Goal: Task Accomplishment & Management: Manage account settings

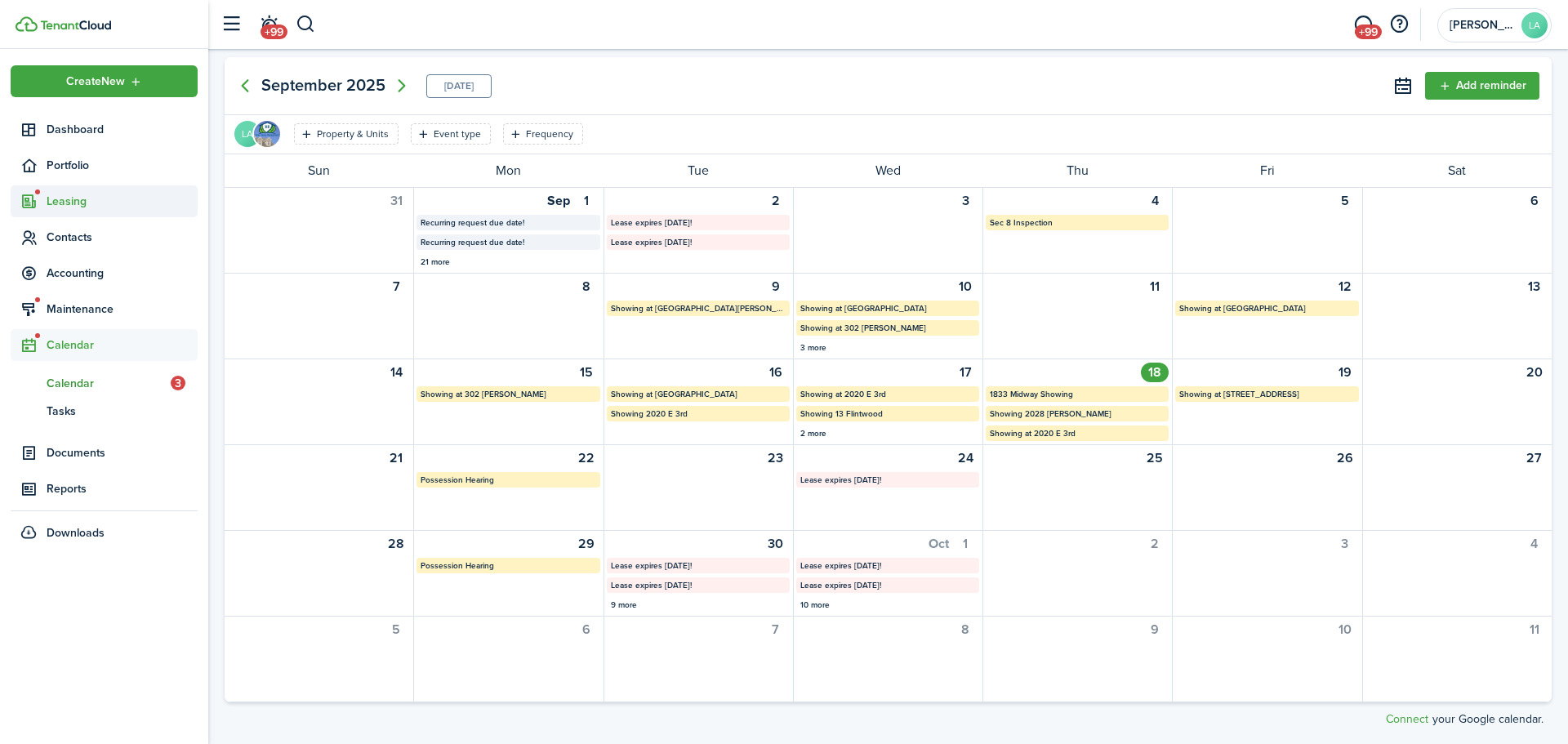
click at [73, 201] on span "Leasing" at bounding box center [122, 201] width 151 height 17
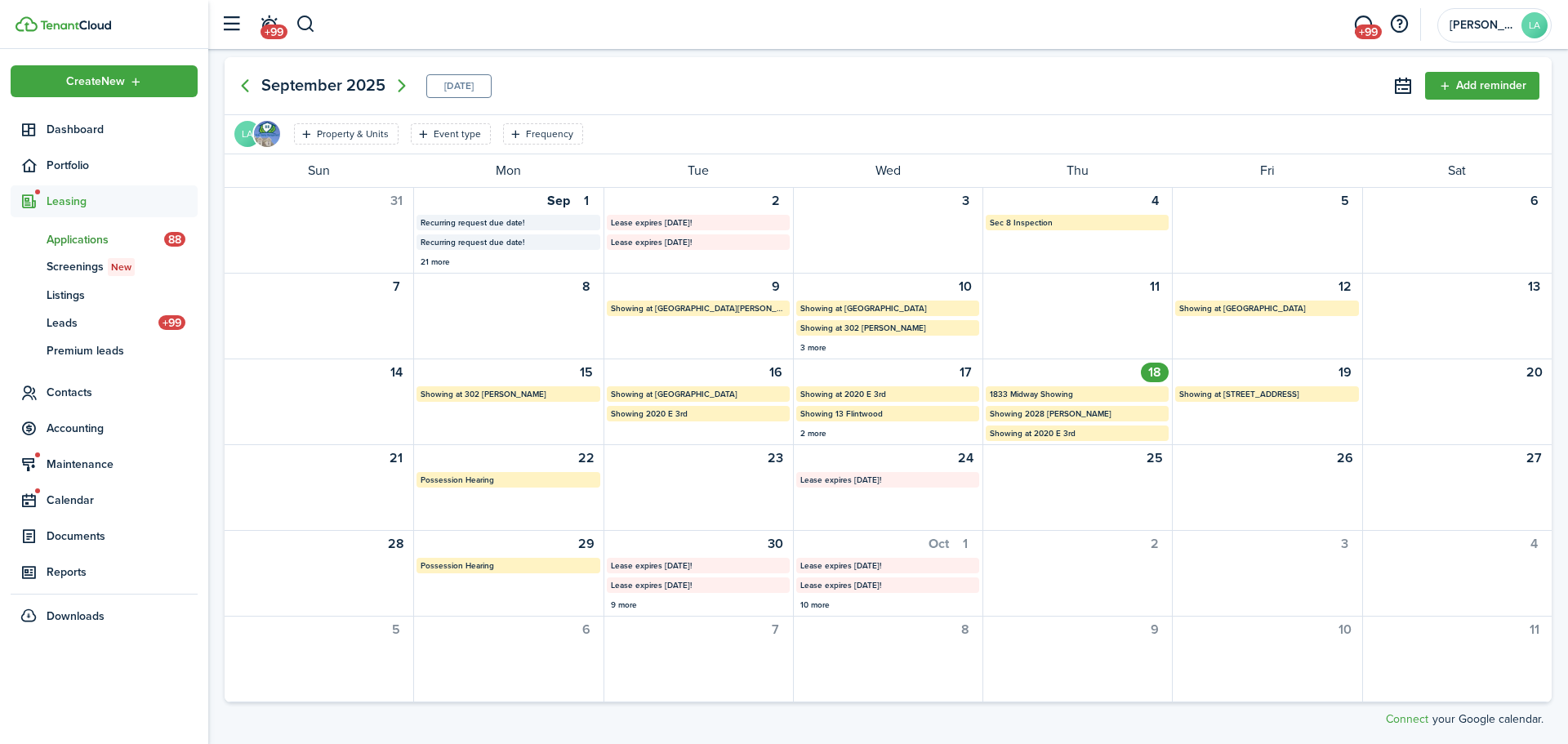
click at [77, 234] on span "Applications" at bounding box center [105, 240] width 118 height 17
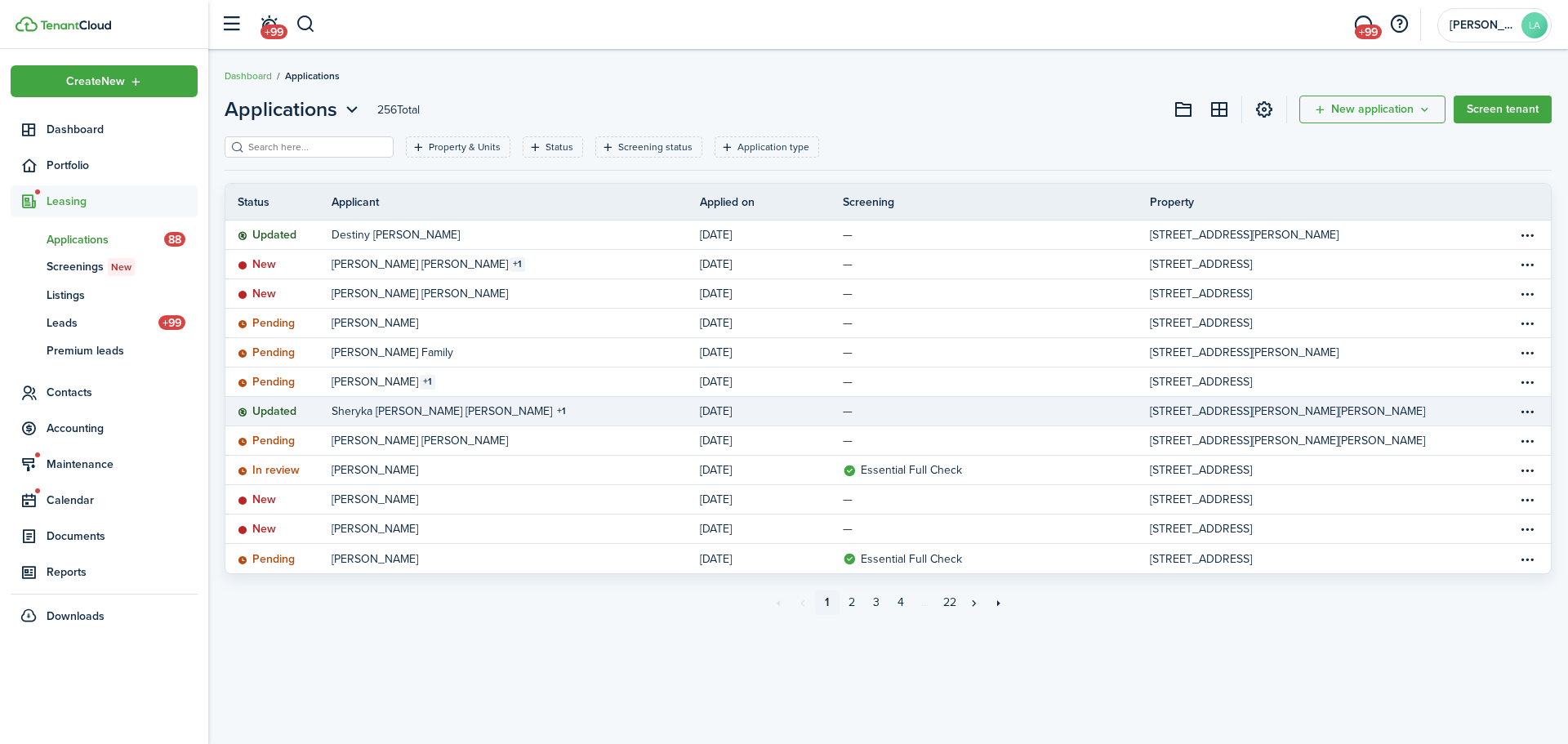
click at [396, 407] on table-info-title "Sheryka [PERSON_NAME] [PERSON_NAME]" at bounding box center [442, 410] width 221 height 17
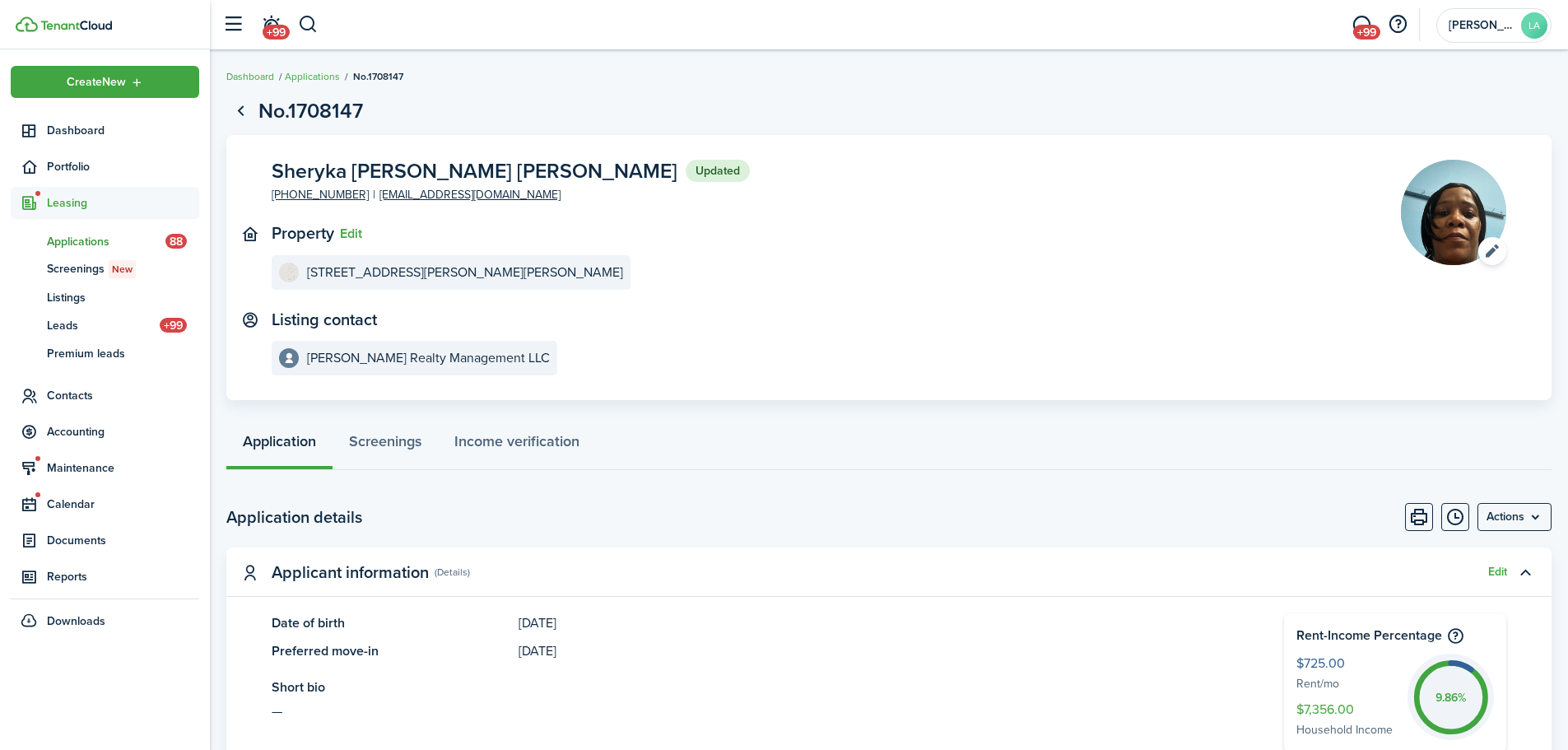
click at [80, 237] on span "Applications" at bounding box center [106, 241] width 119 height 17
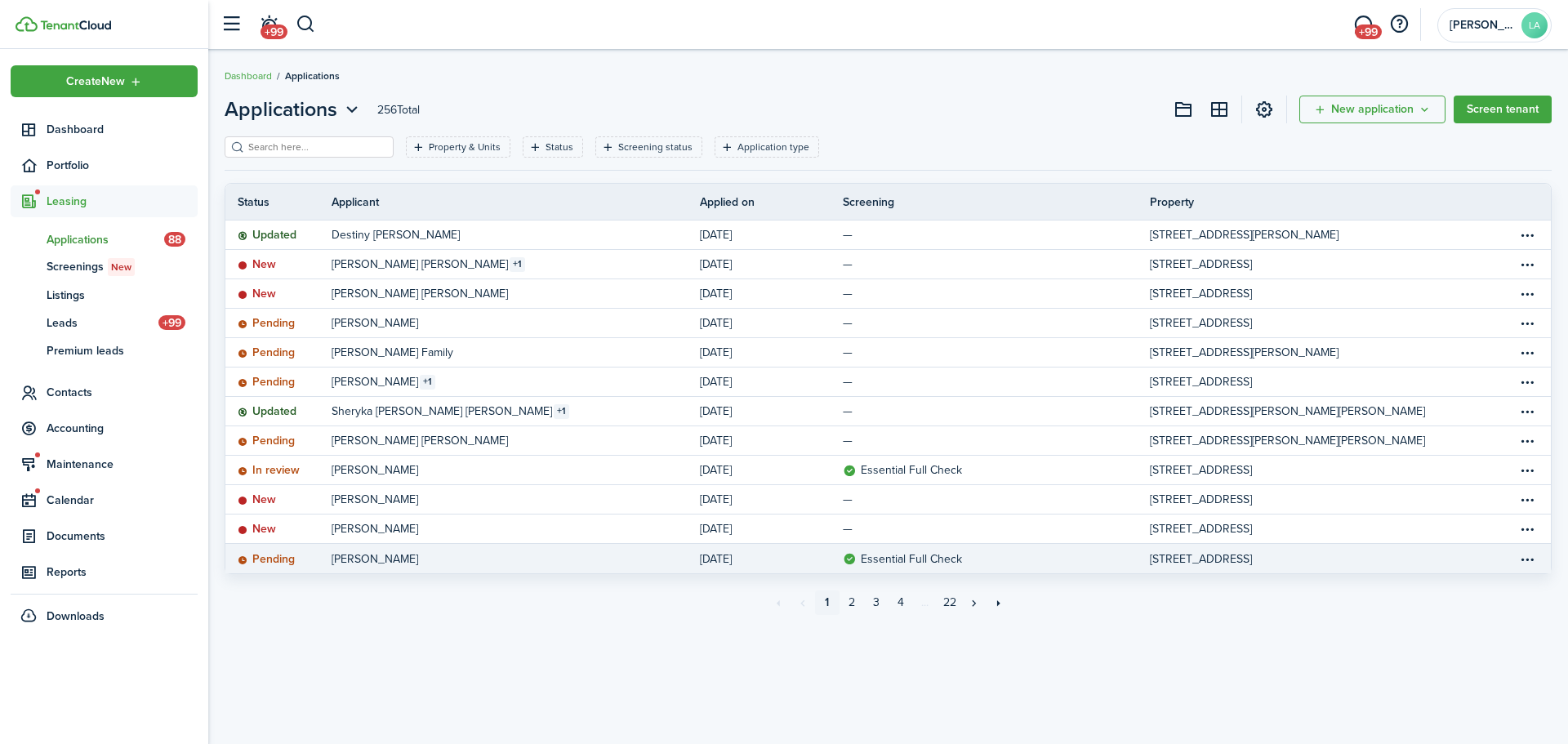
click at [486, 556] on link "[PERSON_NAME]" at bounding box center [516, 558] width 368 height 29
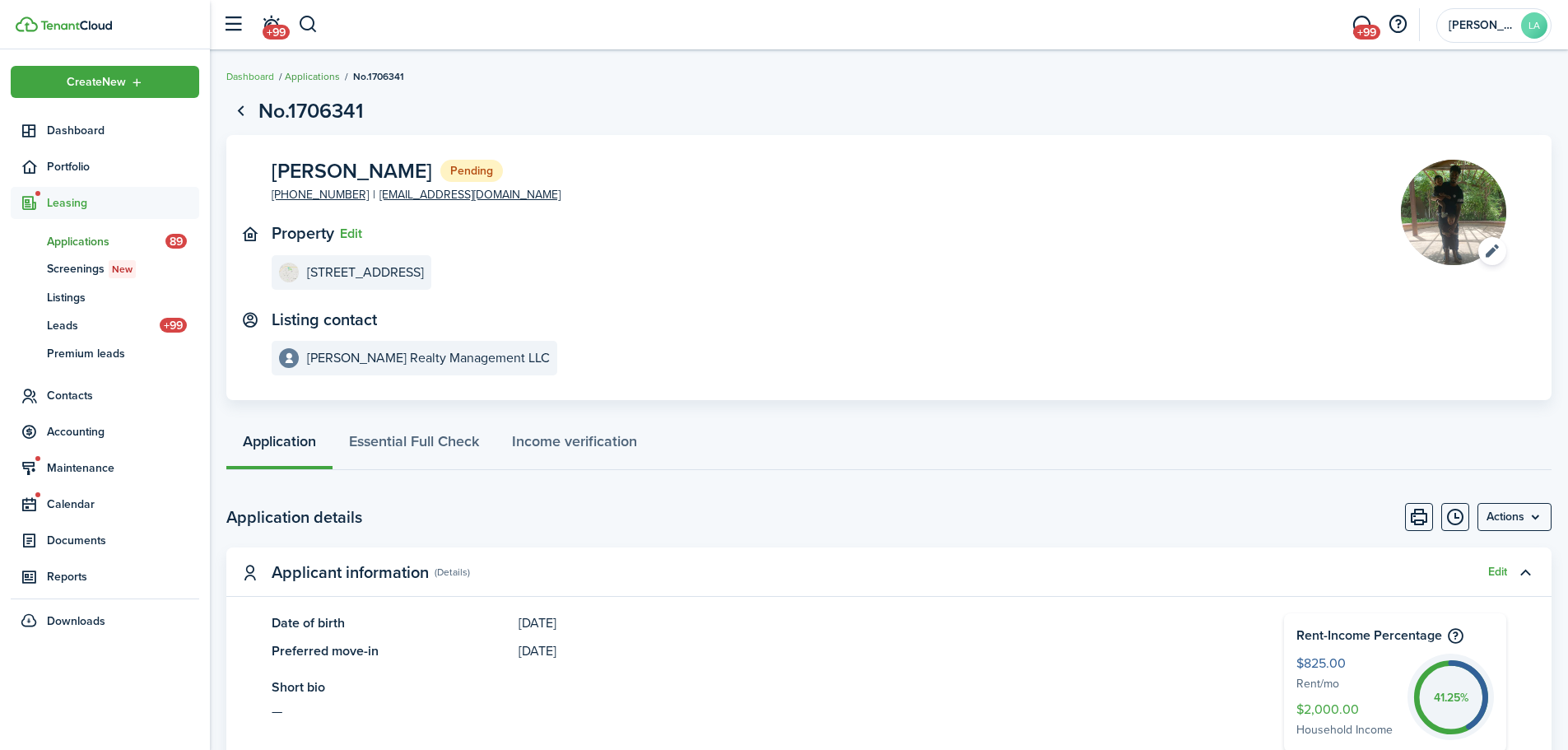
click at [314, 74] on link "Applications" at bounding box center [312, 77] width 55 height 15
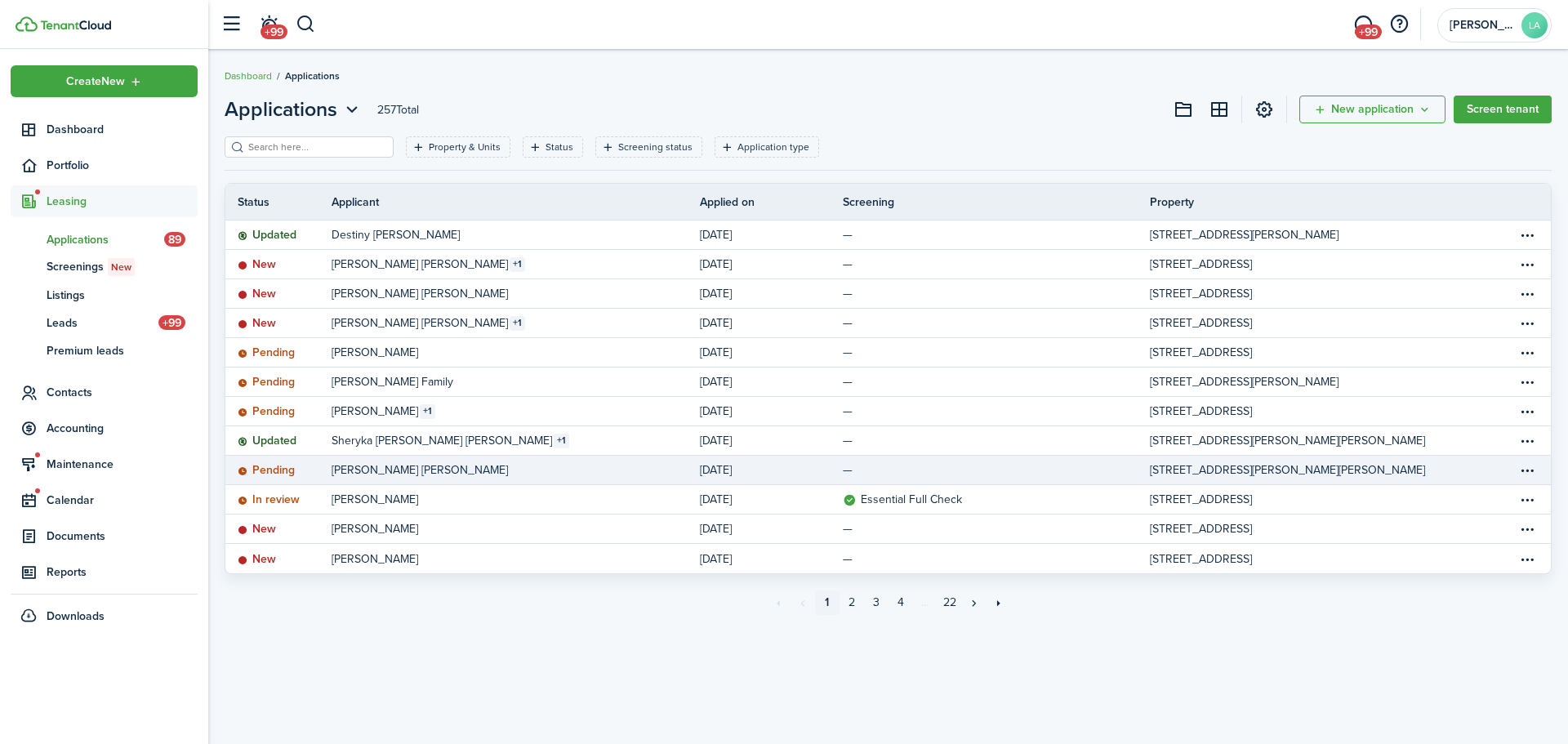
click at [585, 464] on link "[PERSON_NAME] [PERSON_NAME]" at bounding box center [516, 469] width 368 height 29
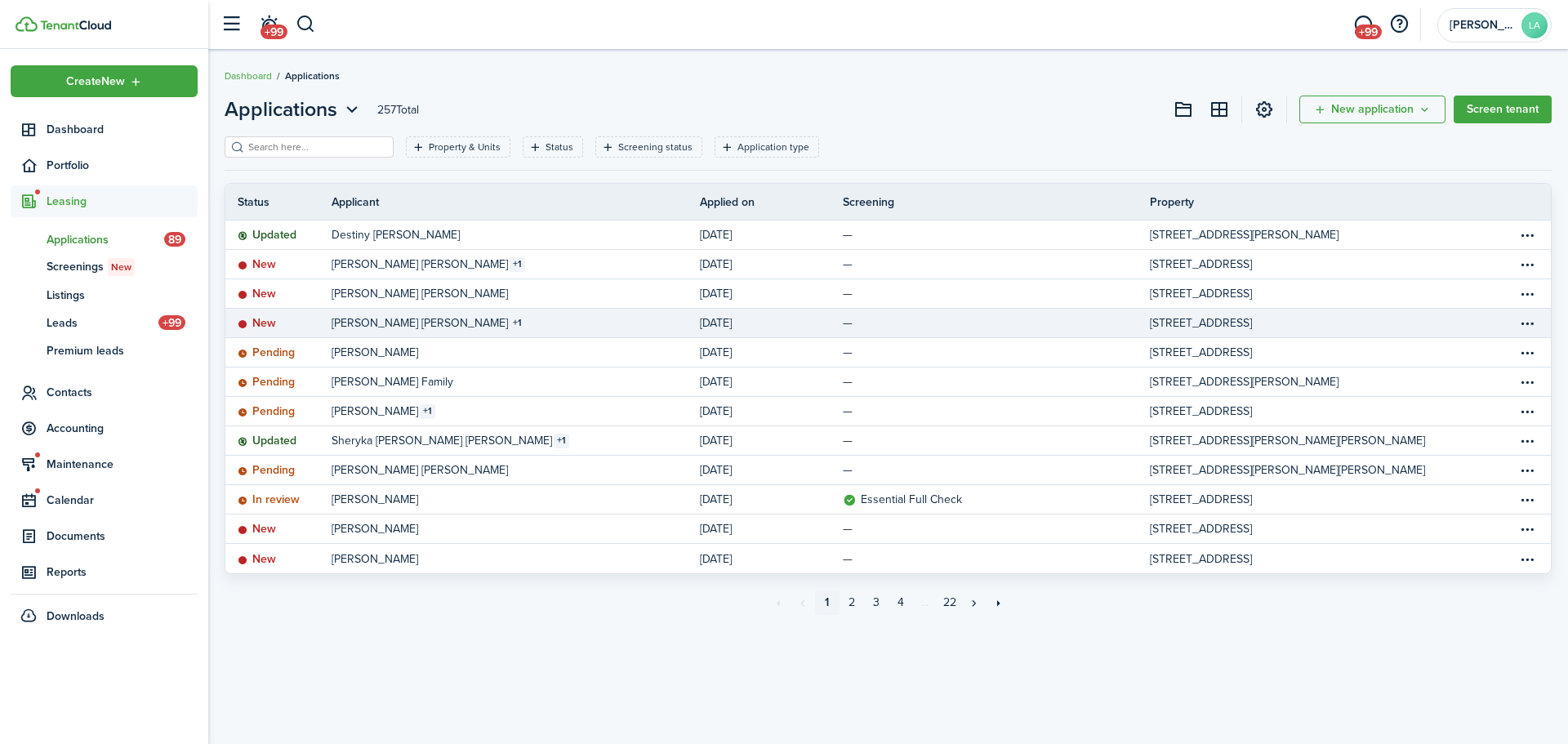
click at [534, 322] on link "[PERSON_NAME] [PERSON_NAME] 1" at bounding box center [516, 323] width 368 height 29
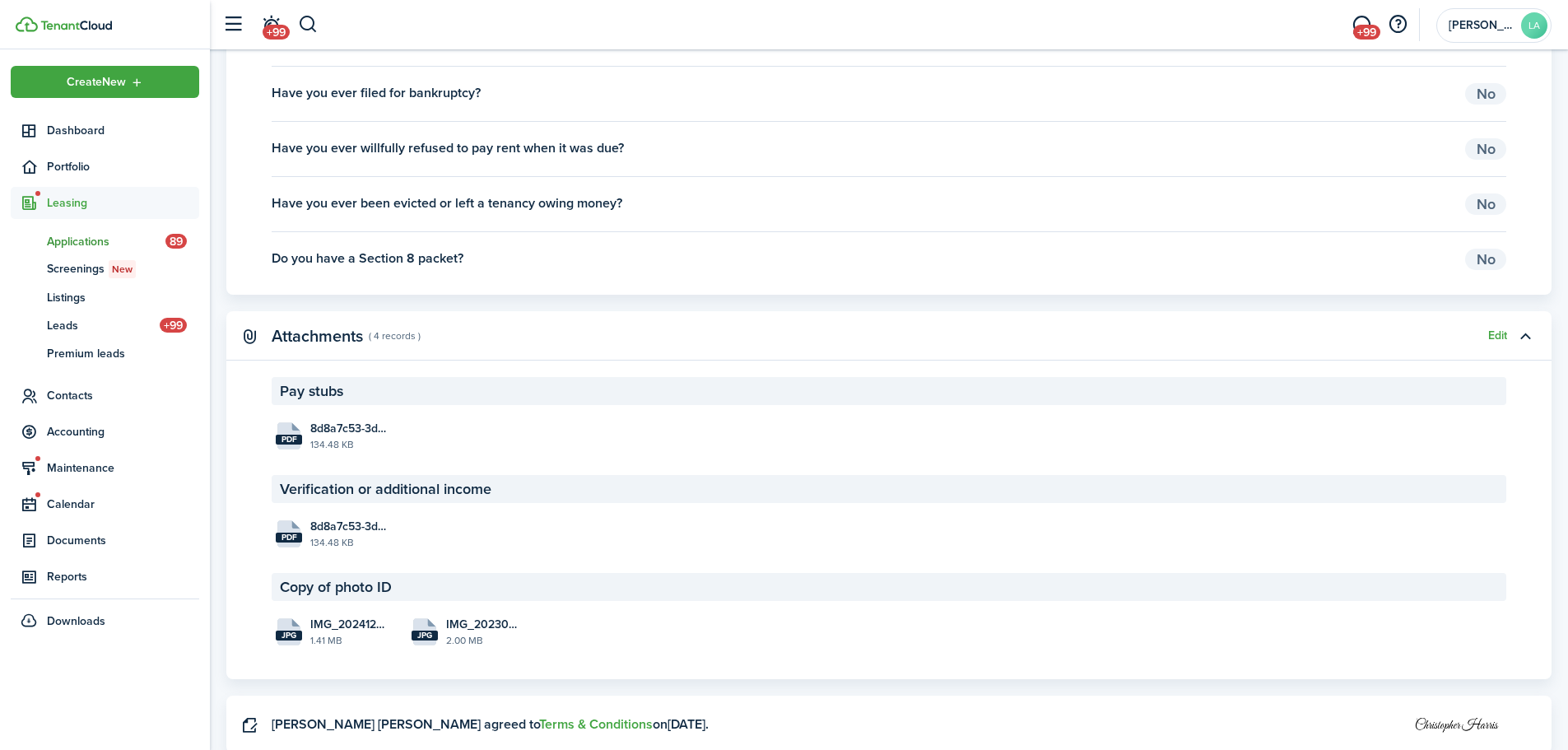
scroll to position [2140, 0]
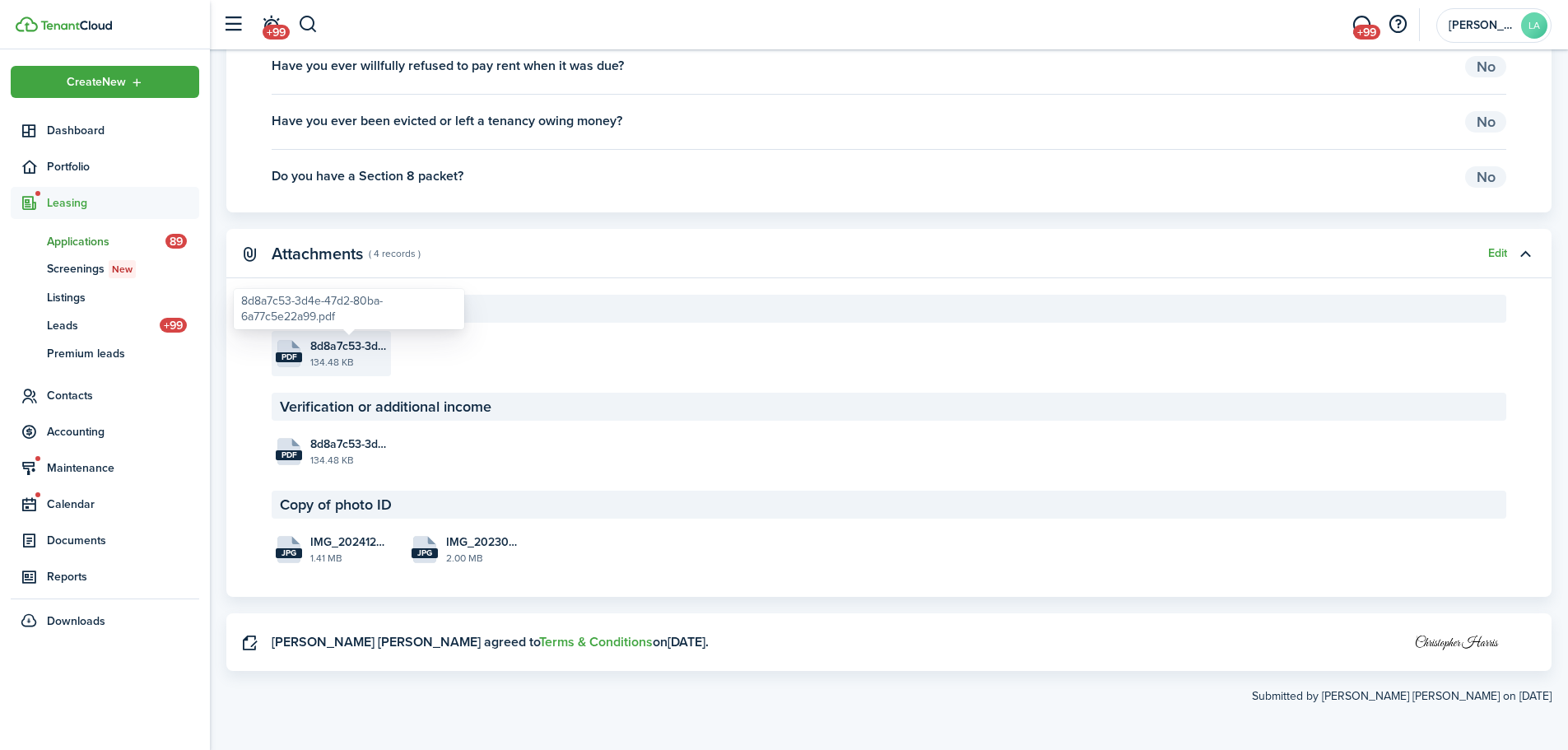
click at [331, 345] on span "8d8a7c53-3d4e-47d2-80ba-6a77c5e22a99.pdf" at bounding box center [349, 345] width 77 height 17
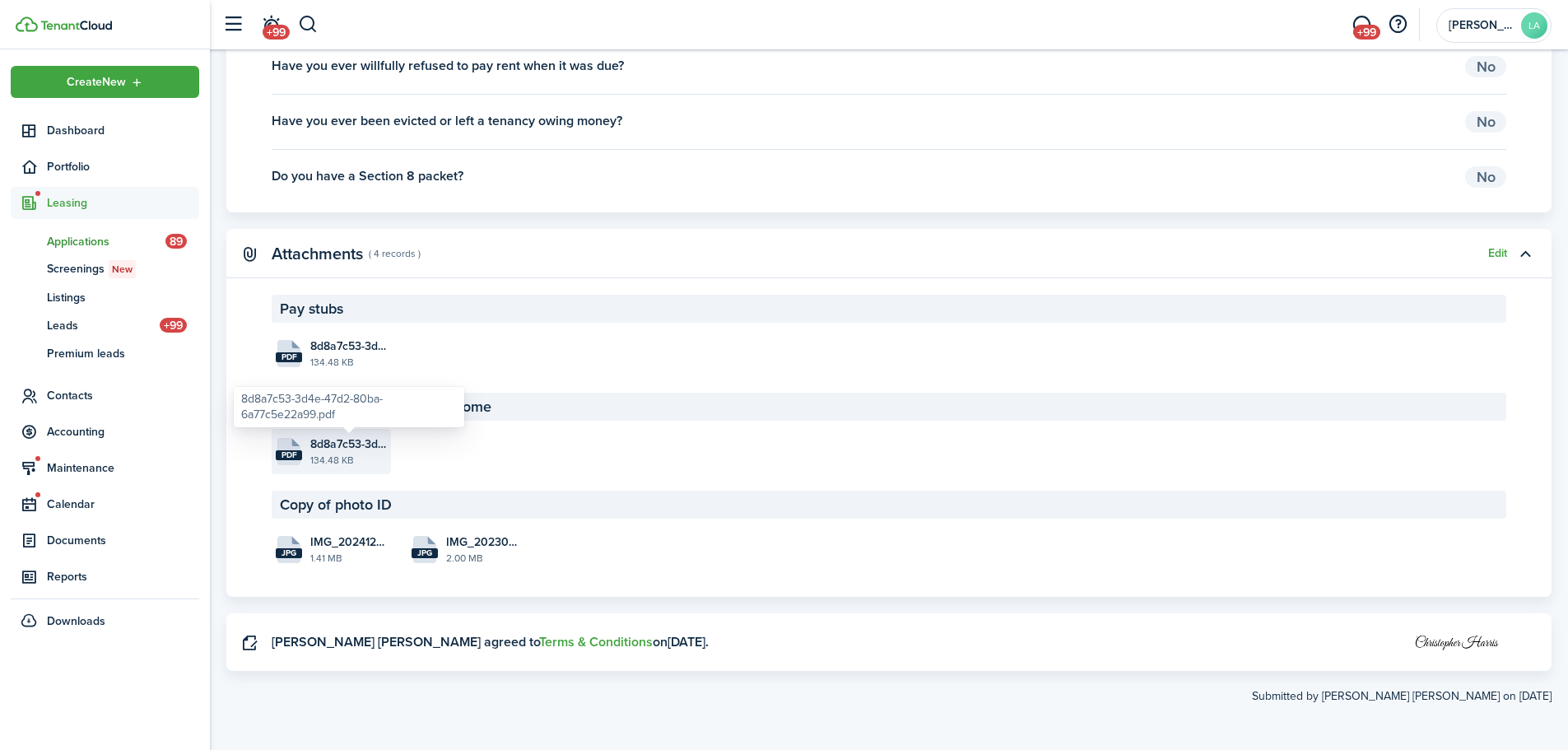
click at [316, 439] on span "8d8a7c53-3d4e-47d2-80ba-6a77c5e22a99.pdf" at bounding box center [349, 443] width 77 height 17
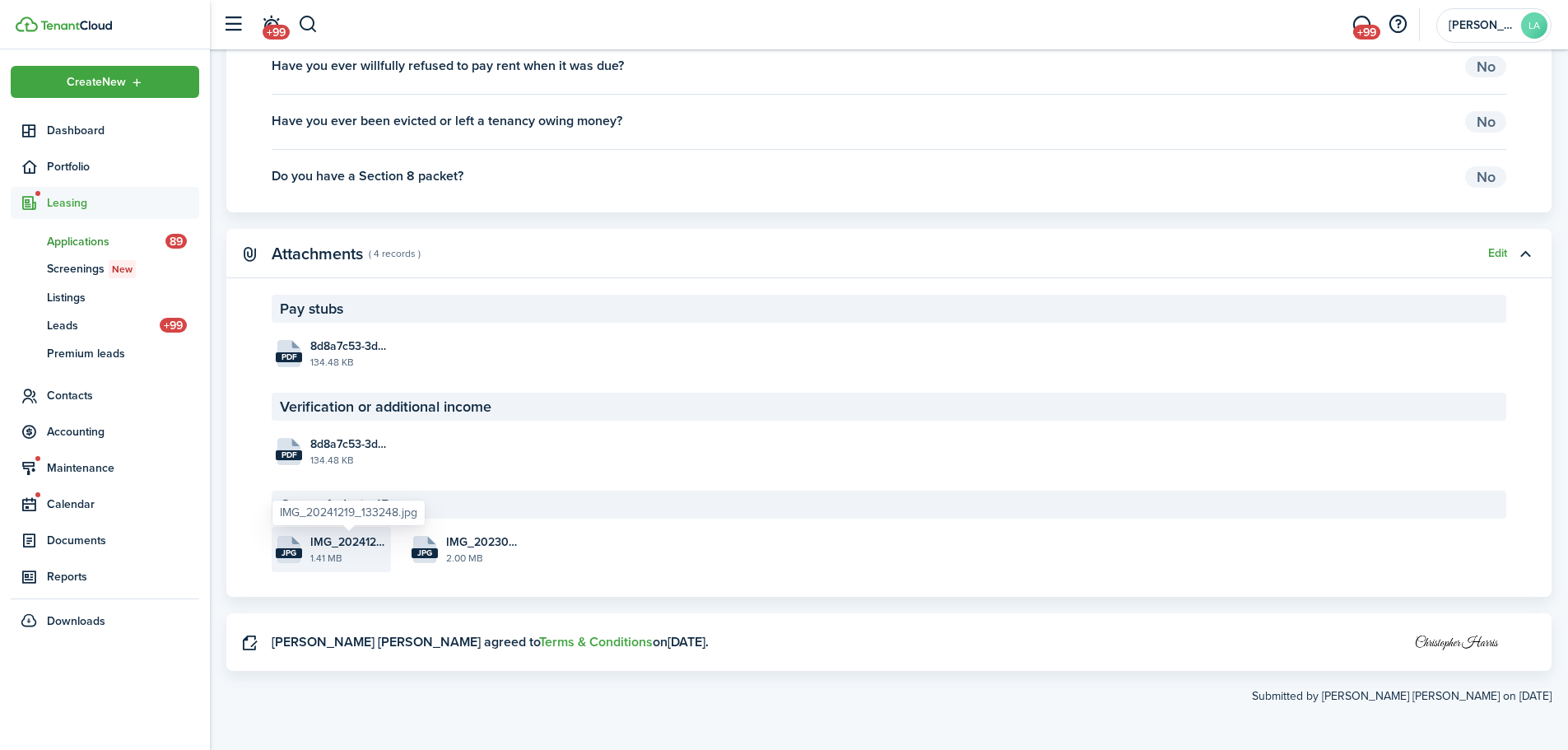
click at [320, 545] on span "IMG_20241219_133248.jpg" at bounding box center [349, 541] width 77 height 17
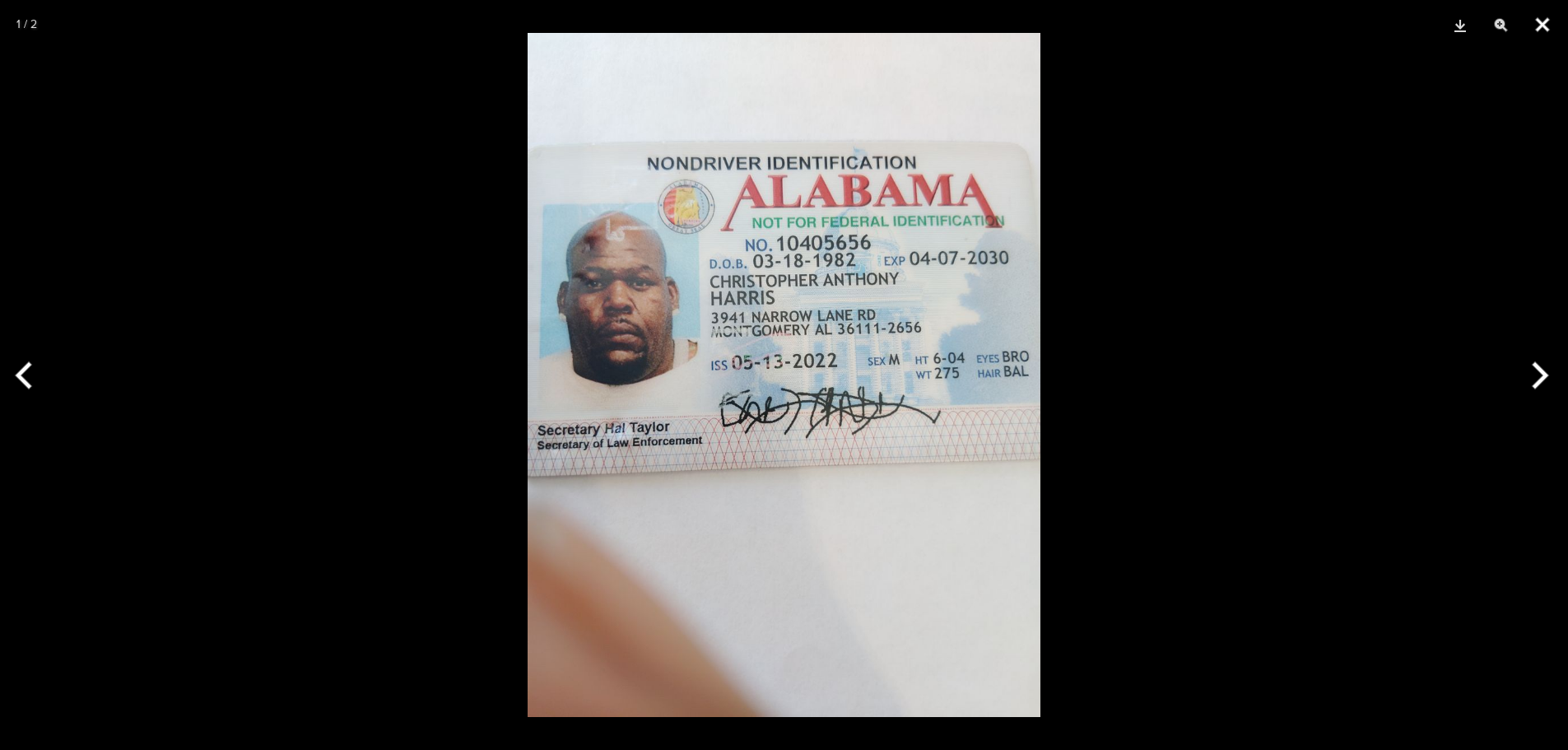
click at [1542, 17] on button "Close" at bounding box center [1542, 25] width 41 height 49
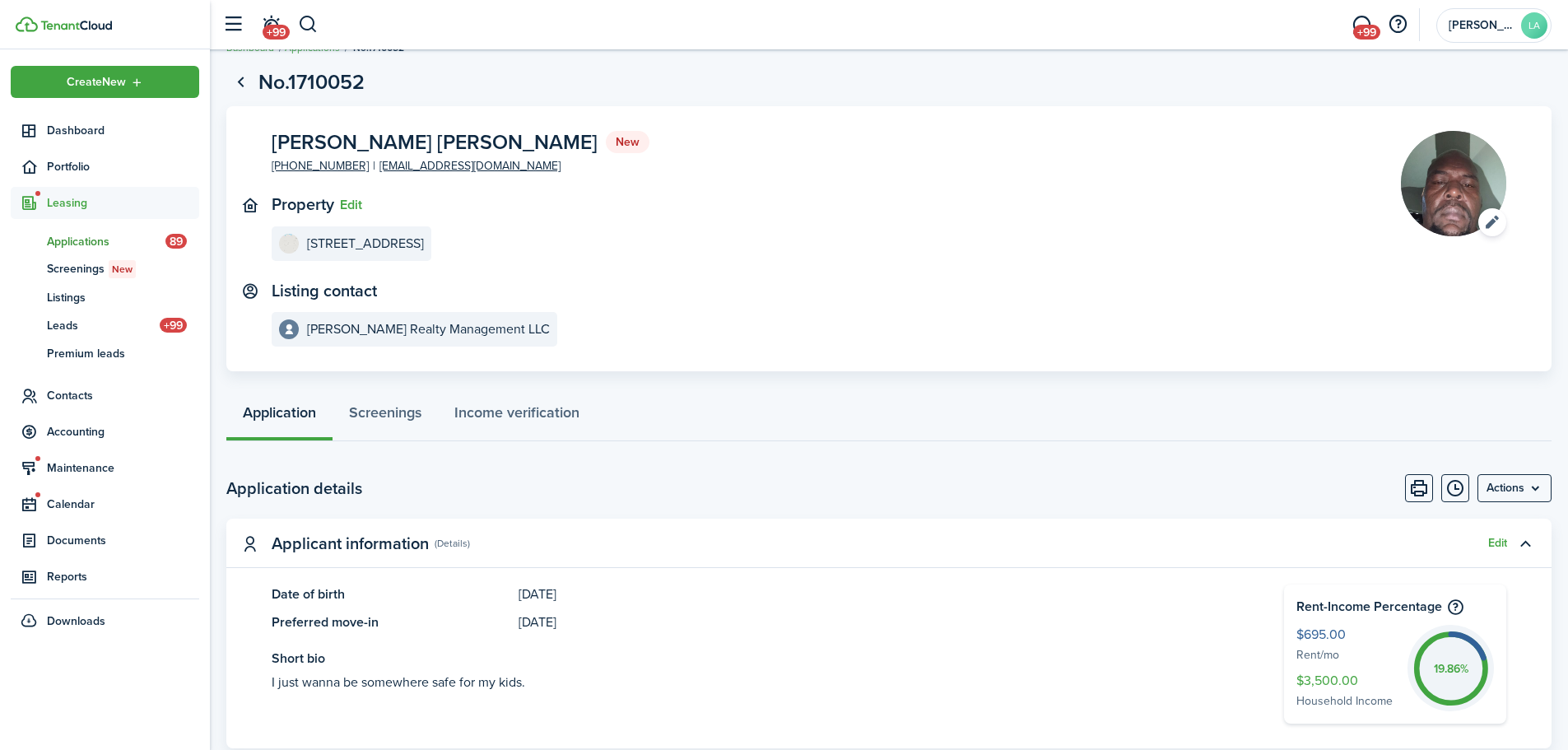
scroll to position [0, 0]
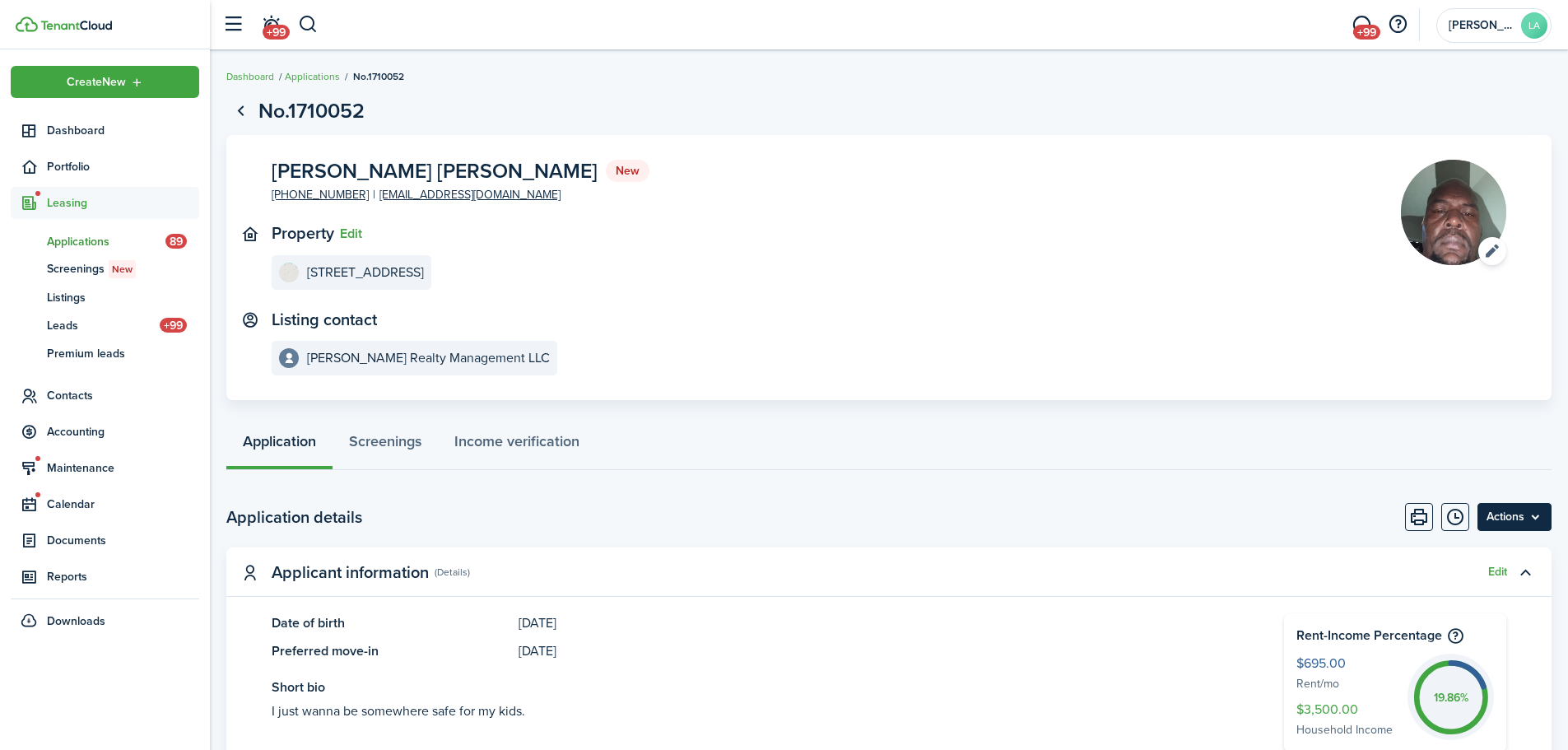
click at [1536, 518] on menu-btn "Actions" at bounding box center [1514, 517] width 74 height 28
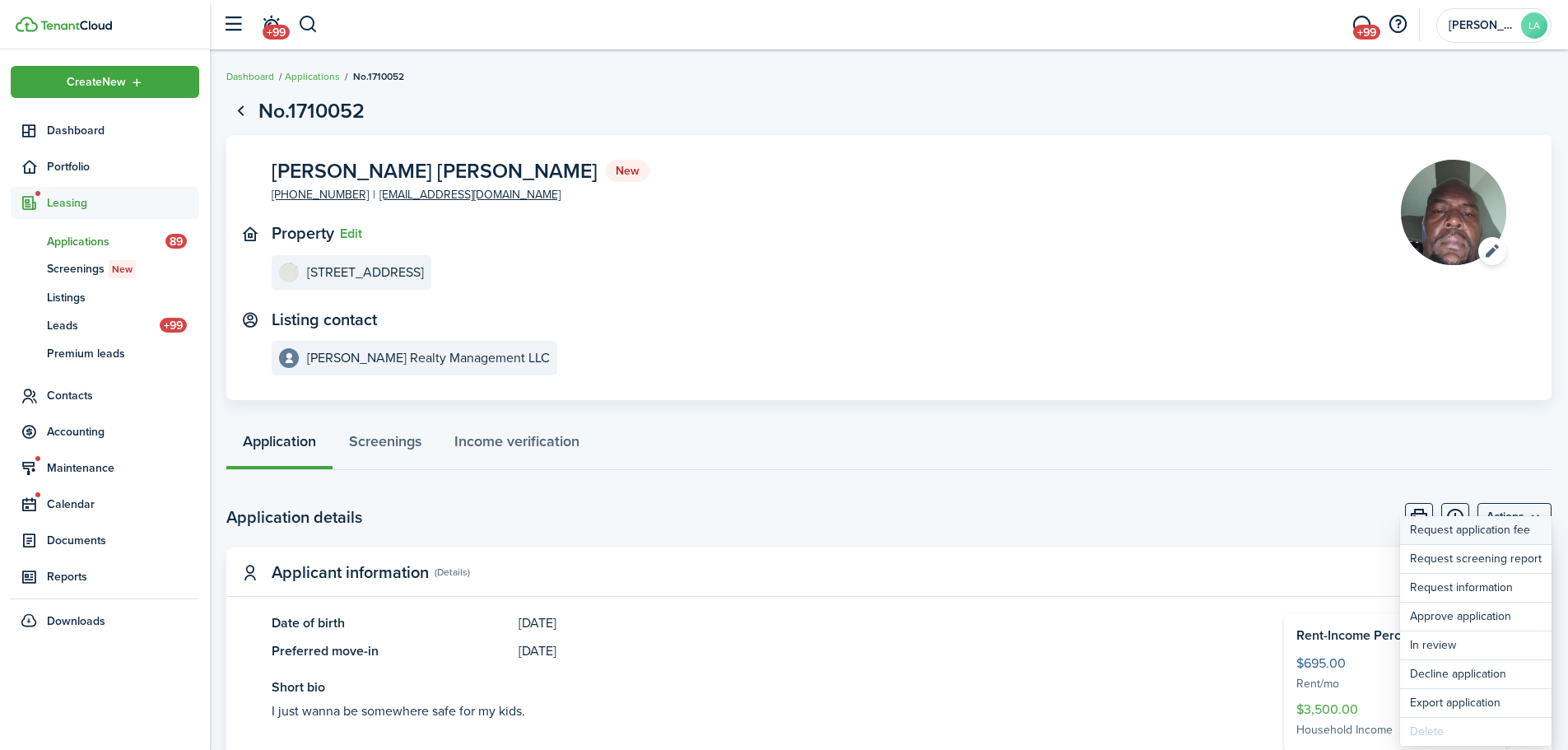
click at [1444, 533] on button "Request application fee" at bounding box center [1476, 530] width 152 height 29
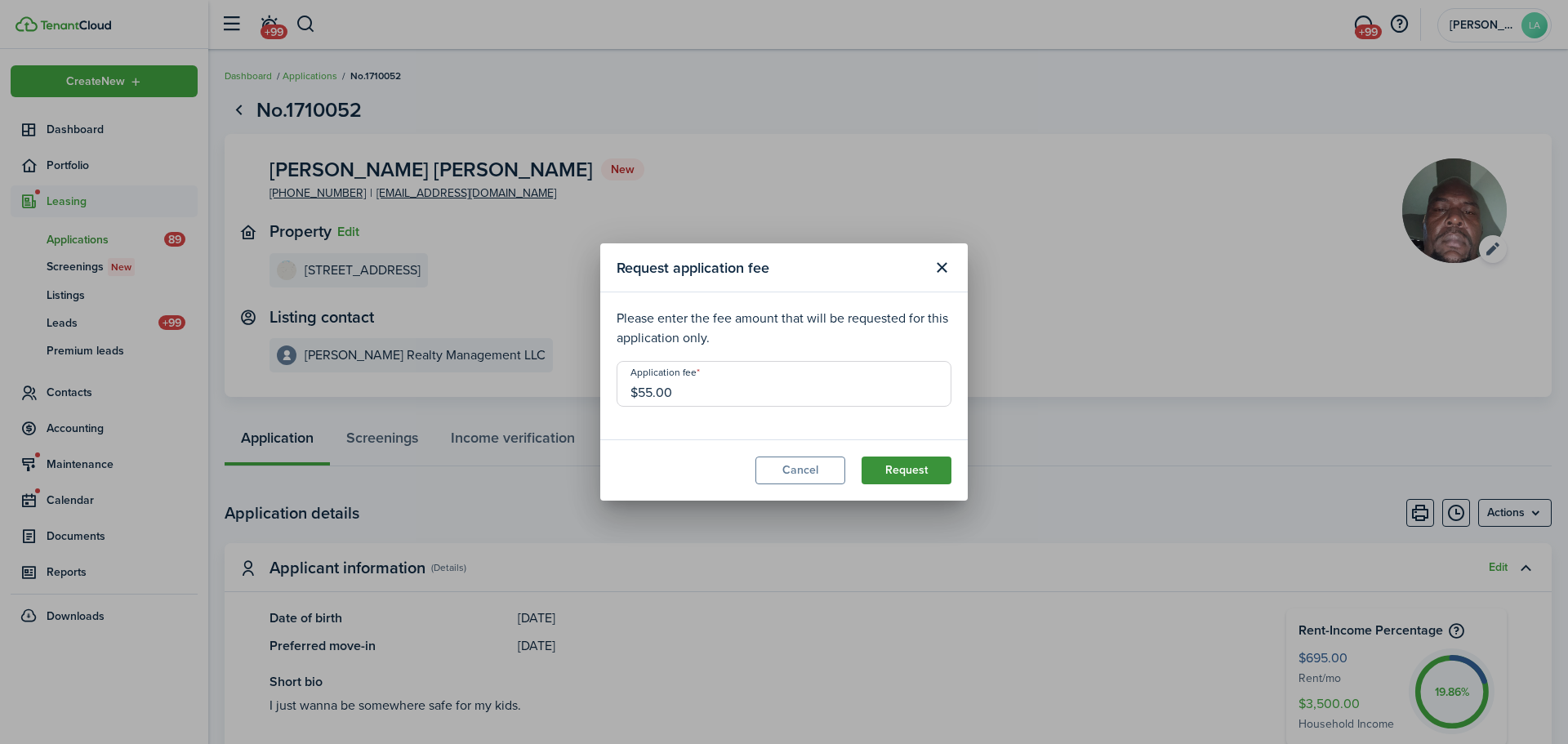
click at [935, 468] on button "Request" at bounding box center [907, 470] width 90 height 28
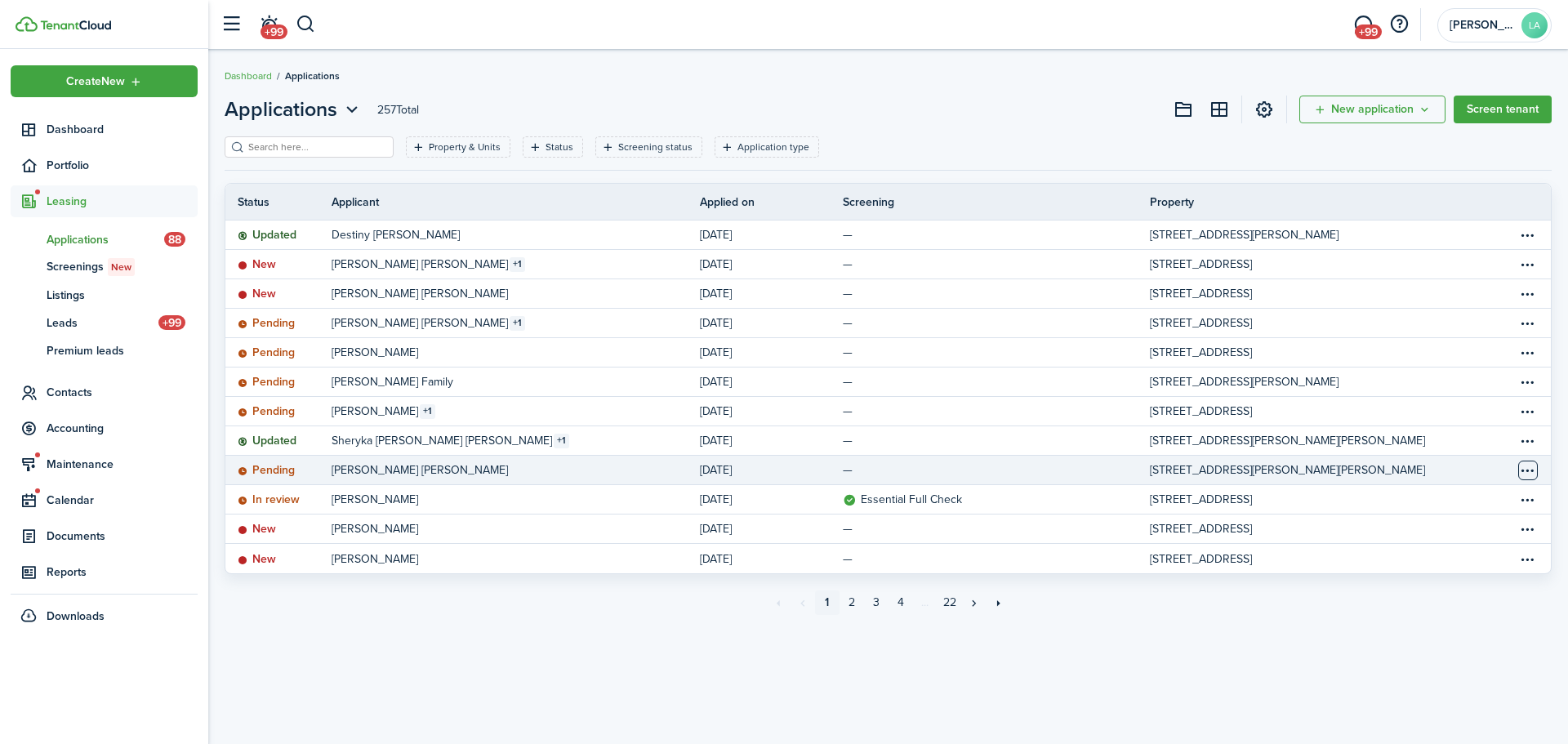
click at [1523, 472] on table-menu-btn-icon "Open menu" at bounding box center [1528, 470] width 20 height 20
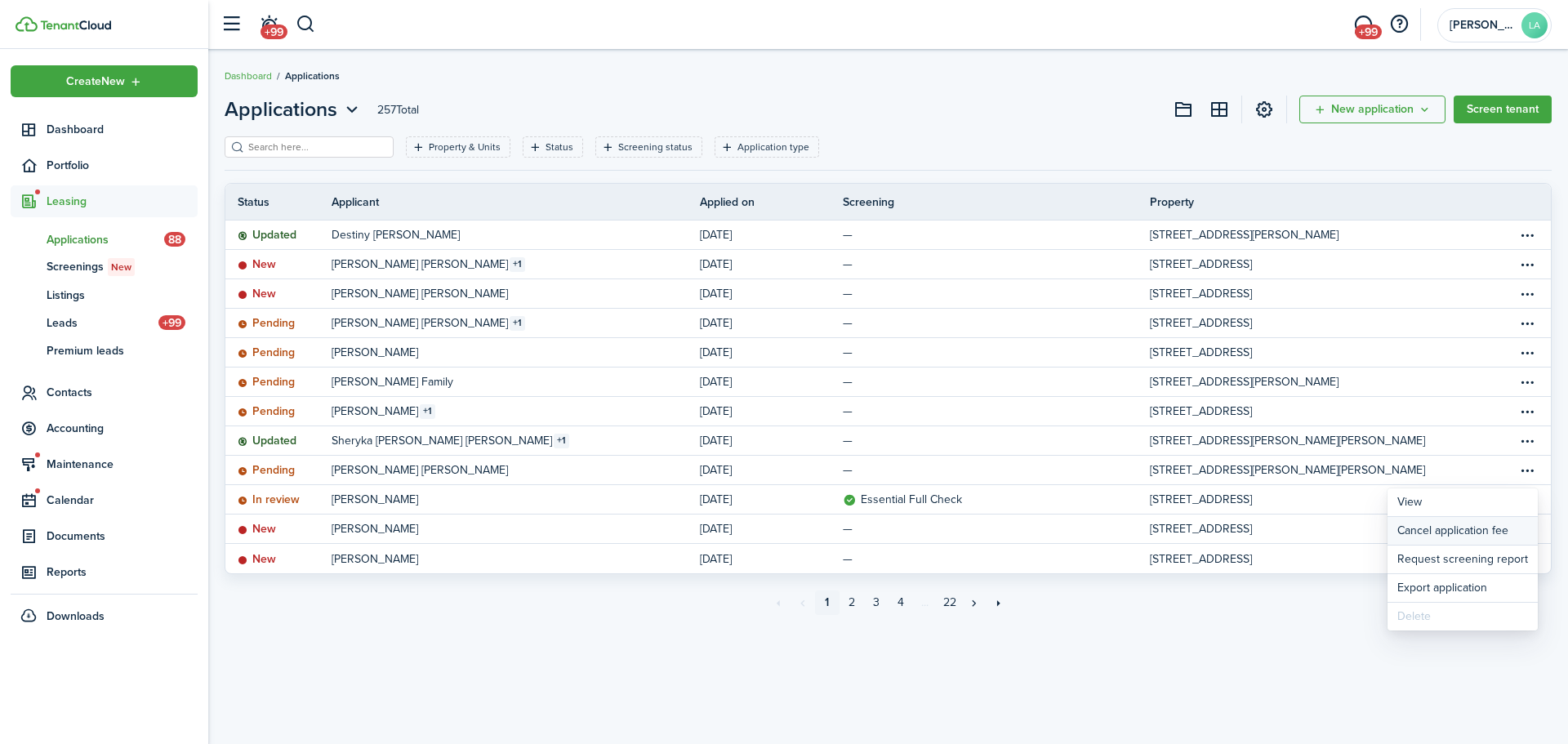
click at [1463, 536] on button "Cancel application fee" at bounding box center [1463, 531] width 150 height 29
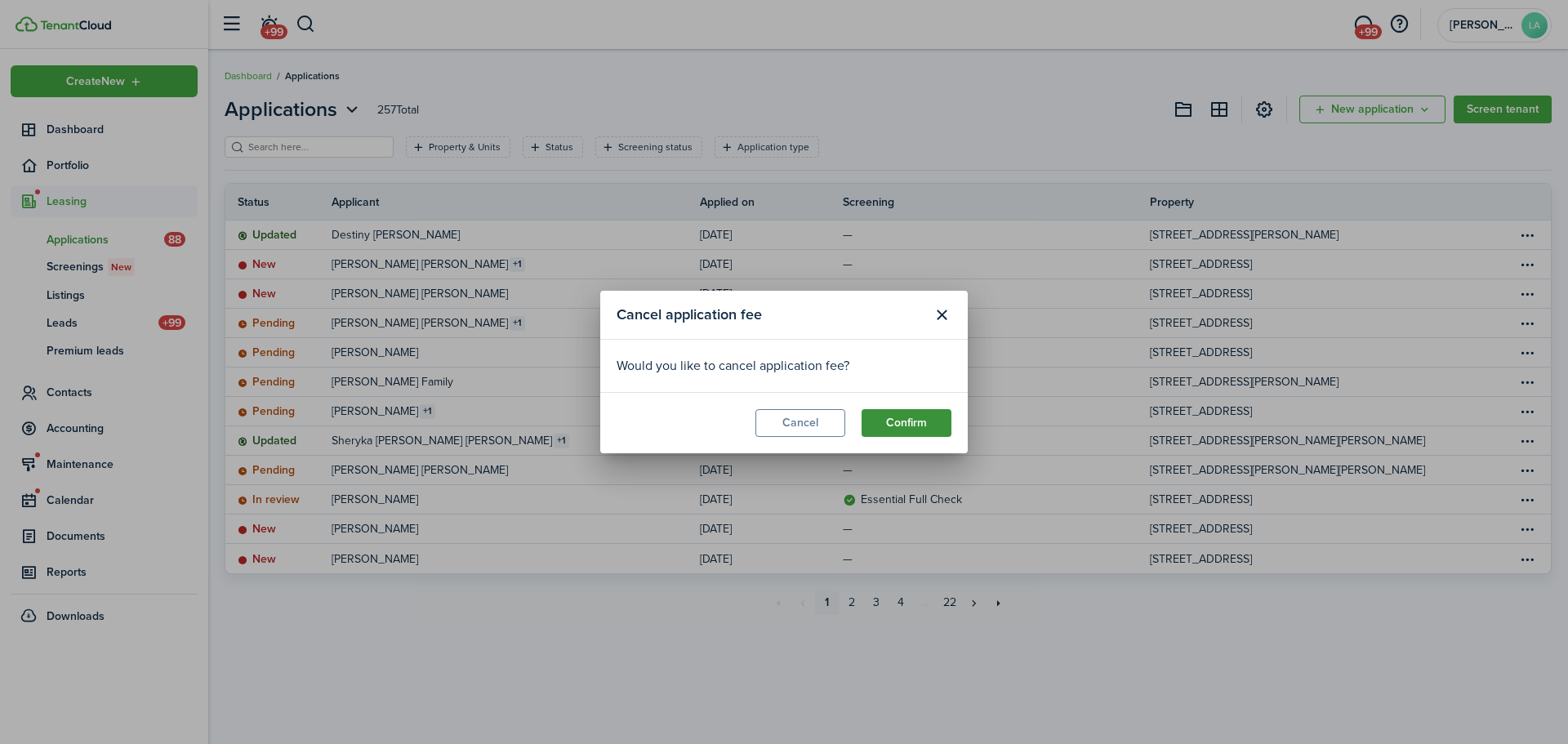
click at [911, 412] on button "Confirm" at bounding box center [907, 423] width 90 height 28
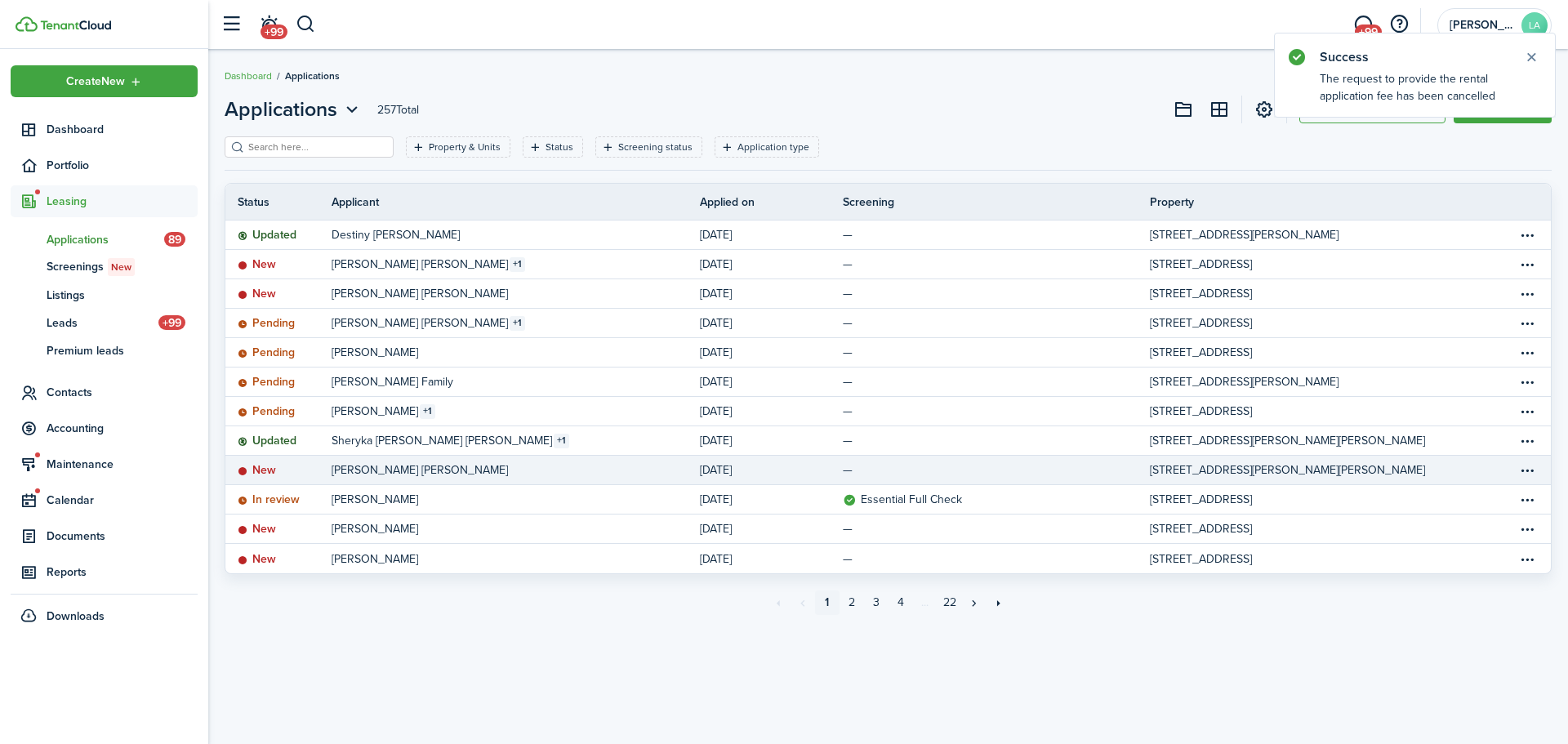
click at [568, 480] on link "[PERSON_NAME] [PERSON_NAME]" at bounding box center [516, 469] width 368 height 29
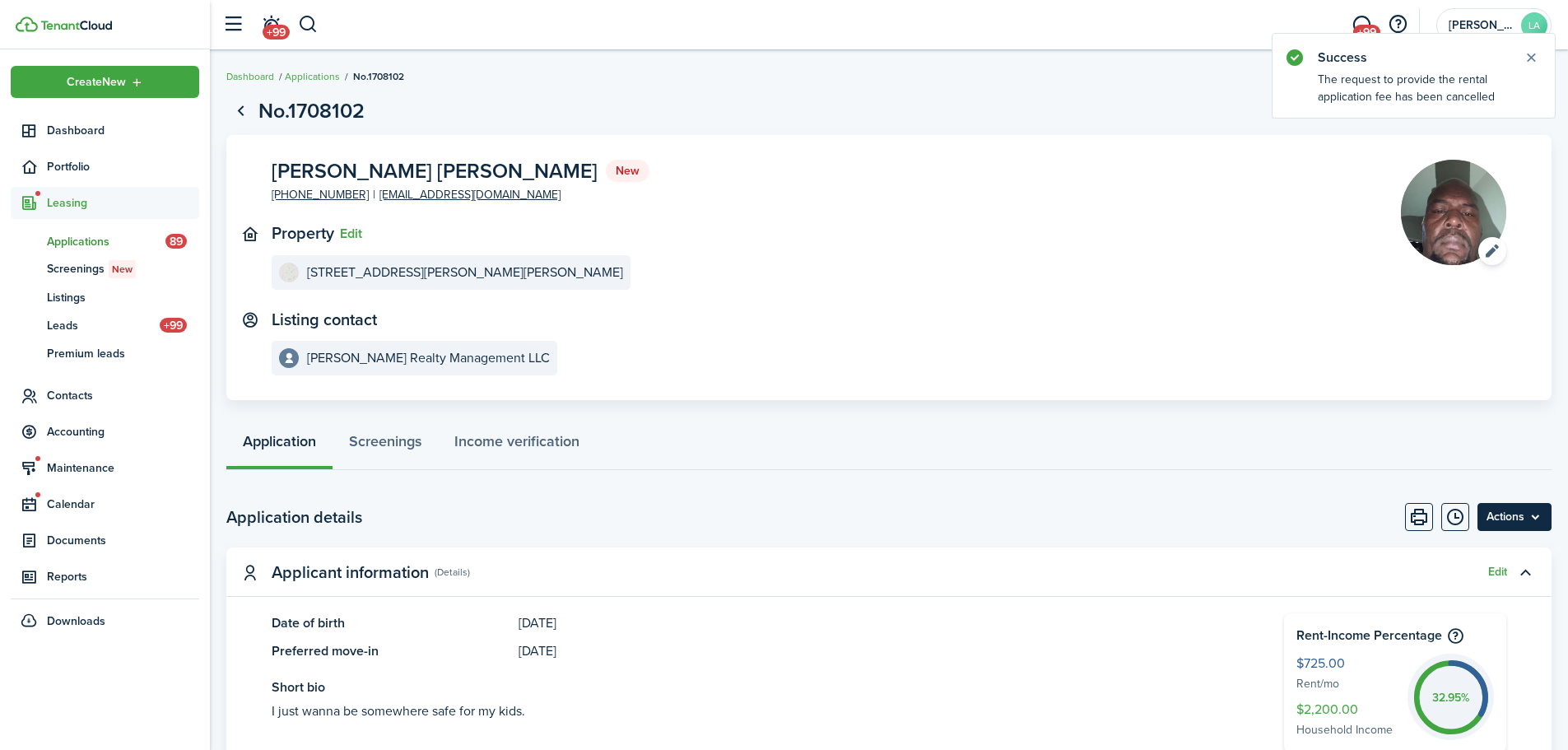
click at [1531, 520] on menu-btn "Actions" at bounding box center [1514, 517] width 74 height 28
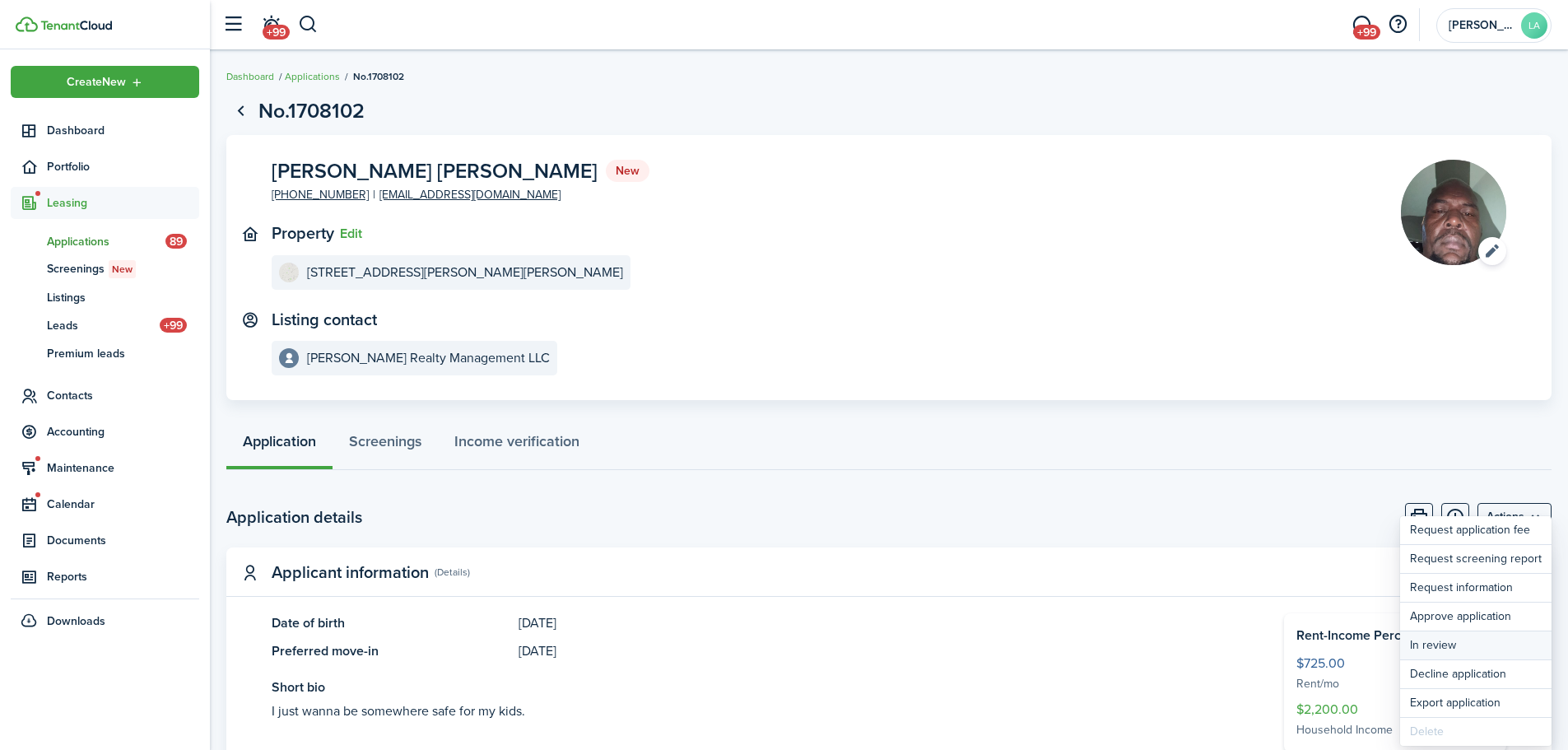
click at [1450, 646] on button "In review" at bounding box center [1476, 645] width 152 height 28
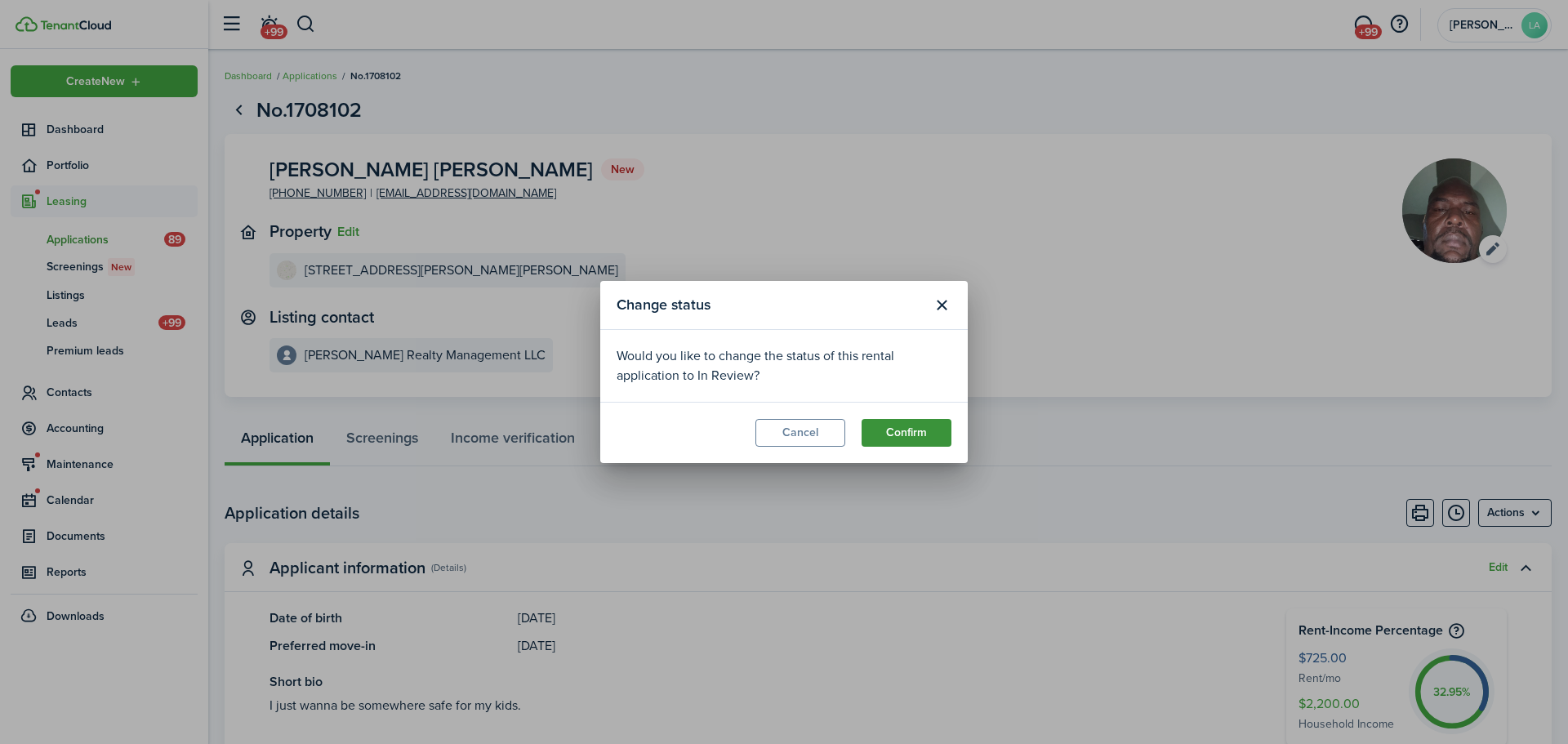
click at [891, 432] on button "Confirm" at bounding box center [907, 433] width 90 height 28
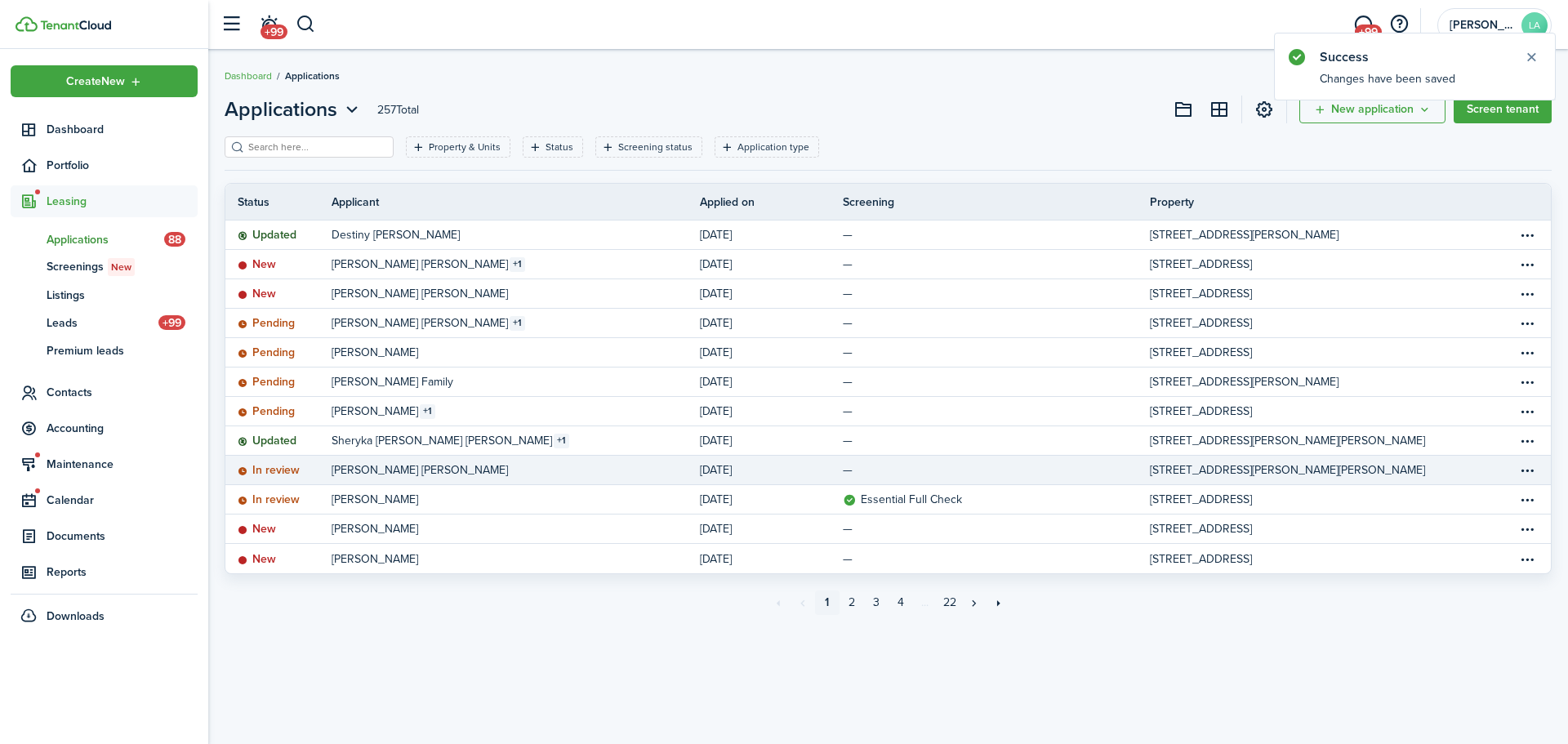
click at [516, 464] on link "[PERSON_NAME] [PERSON_NAME]" at bounding box center [516, 469] width 368 height 29
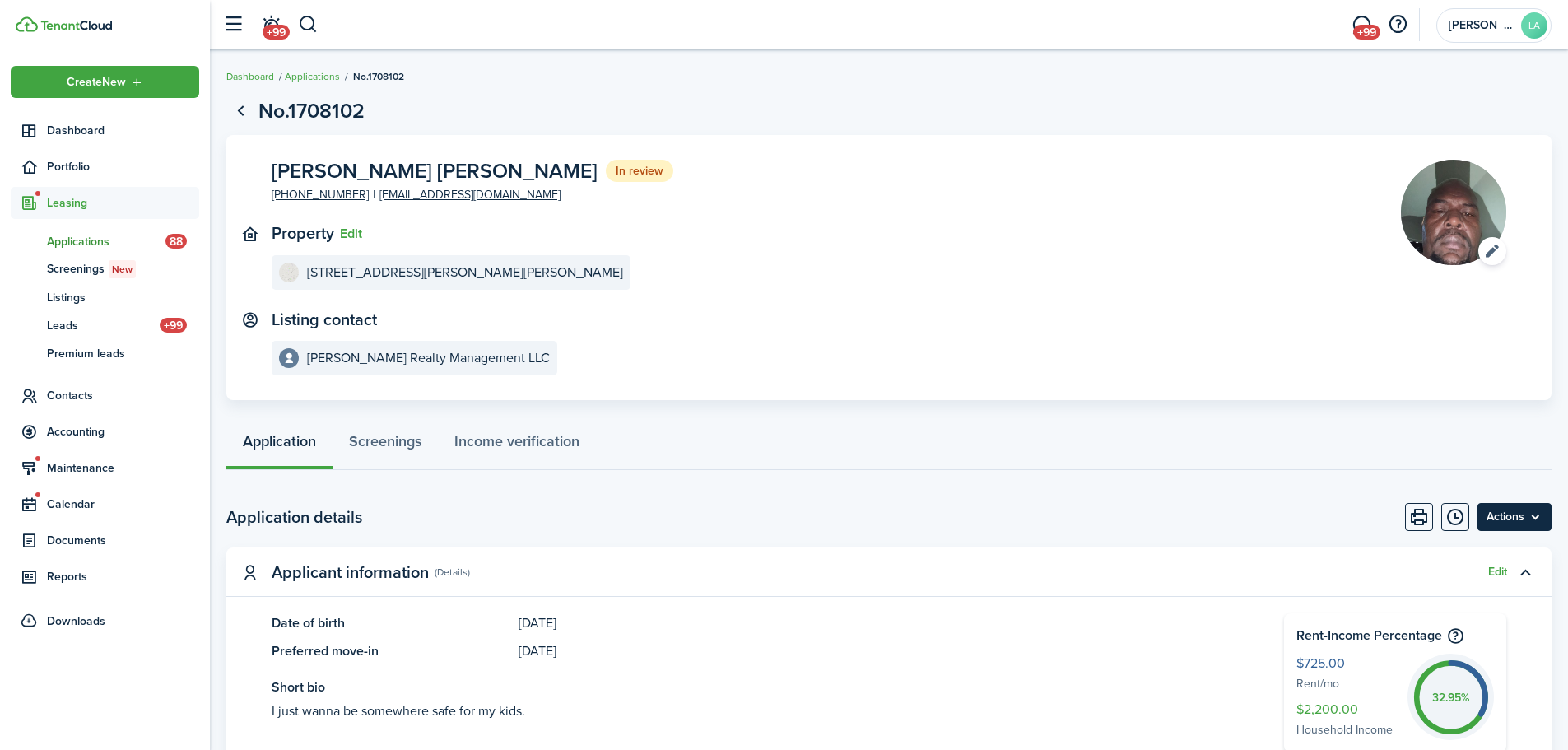
click at [1532, 519] on menu-btn "Actions" at bounding box center [1514, 517] width 74 height 28
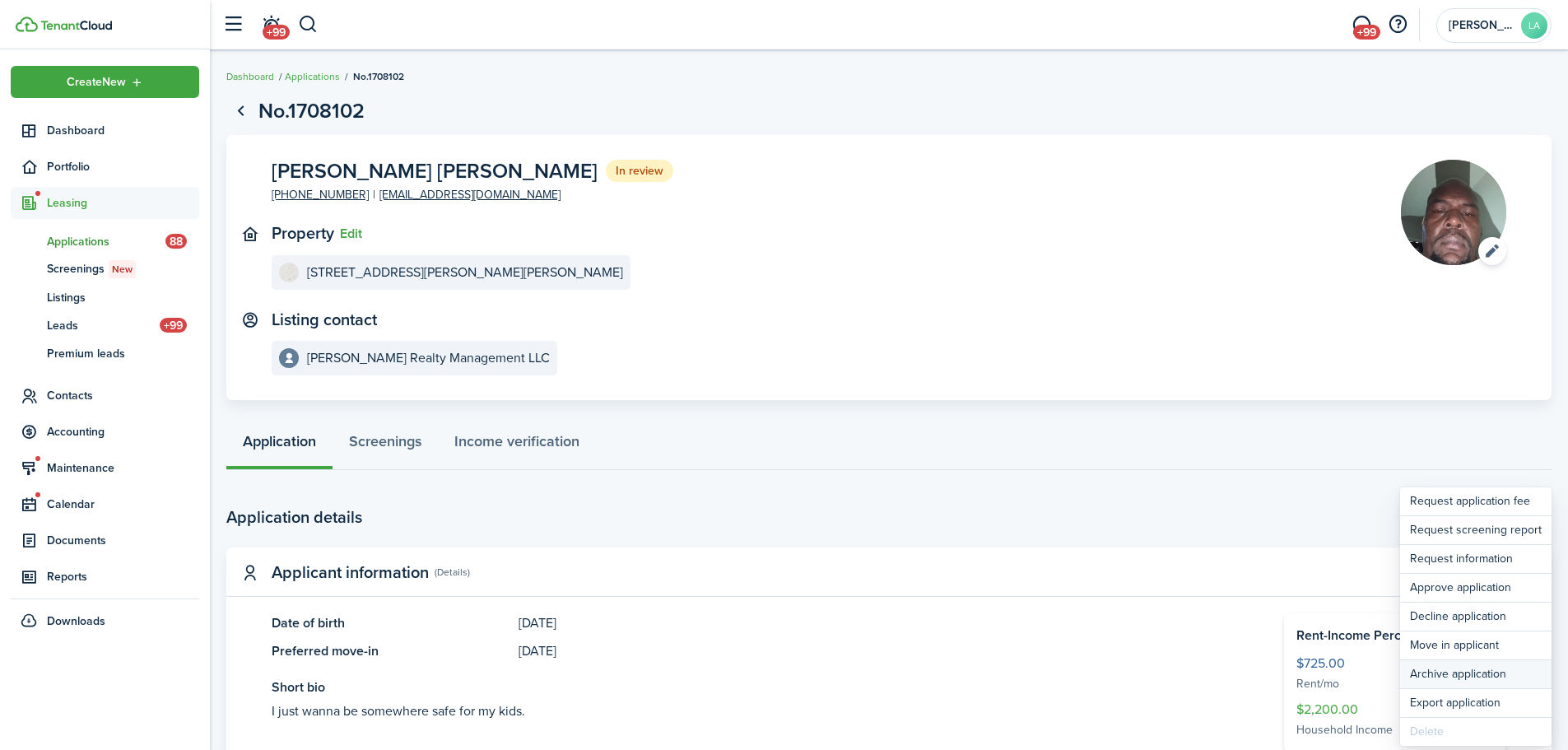
click at [1466, 670] on button "Archive application" at bounding box center [1476, 674] width 152 height 28
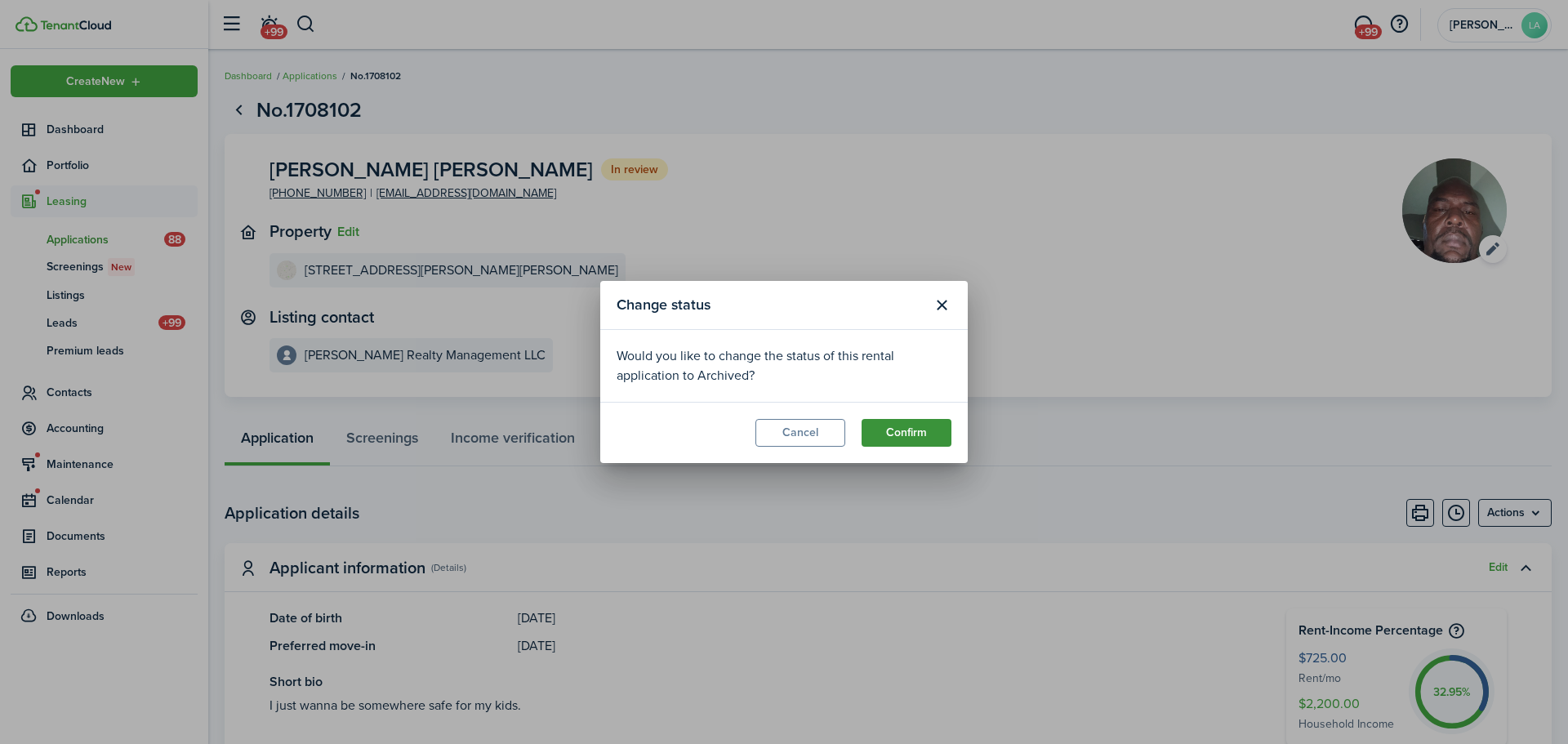
click at [907, 430] on button "Confirm" at bounding box center [907, 433] width 90 height 28
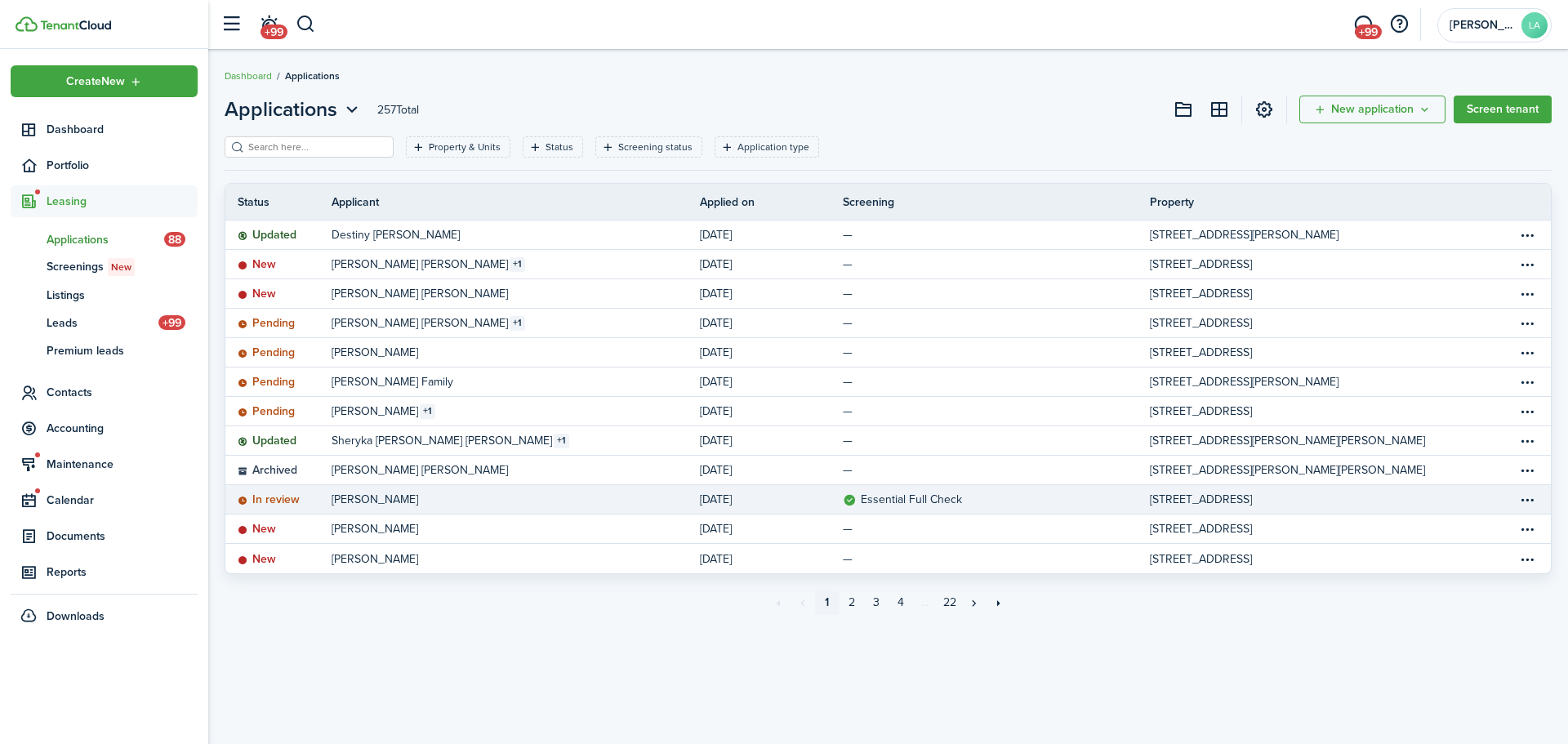
click at [446, 500] on link "[PERSON_NAME]" at bounding box center [516, 499] width 368 height 29
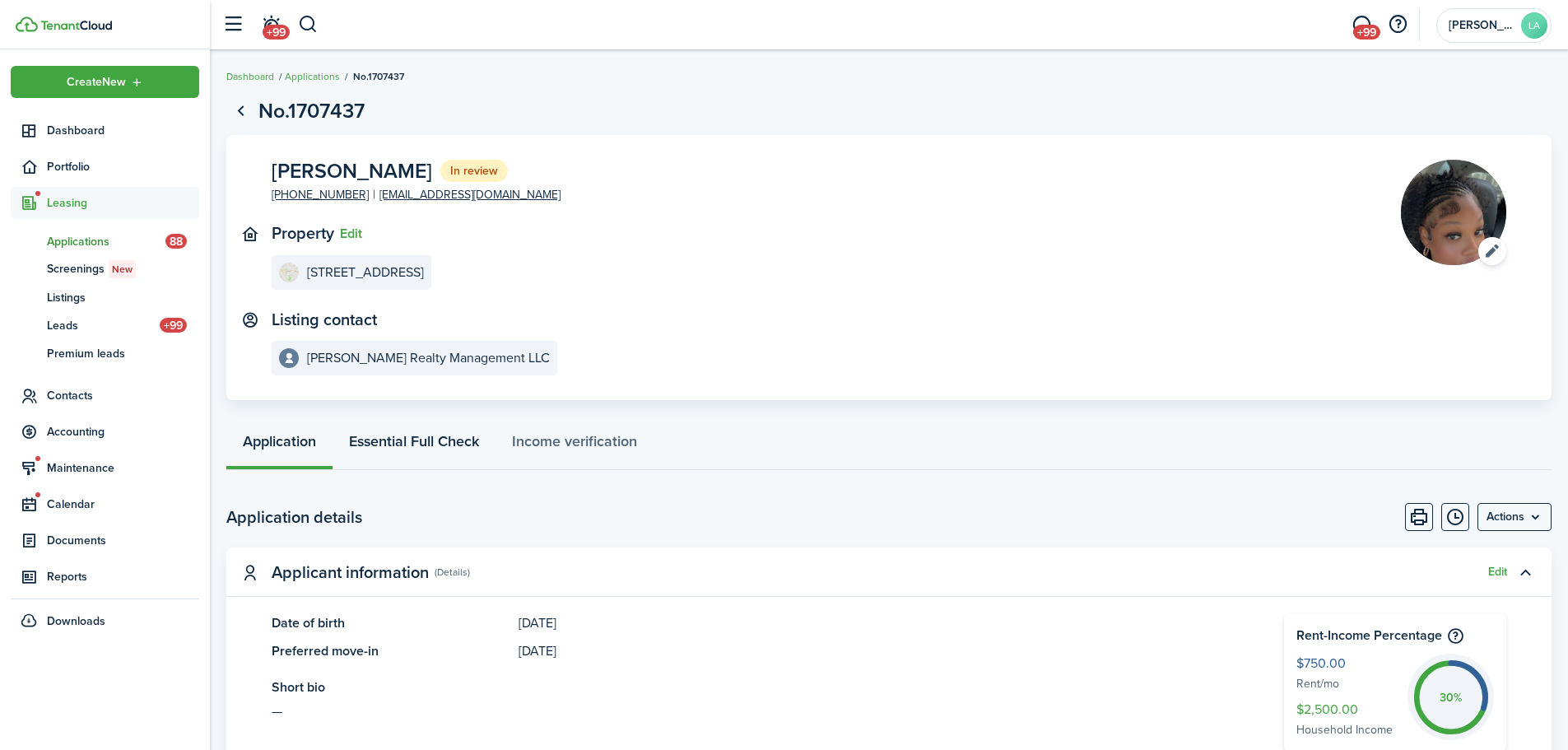
click at [418, 436] on link "Essential Full Check" at bounding box center [414, 445] width 163 height 49
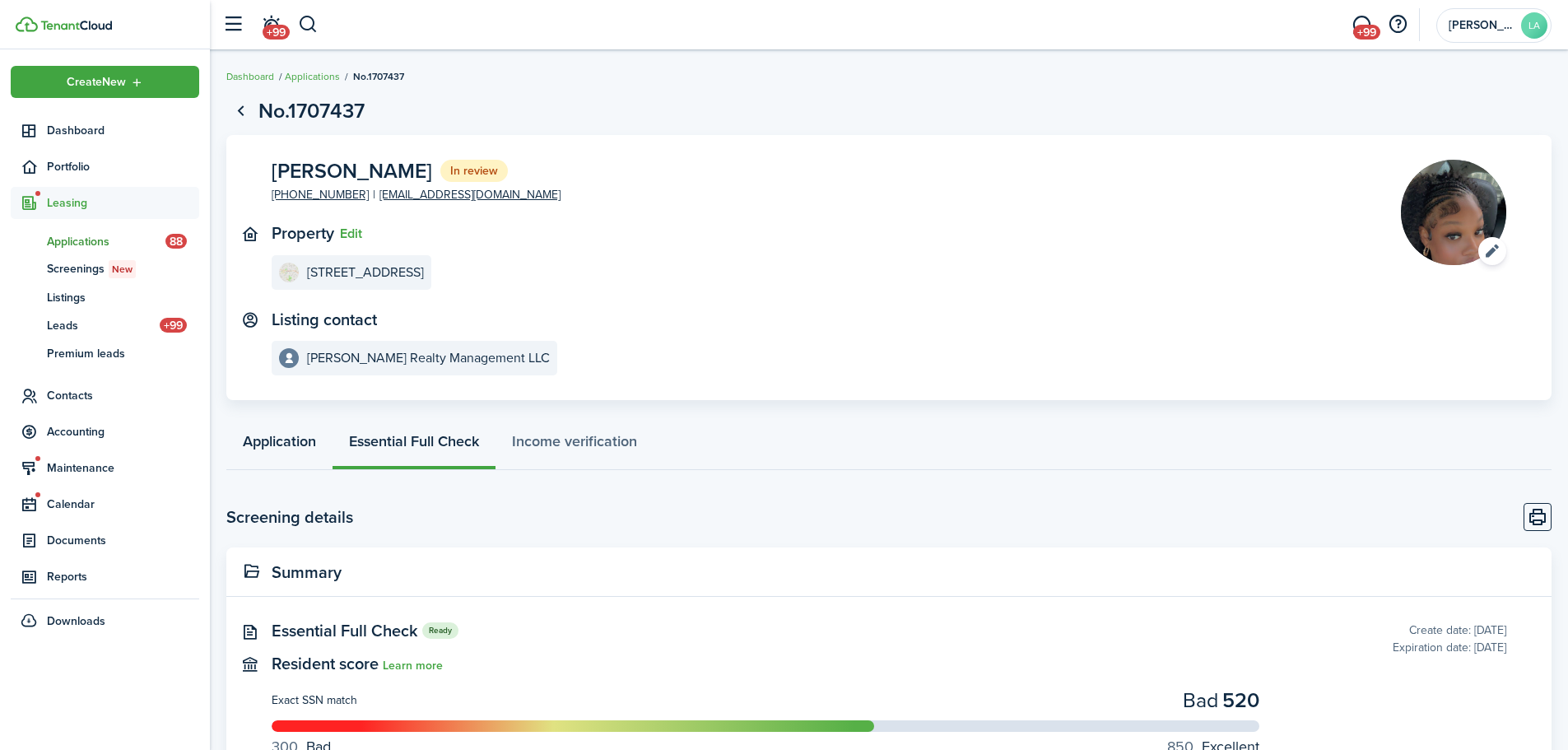
click at [279, 442] on link "Application" at bounding box center [279, 445] width 106 height 49
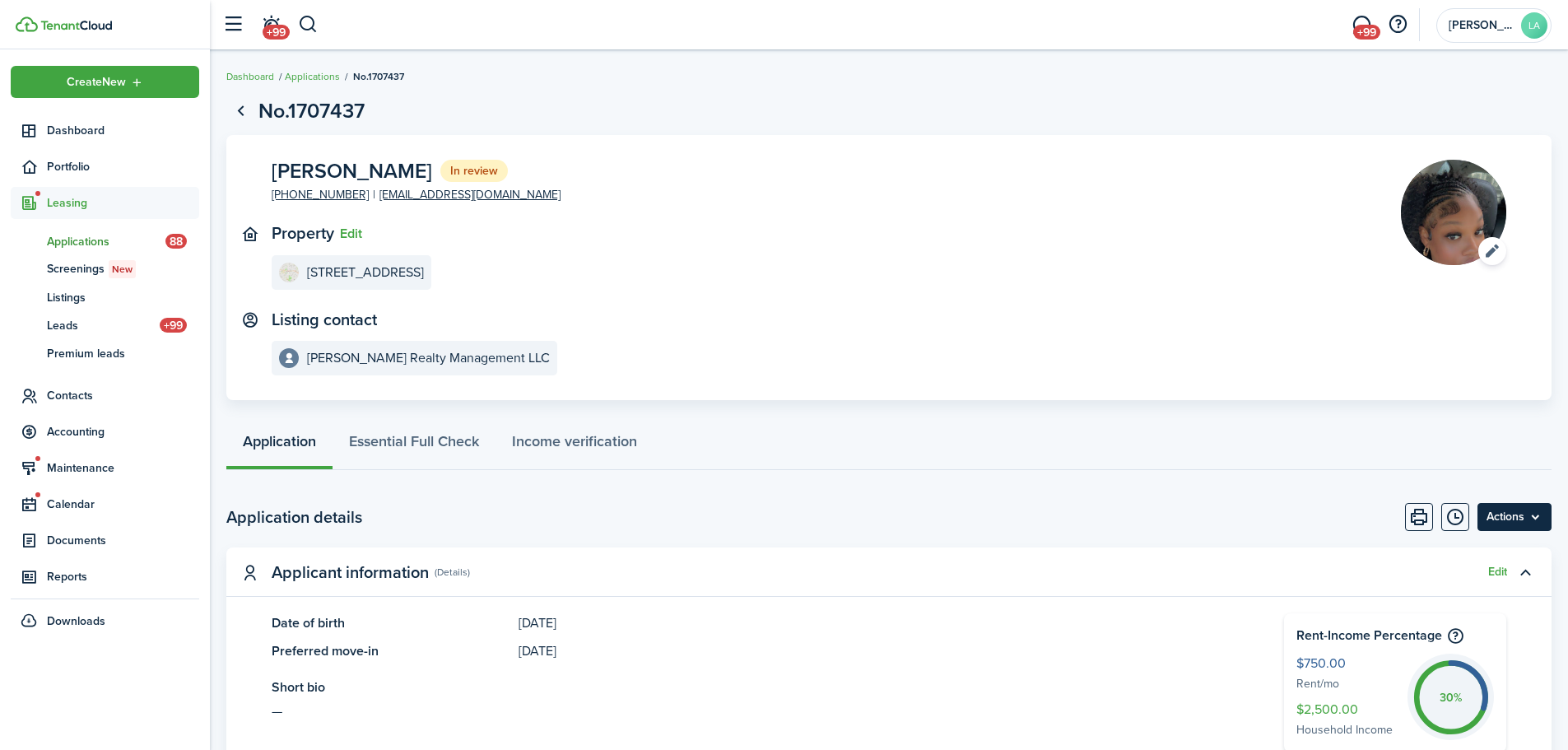
click at [1533, 512] on menu-btn "Actions" at bounding box center [1514, 517] width 74 height 28
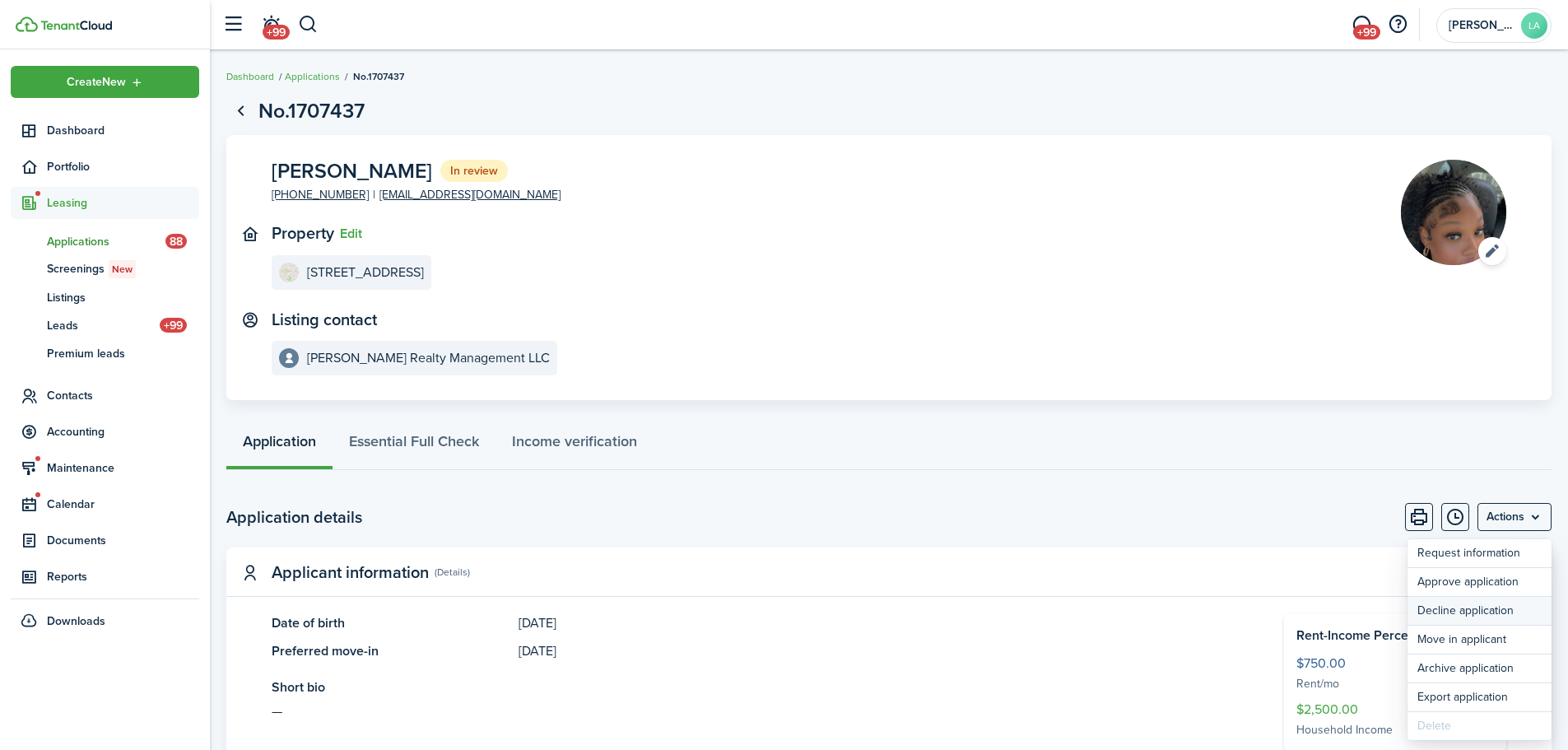
click at [1490, 612] on button "Decline application" at bounding box center [1479, 611] width 144 height 28
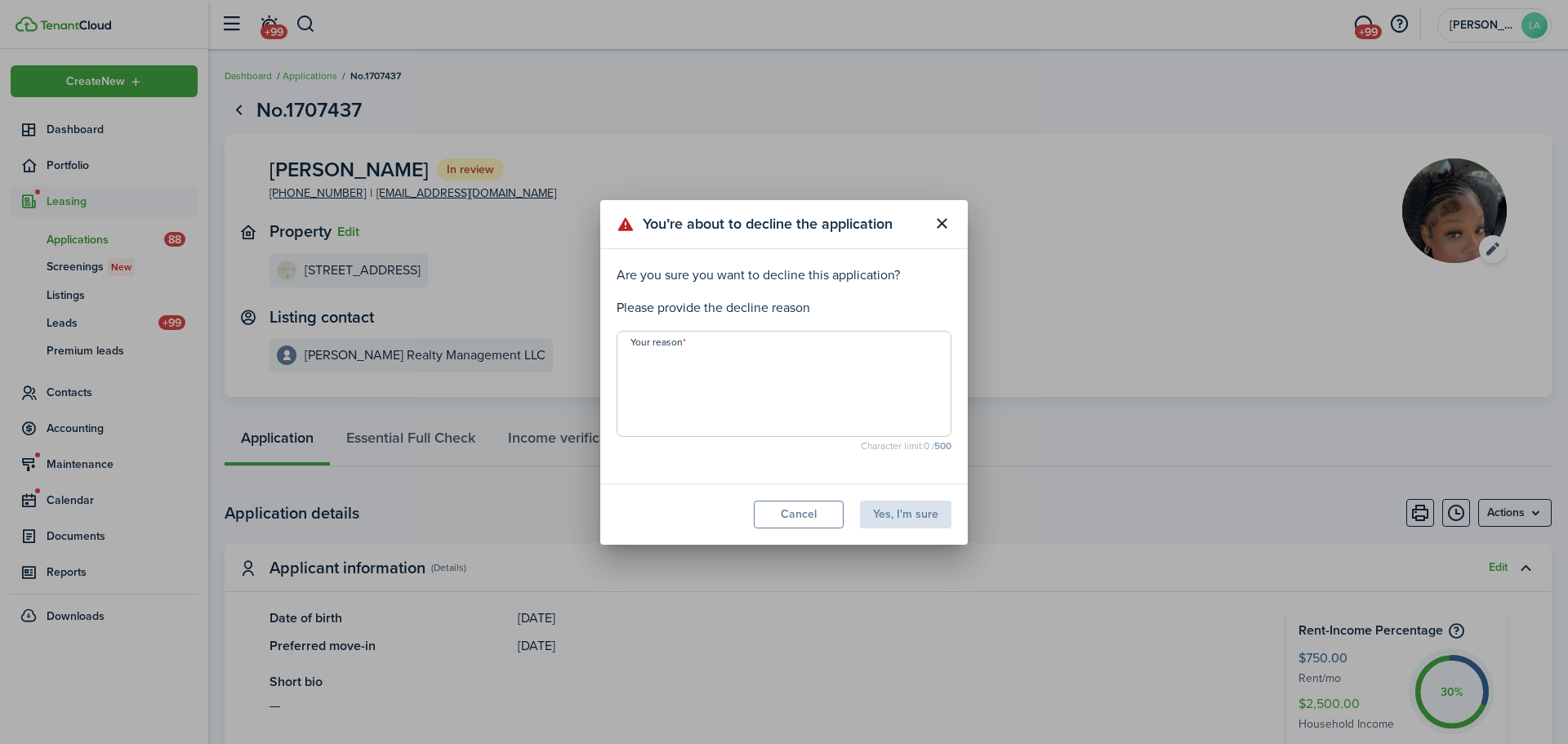
click at [715, 385] on textarea "Your reason" at bounding box center [783, 388] width 333 height 78
type textarea "Rental history, recent apartment complex collection"
click at [906, 508] on button "Yes, I'm sure" at bounding box center [906, 514] width 92 height 28
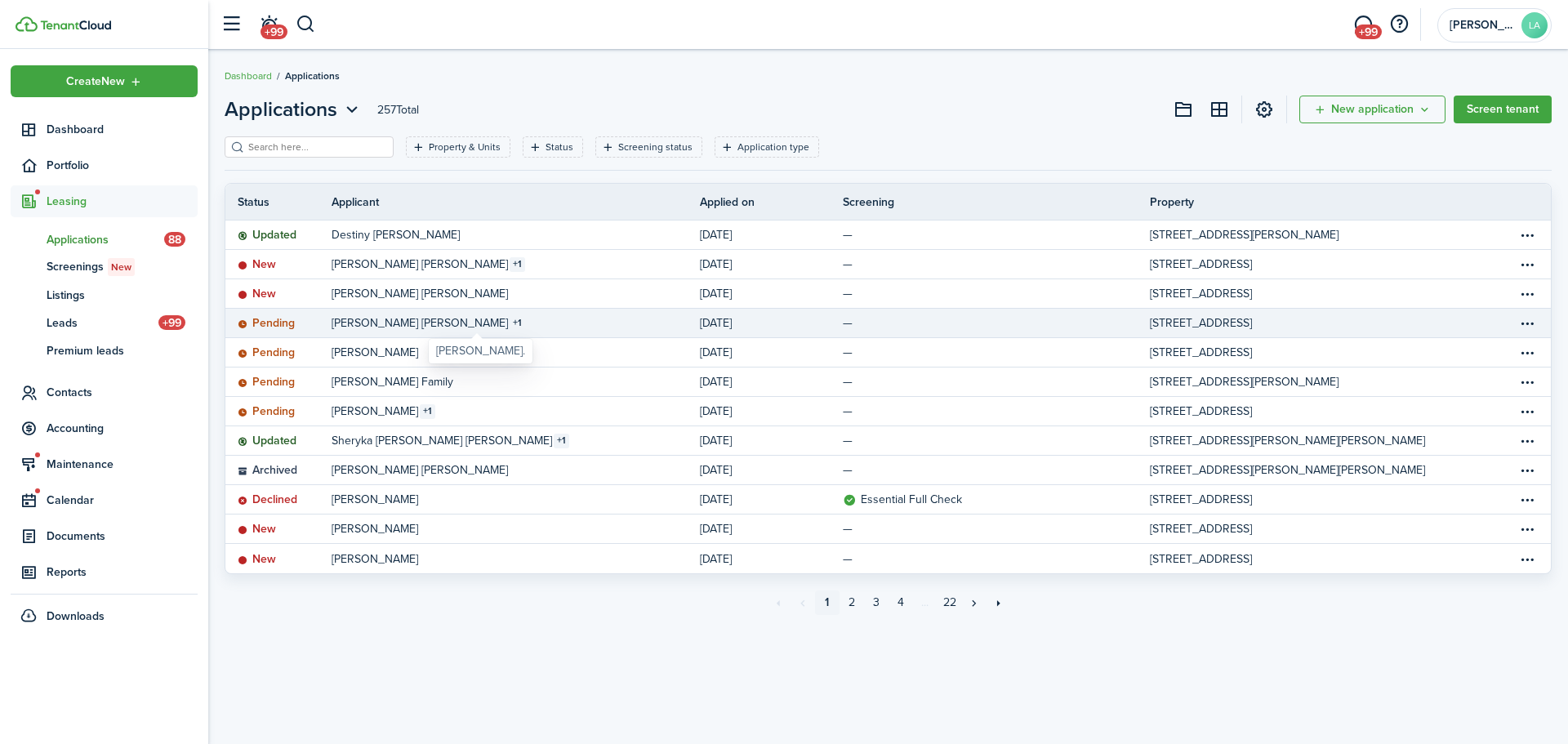
click at [509, 326] on table-counter "1" at bounding box center [517, 324] width 16 height 15
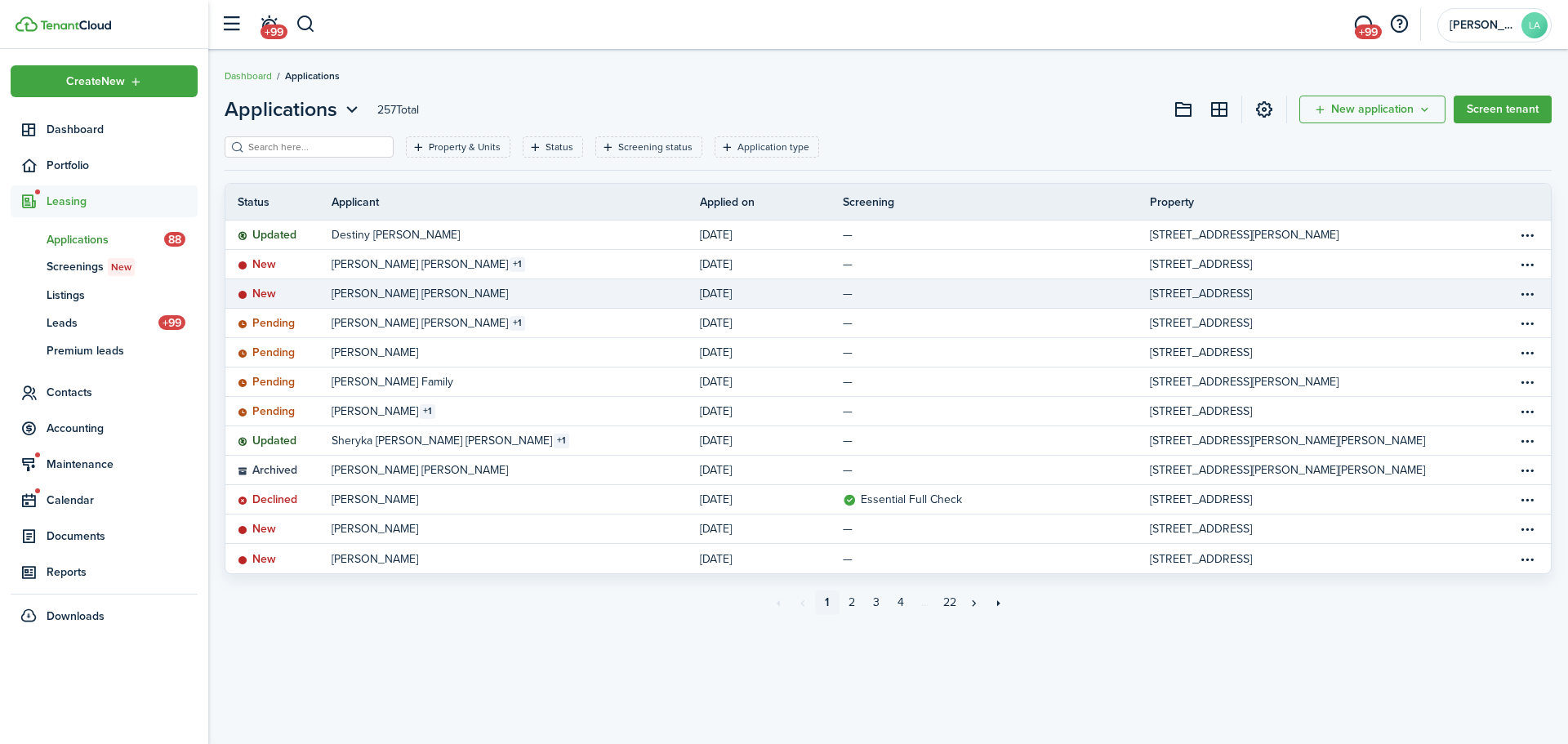
click at [386, 287] on table-info-title "[PERSON_NAME] [PERSON_NAME]" at bounding box center [420, 294] width 177 height 17
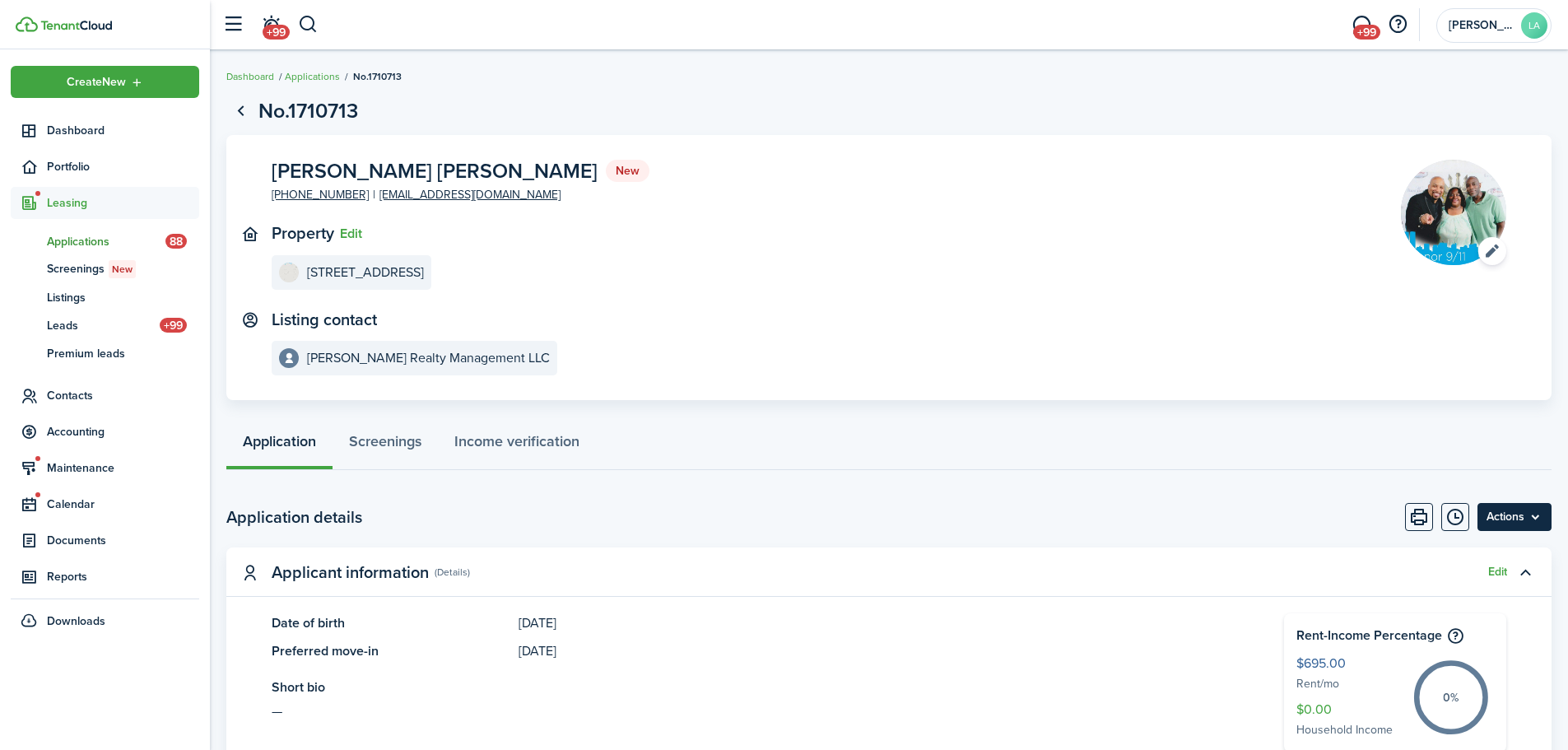
click at [1541, 519] on menu-btn "Actions" at bounding box center [1514, 517] width 74 height 28
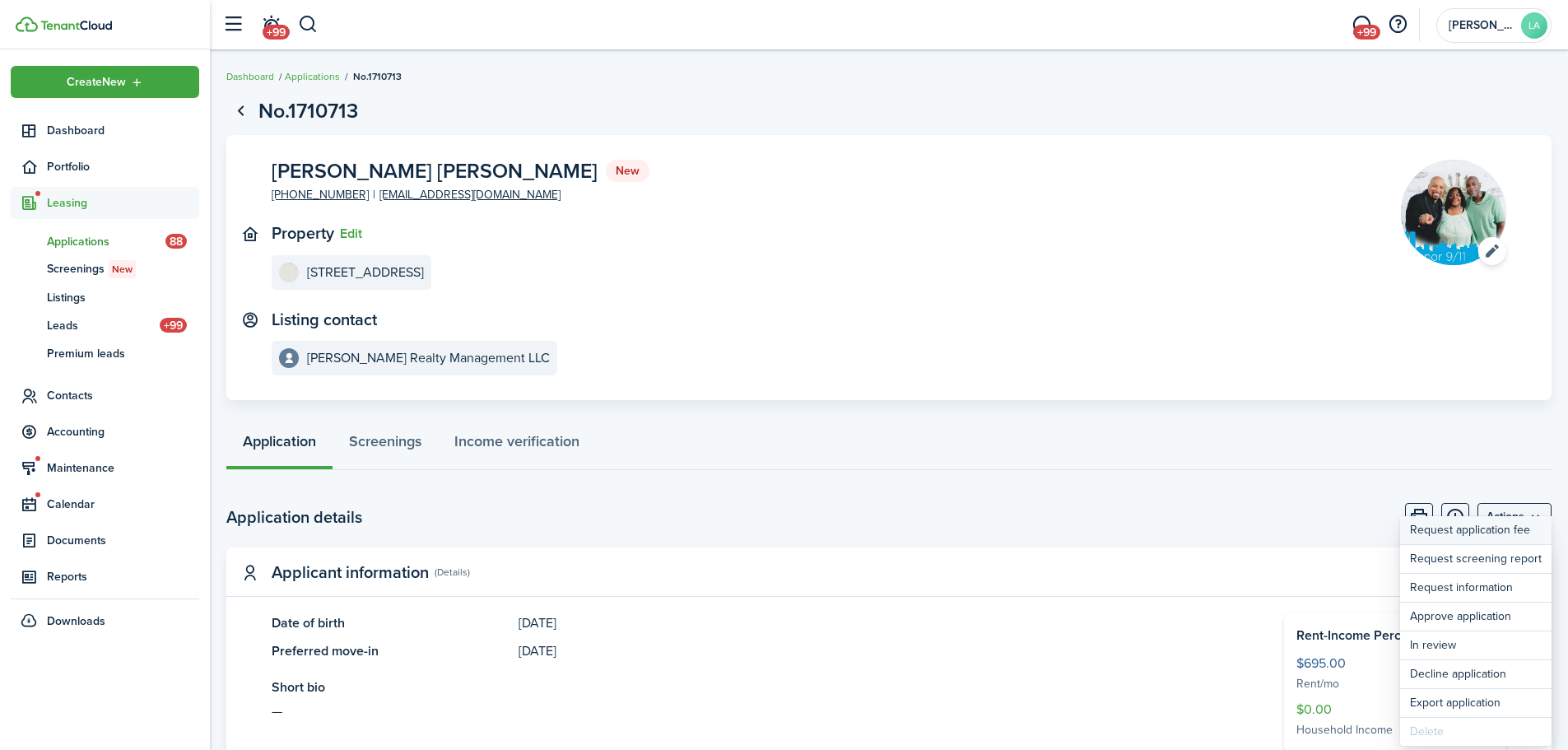
click at [1515, 526] on button "Request application fee" at bounding box center [1476, 530] width 152 height 29
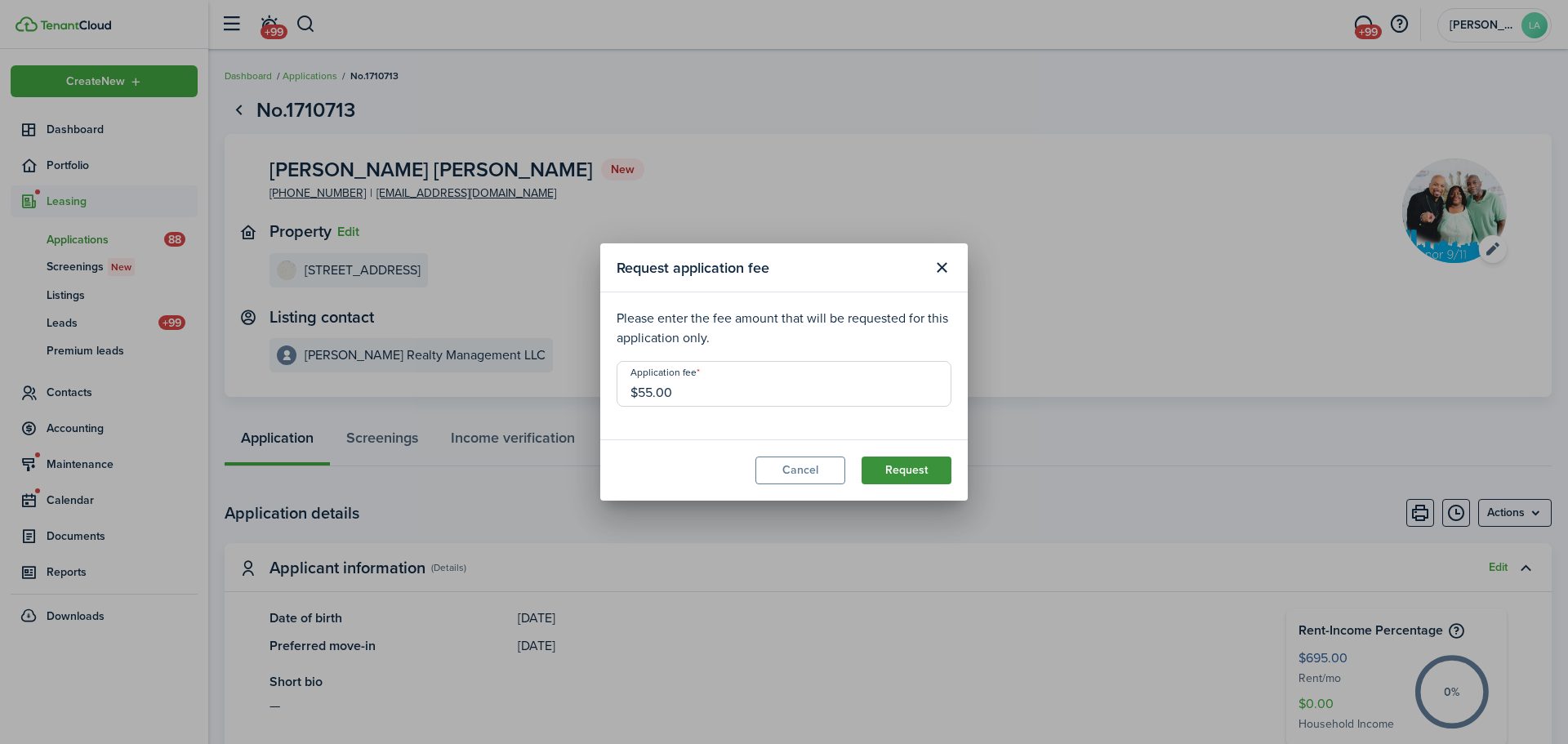
click at [933, 464] on button "Request" at bounding box center [907, 470] width 90 height 28
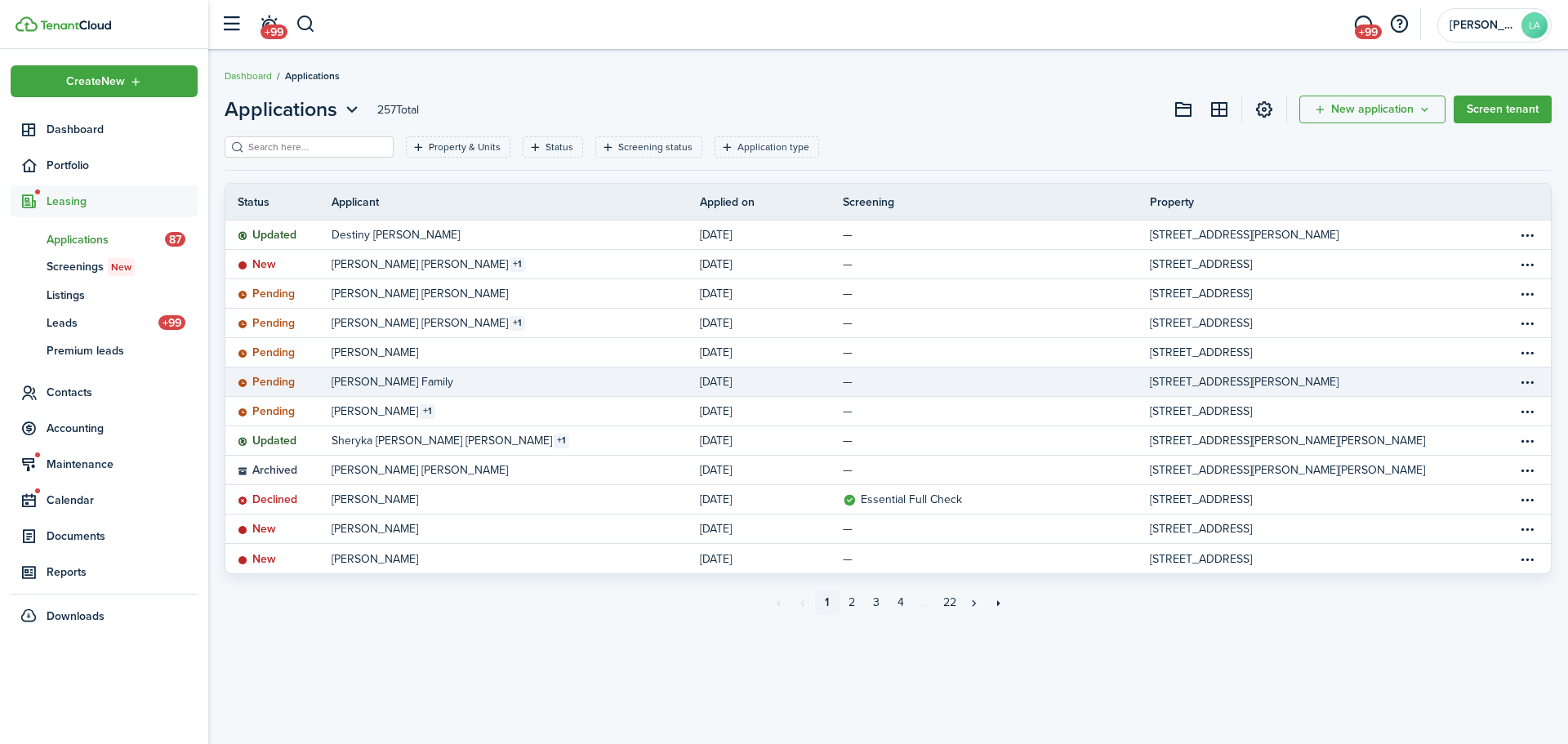
click at [374, 384] on table-info-title "[PERSON_NAME] Family" at bounding box center [392, 381] width 122 height 17
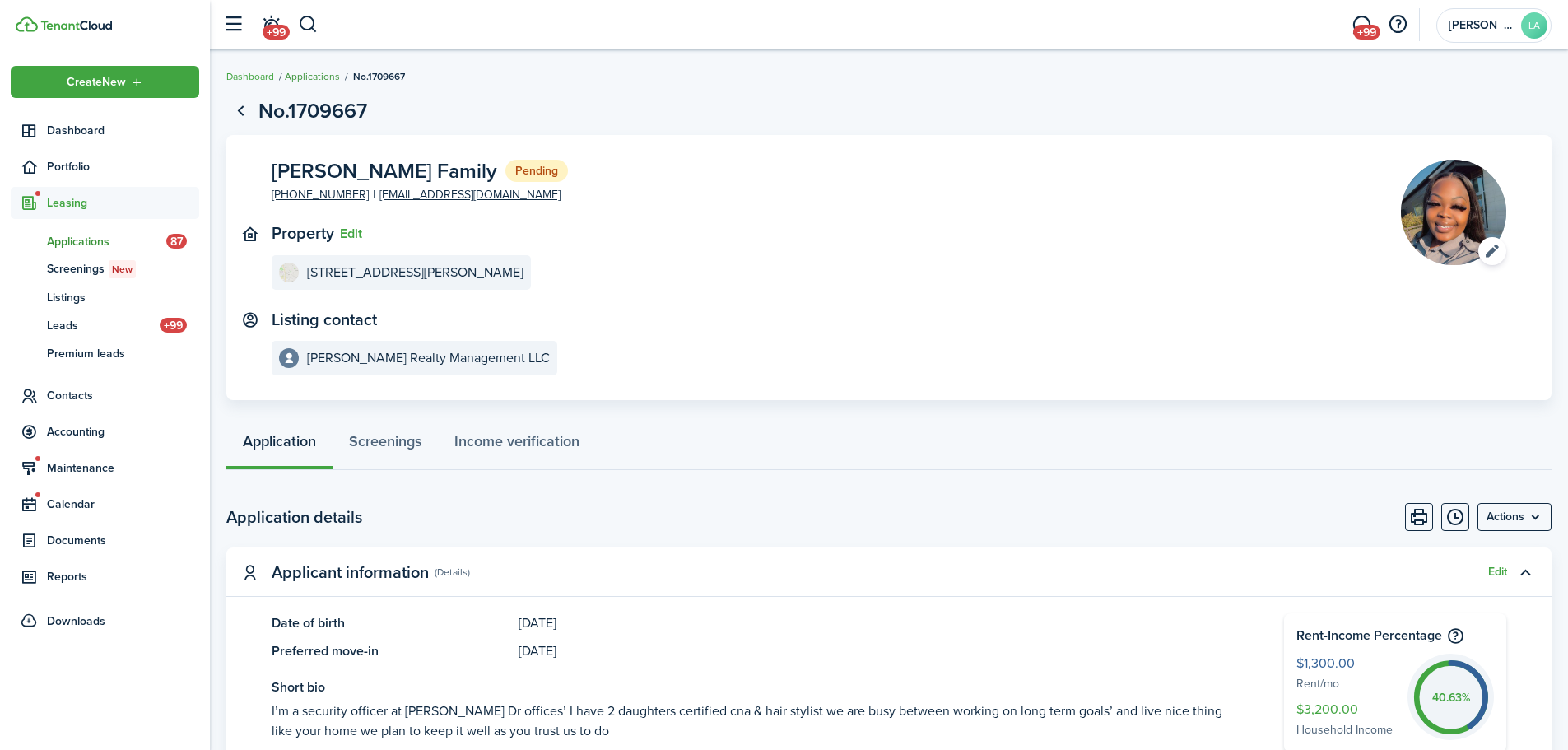
click at [317, 74] on link "Applications" at bounding box center [312, 77] width 55 height 15
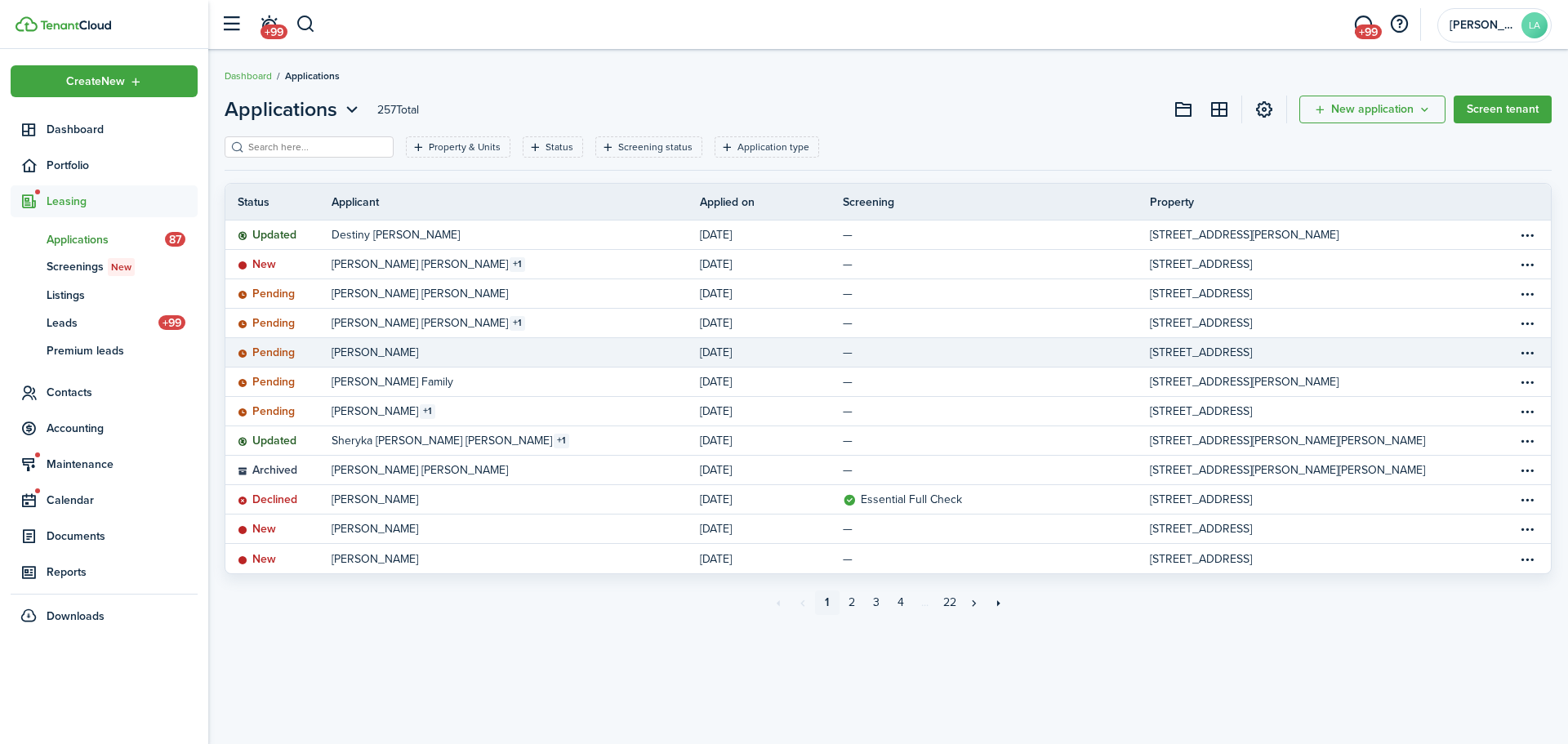
click at [405, 354] on table-info-title "[PERSON_NAME]" at bounding box center [375, 352] width 87 height 17
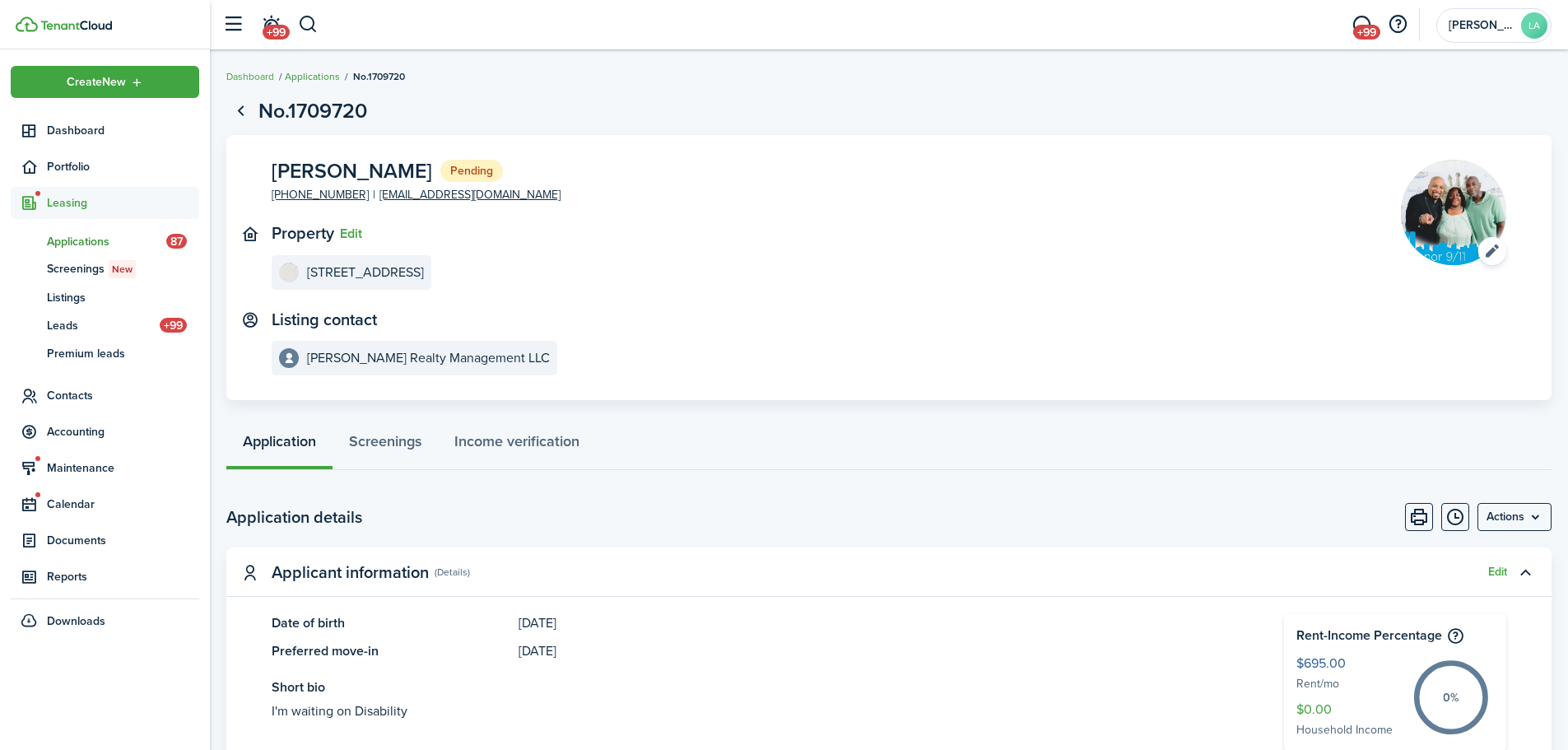
click at [318, 75] on link "Applications" at bounding box center [312, 77] width 55 height 15
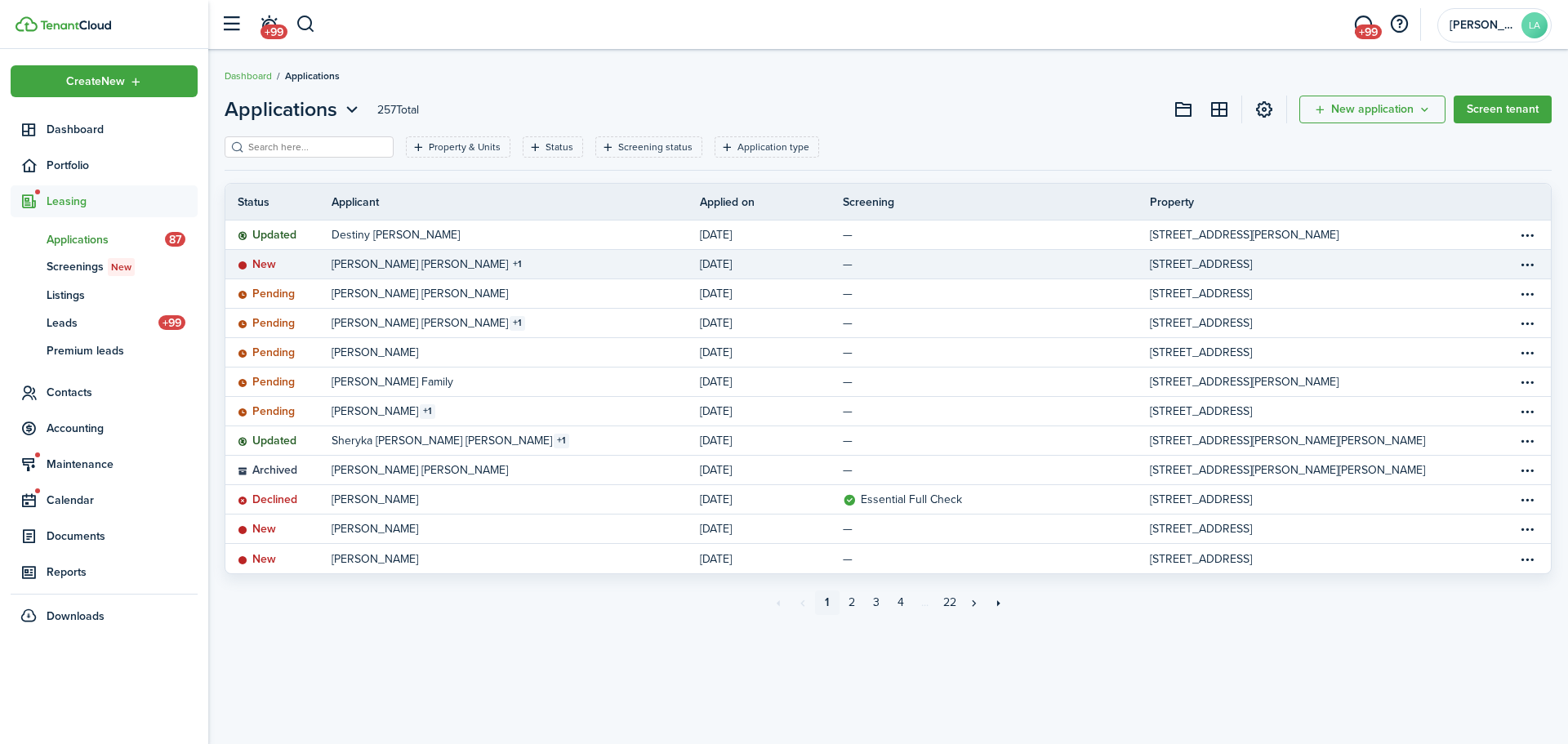
click at [552, 262] on link "[PERSON_NAME] [PERSON_NAME] 1" at bounding box center [516, 264] width 368 height 29
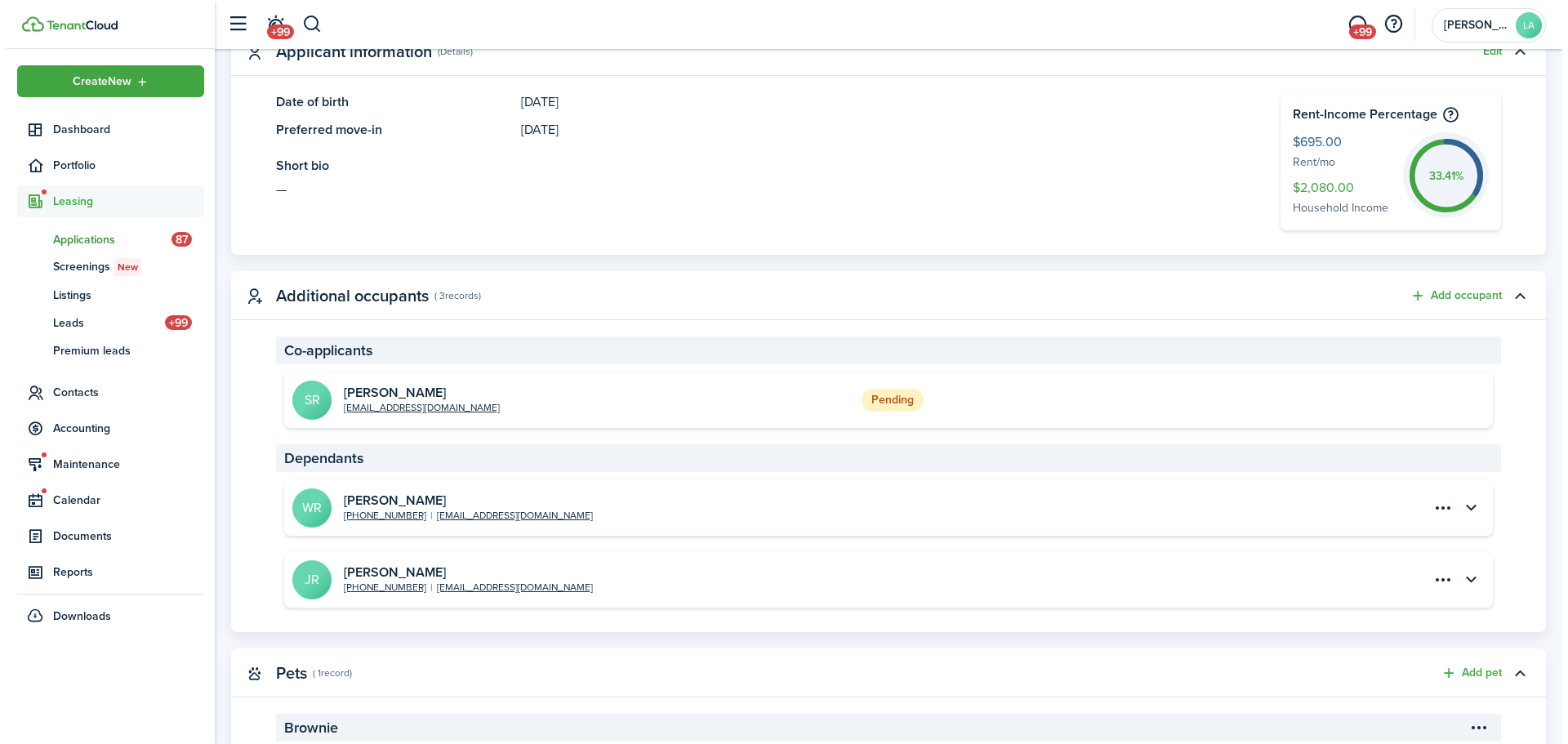
scroll to position [274, 0]
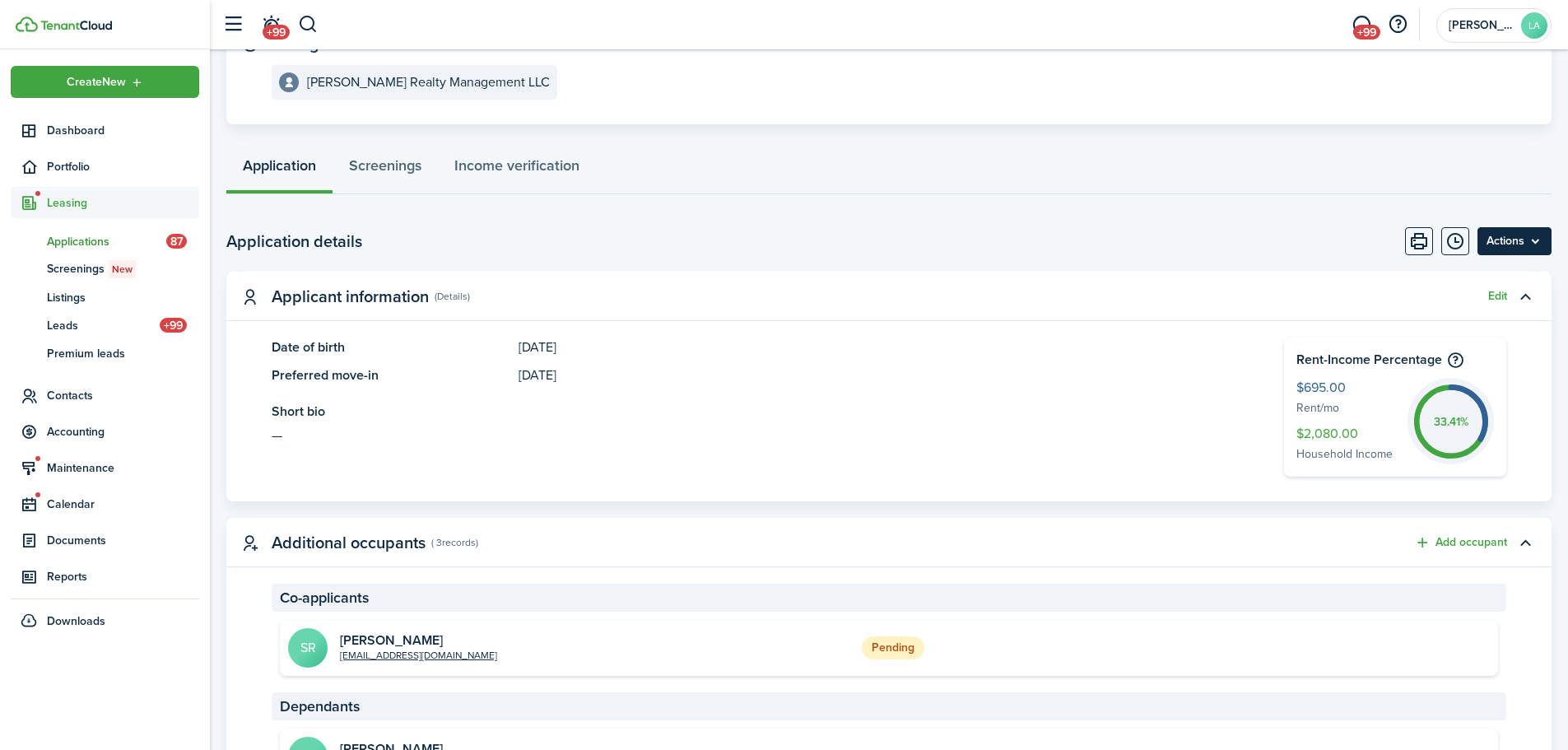
click at [1542, 248] on menu-btn "Actions" at bounding box center [1514, 241] width 74 height 28
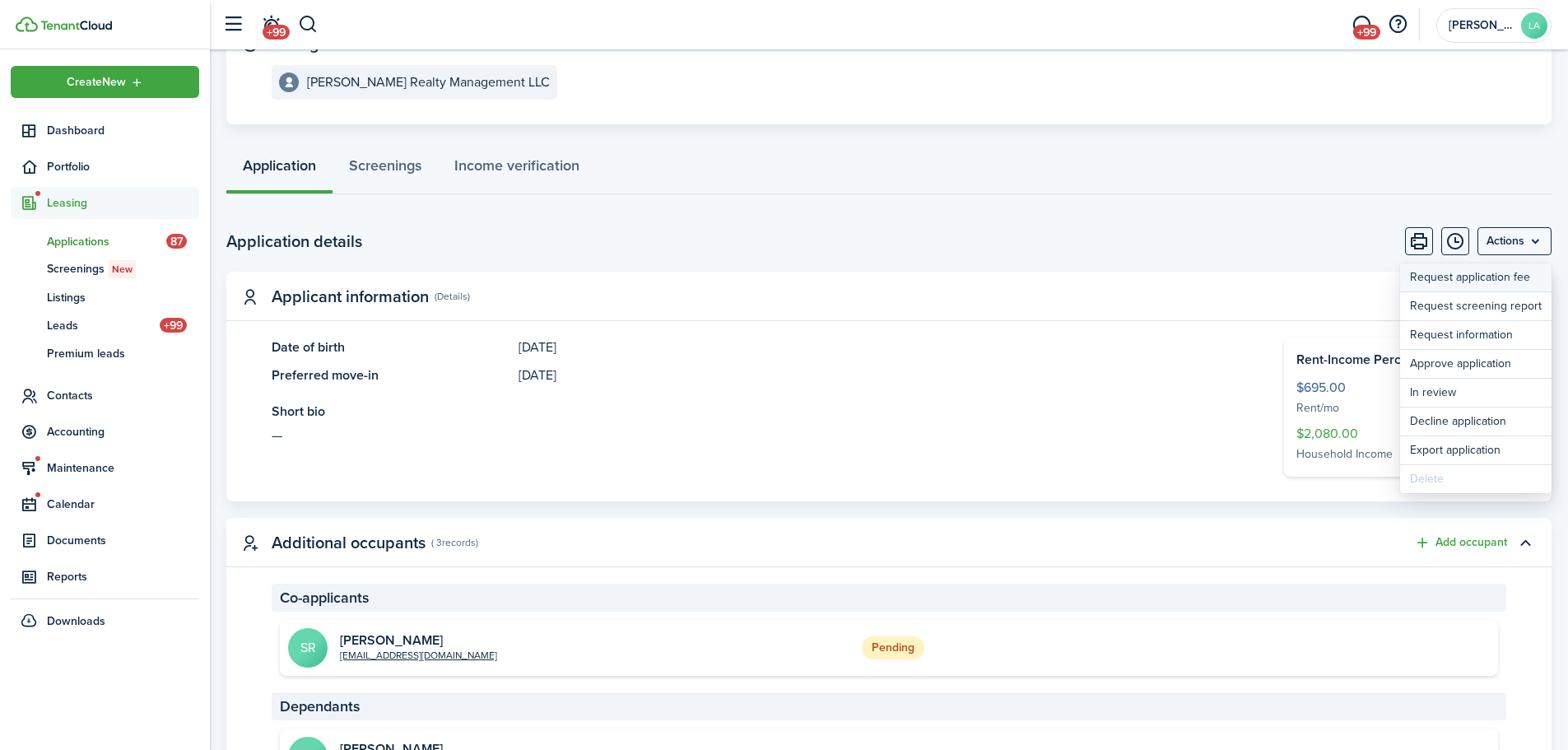
click at [1522, 282] on button "Request application fee" at bounding box center [1476, 278] width 152 height 29
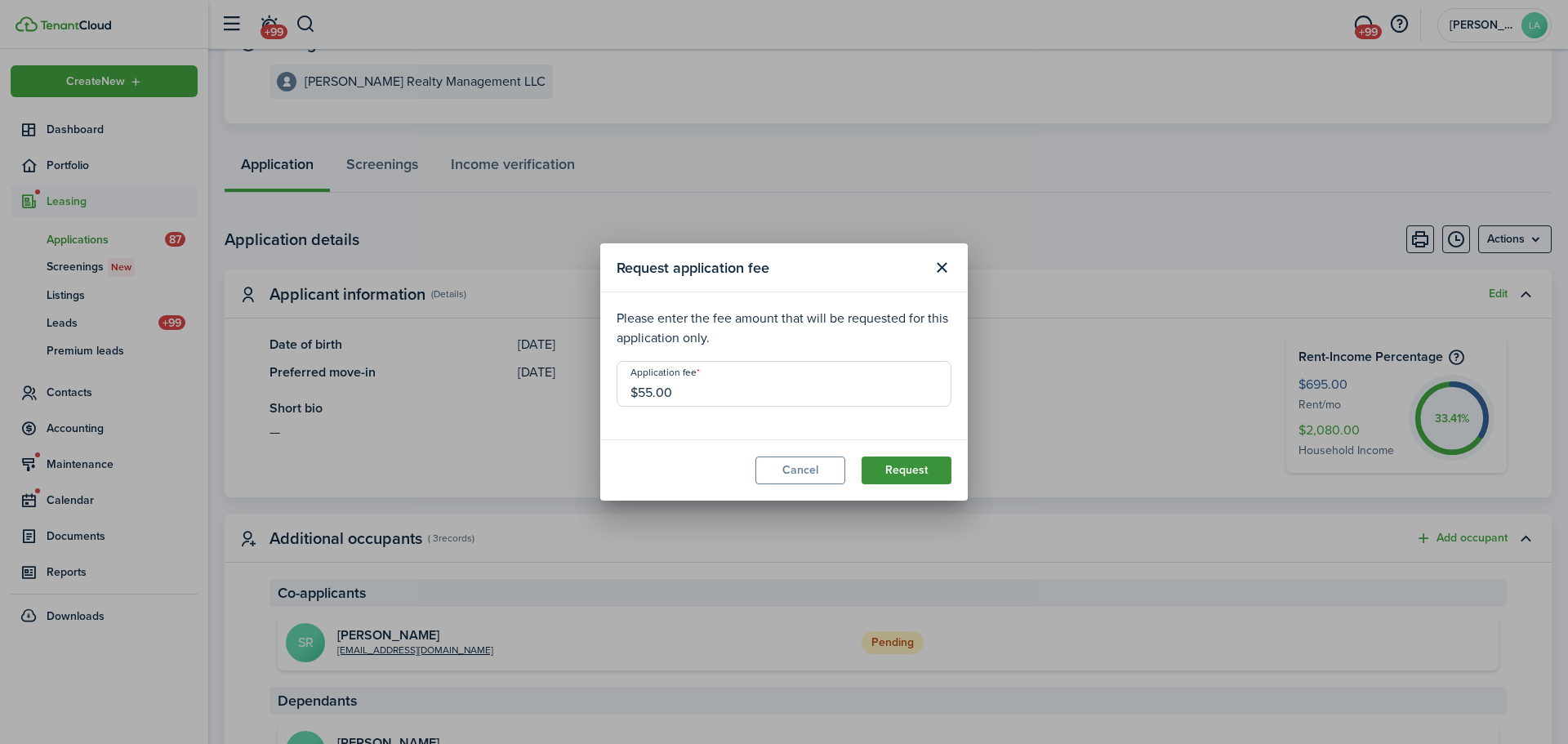
click at [923, 473] on button "Request" at bounding box center [907, 470] width 90 height 28
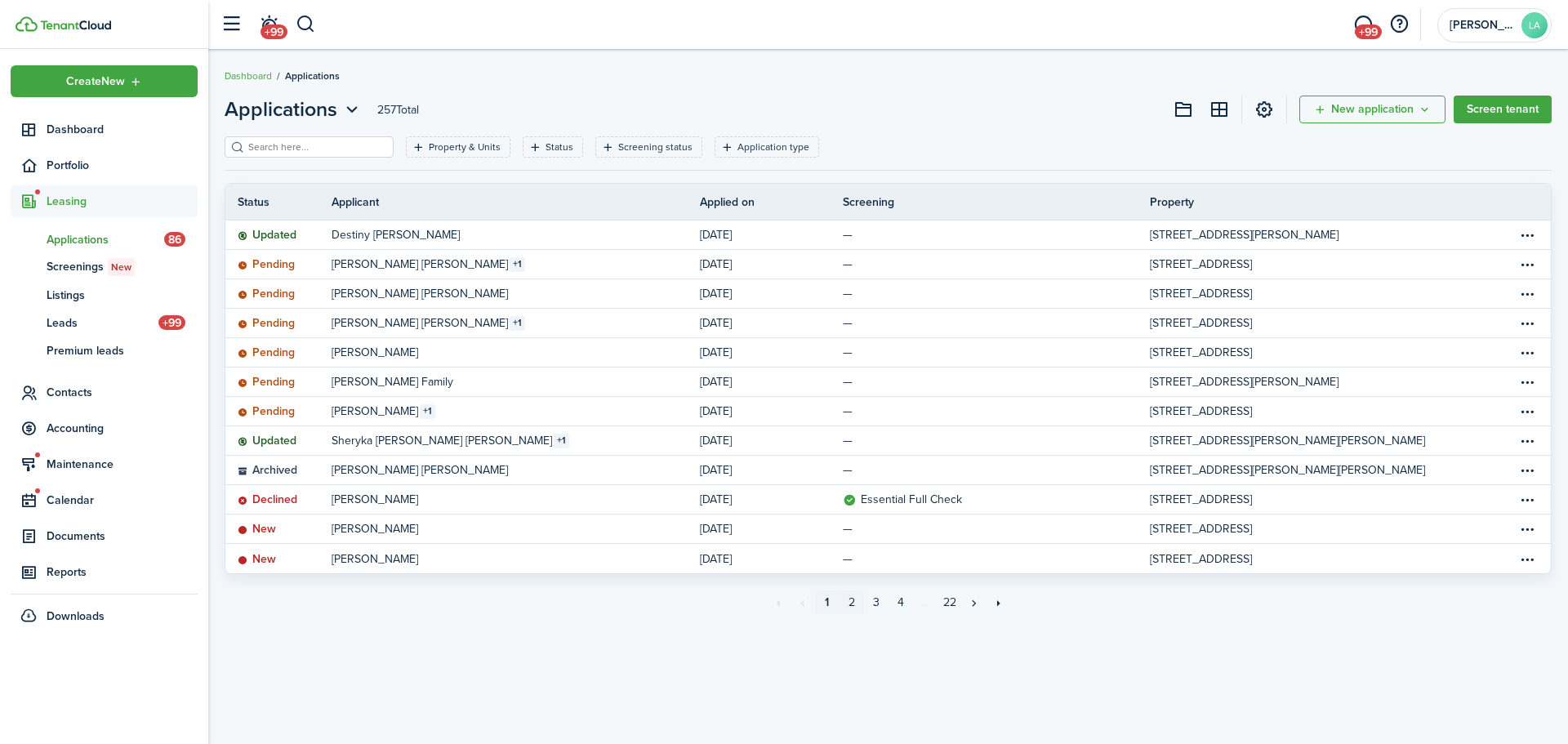
click at [853, 605] on link "2" at bounding box center [852, 603] width 25 height 25
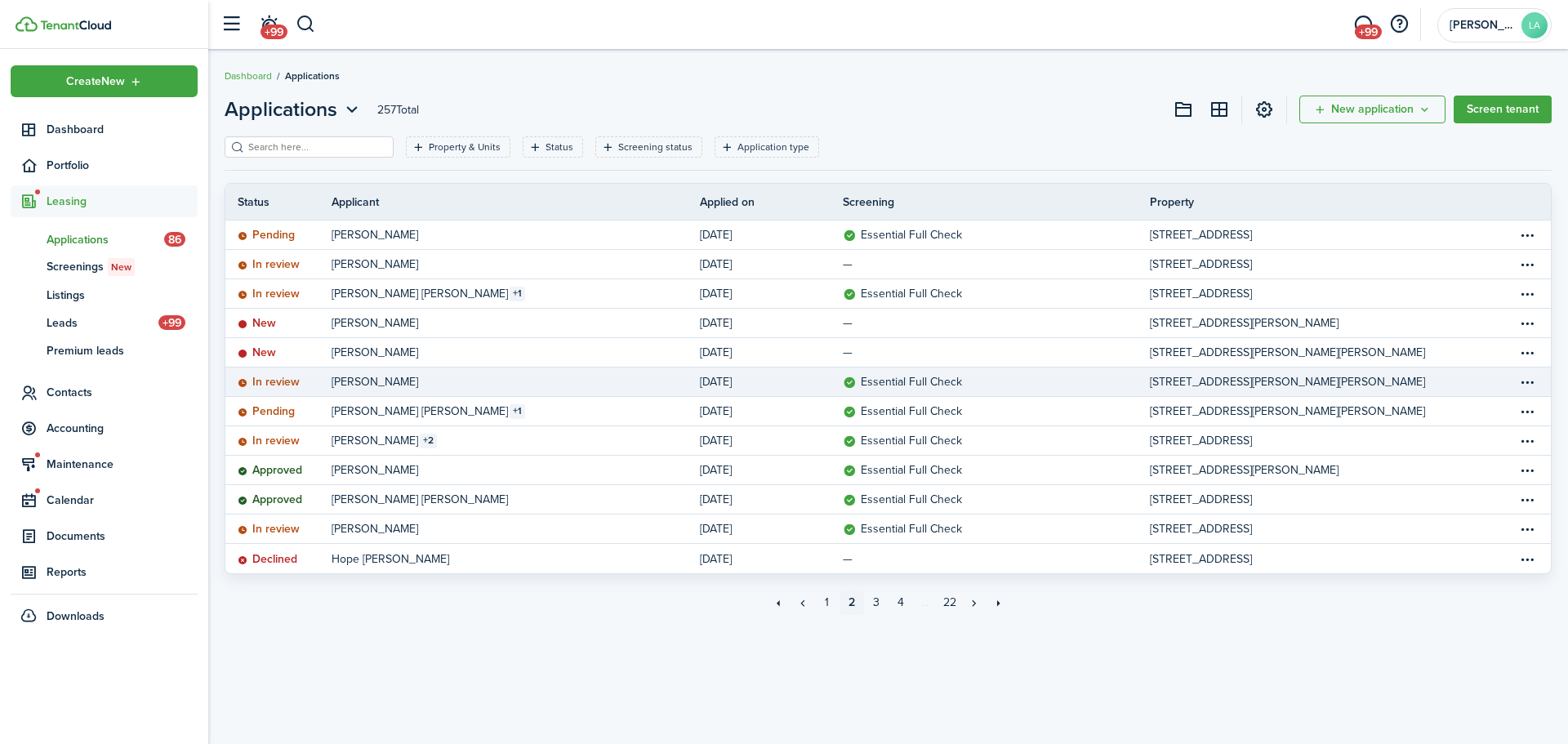
click at [579, 388] on link "[PERSON_NAME]" at bounding box center [516, 381] width 368 height 29
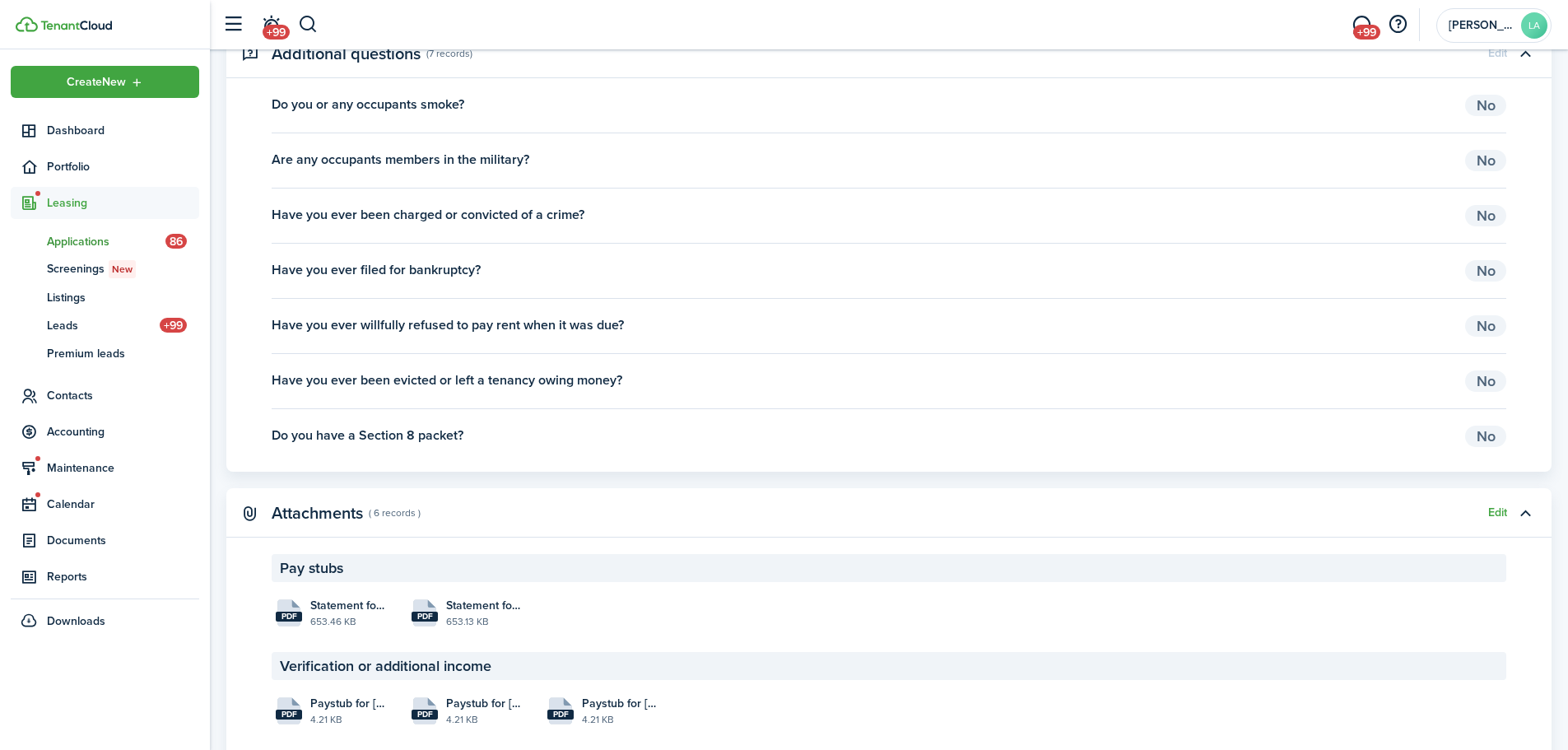
scroll to position [1976, 0]
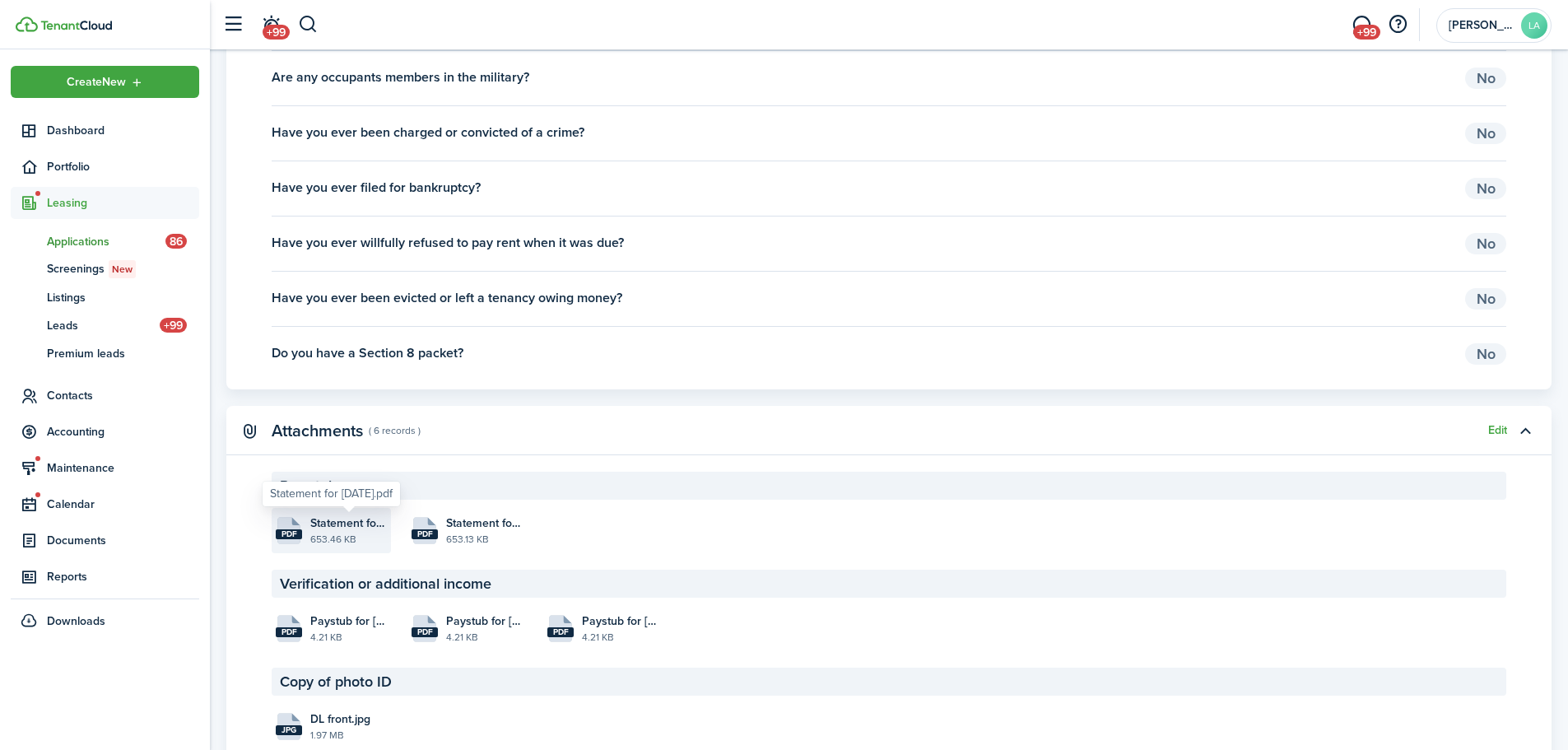
click at [321, 527] on span "Statement for [DATE].pdf" at bounding box center [349, 523] width 77 height 17
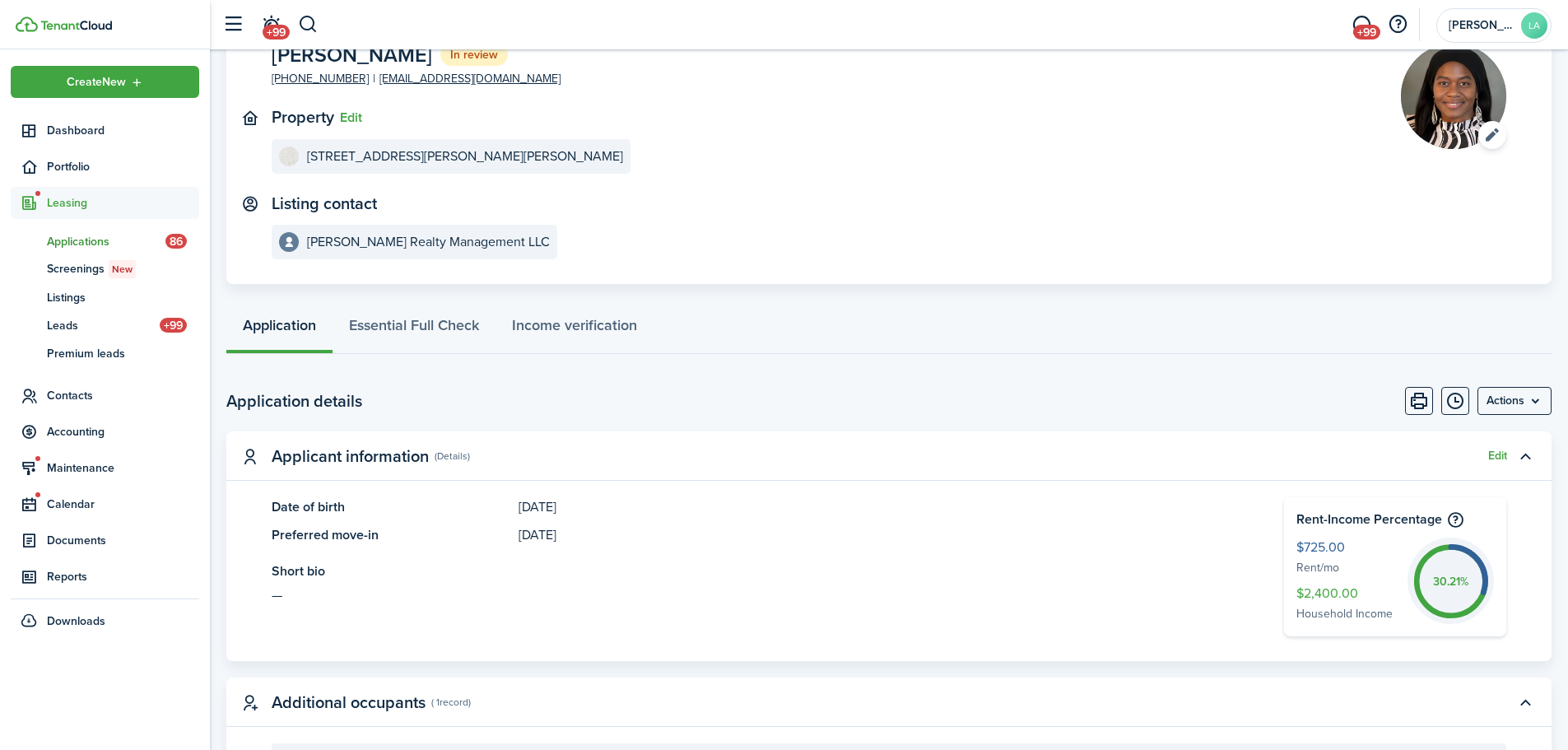
scroll to position [0, 0]
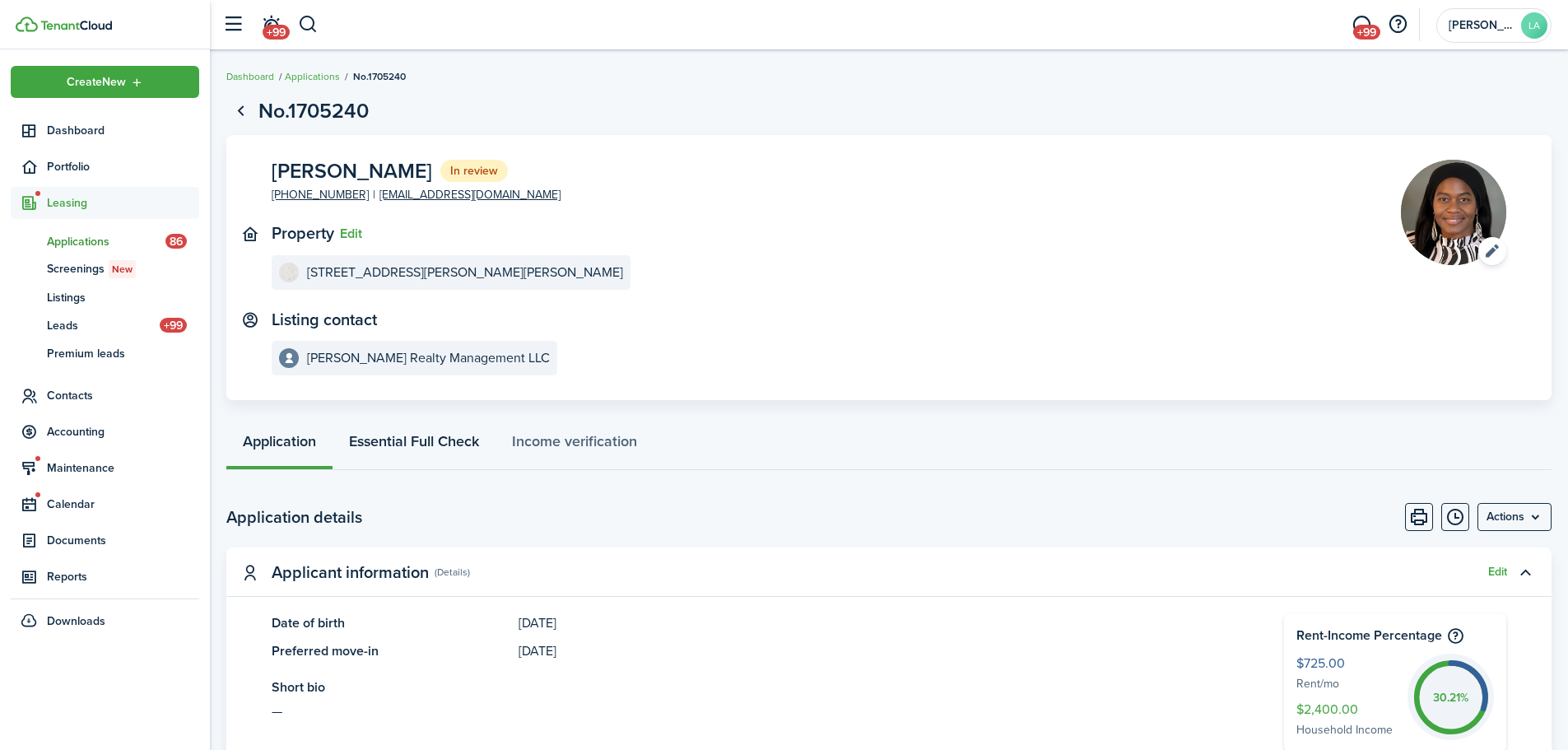
click at [418, 439] on link "Essential Full Check" at bounding box center [414, 445] width 163 height 49
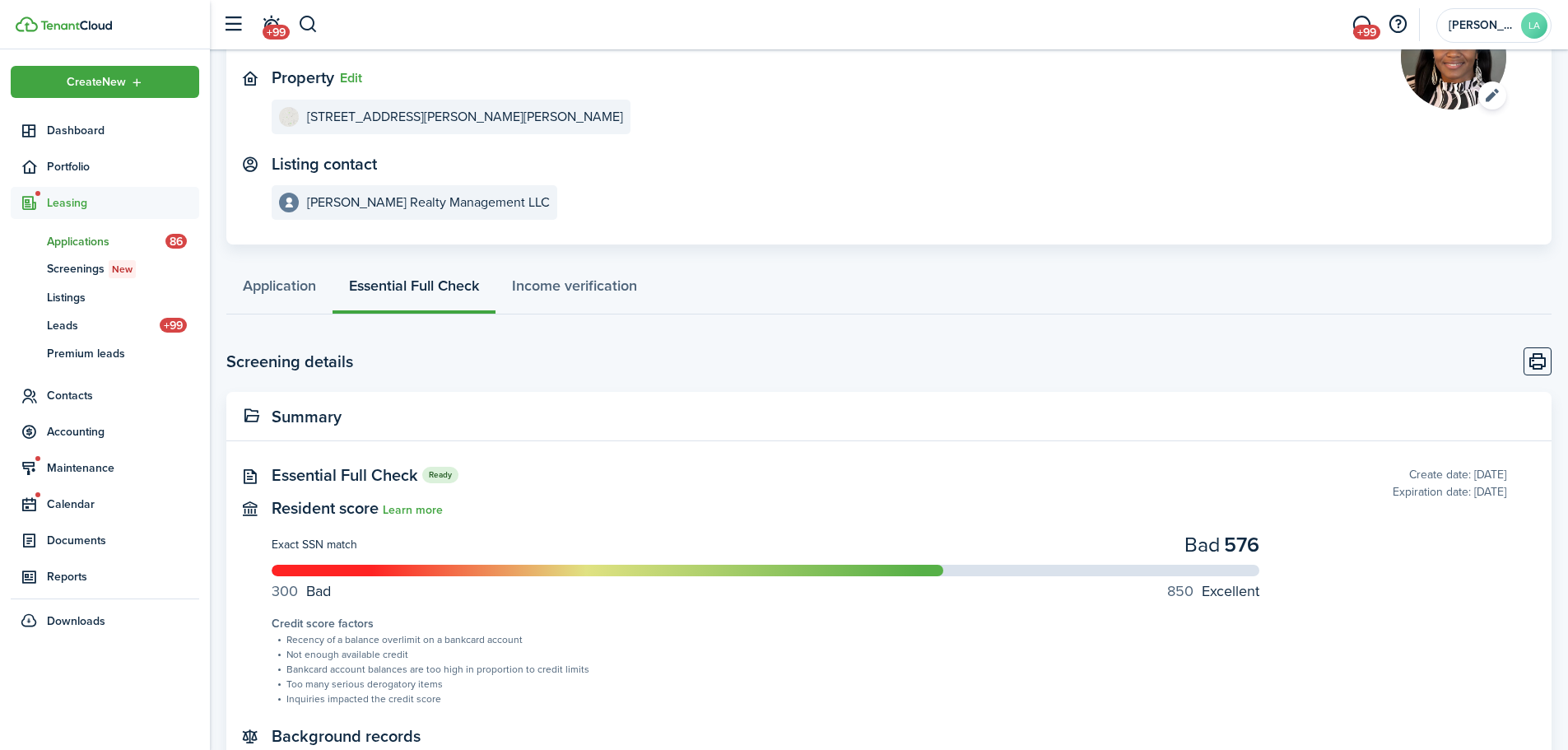
scroll to position [649, 0]
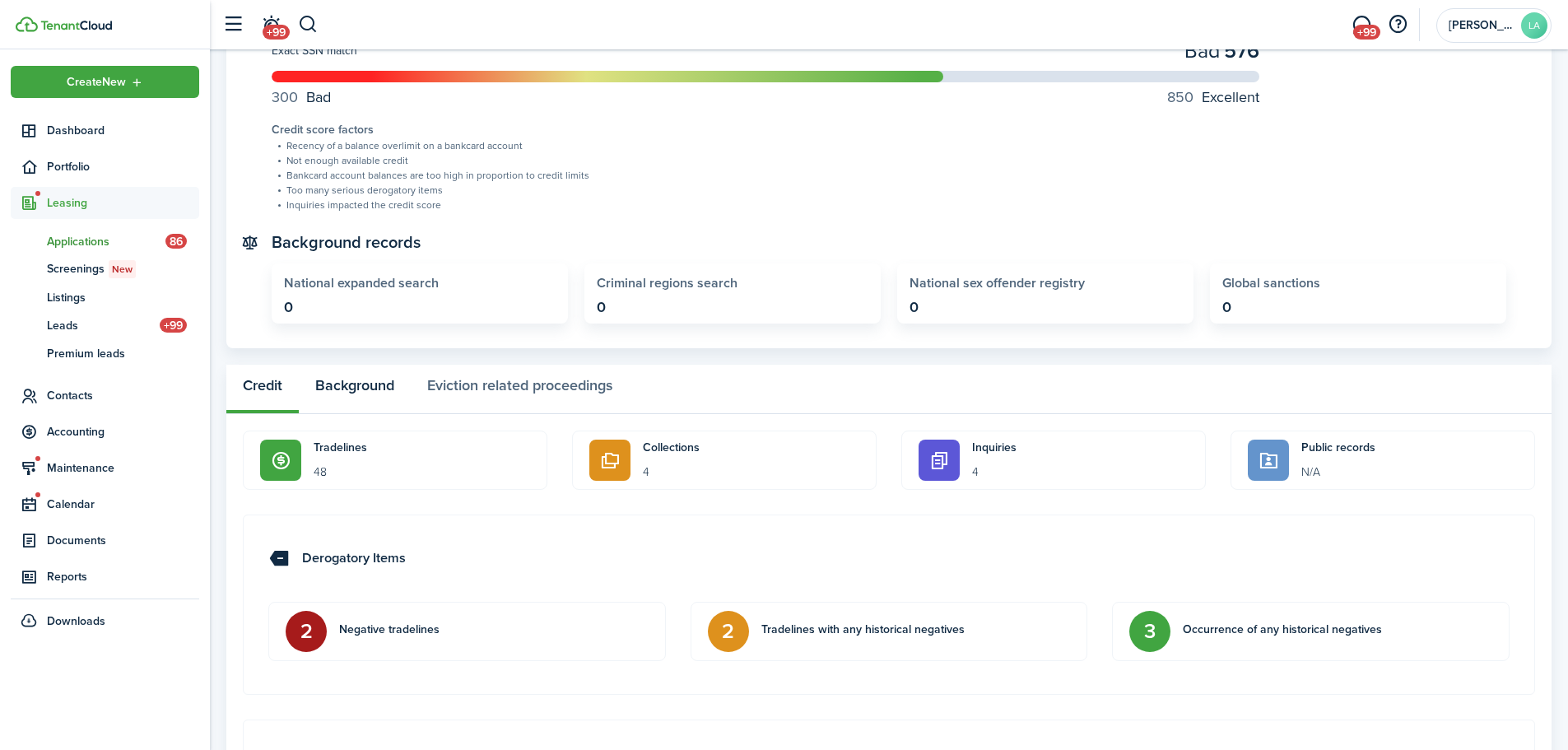
click at [359, 391] on button "Background" at bounding box center [355, 389] width 112 height 49
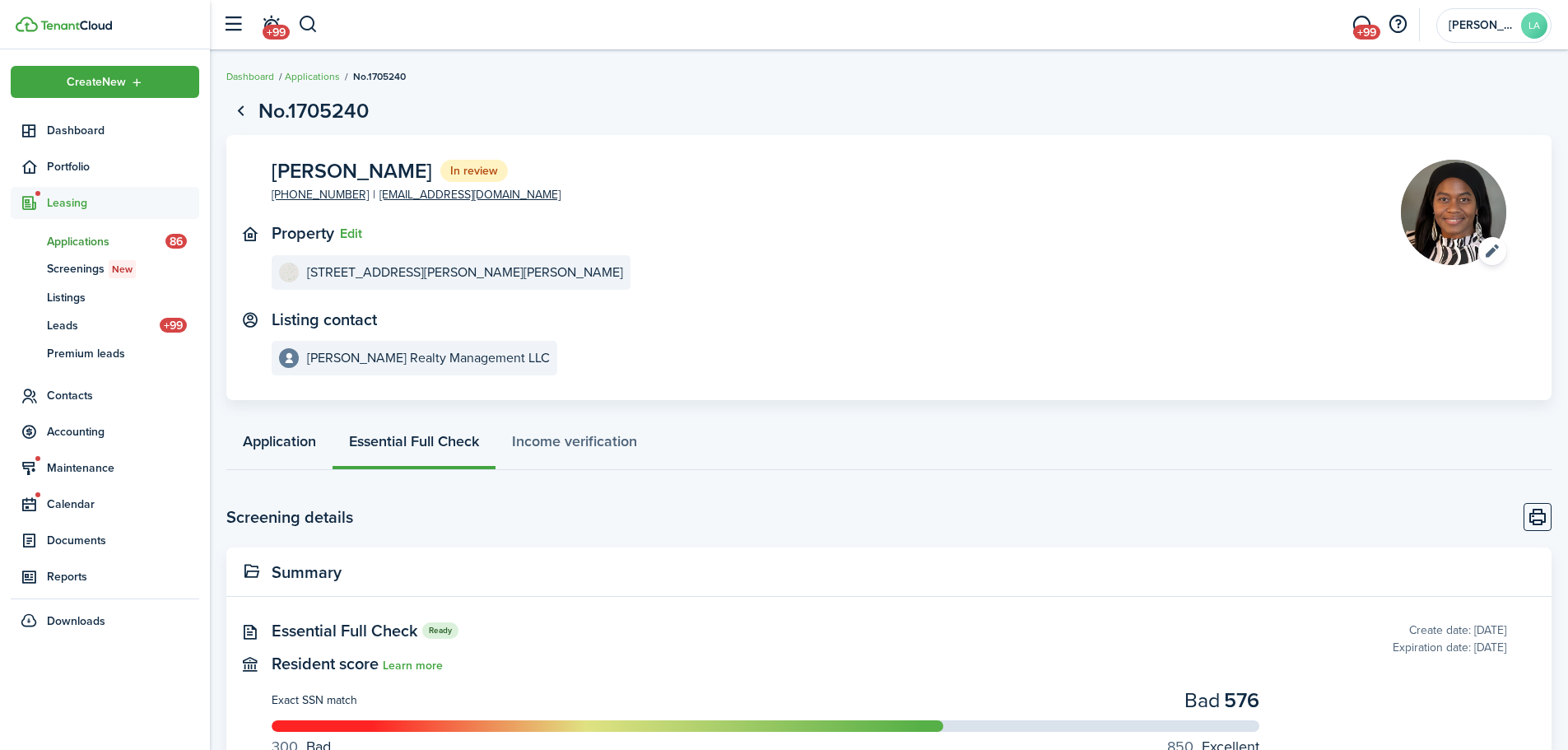
click at [265, 434] on link "Application" at bounding box center [279, 445] width 106 height 49
click at [308, 82] on link "Applications" at bounding box center [312, 77] width 55 height 15
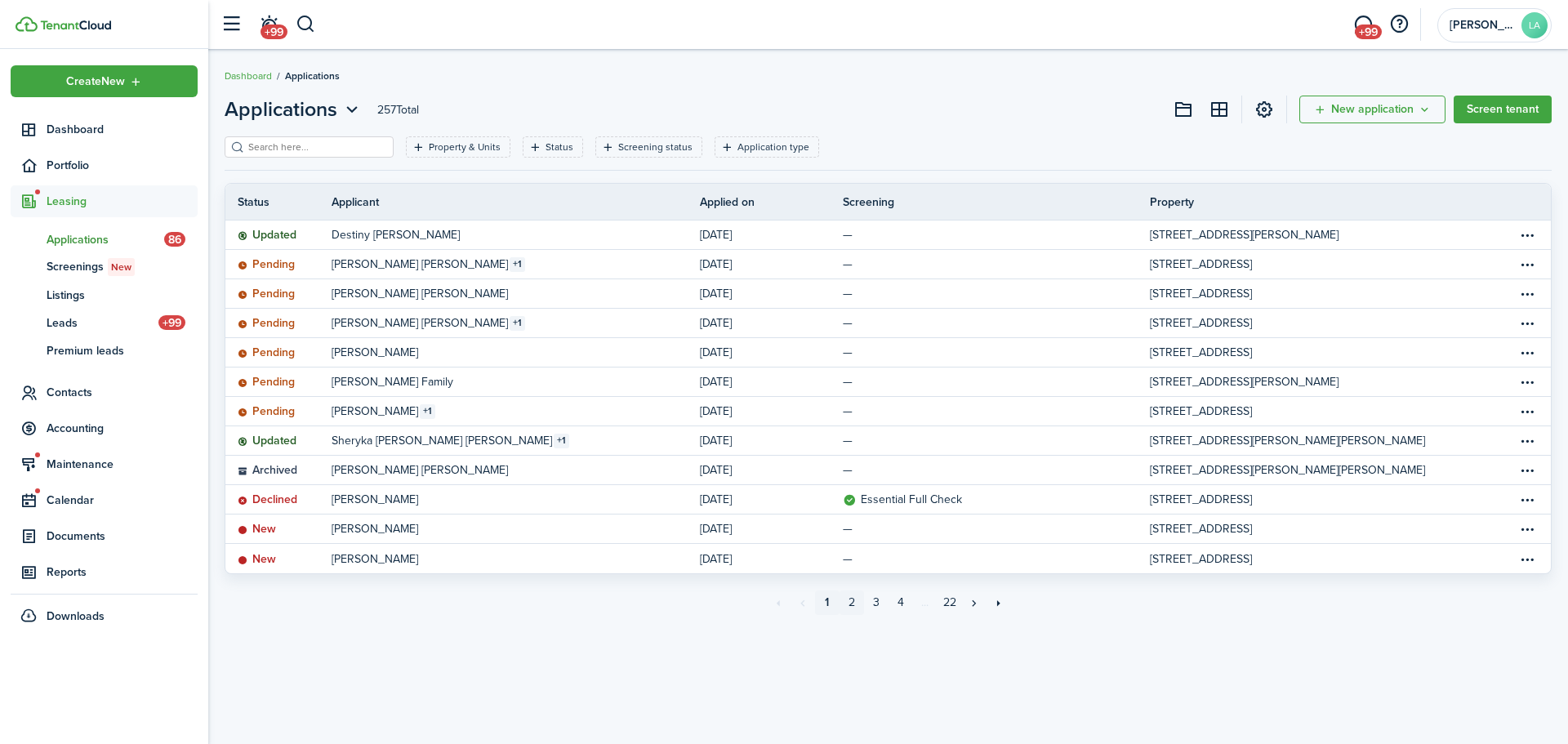
click at [848, 598] on link "2" at bounding box center [852, 603] width 25 height 25
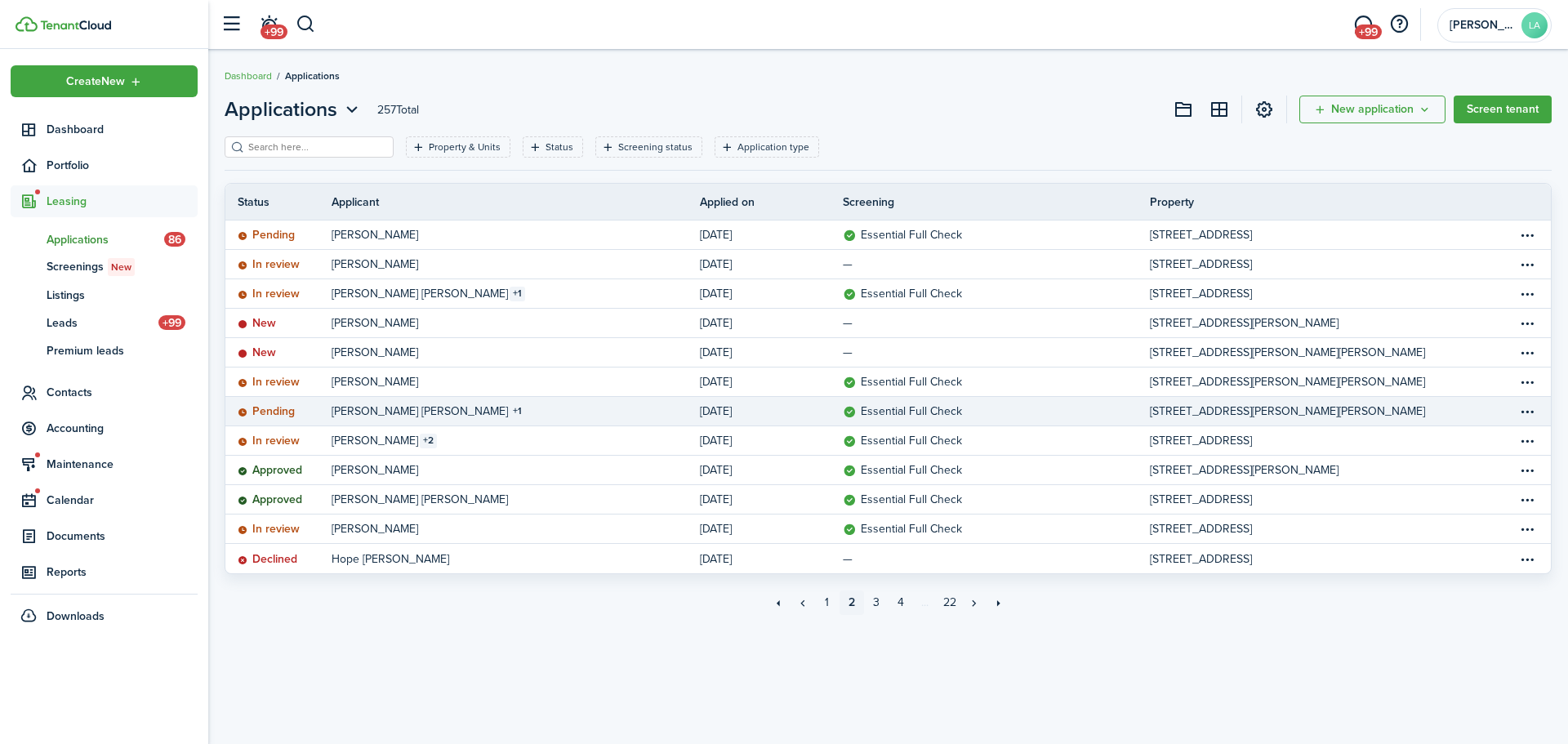
click at [513, 413] on link "[PERSON_NAME] [PERSON_NAME] 1" at bounding box center [516, 410] width 368 height 29
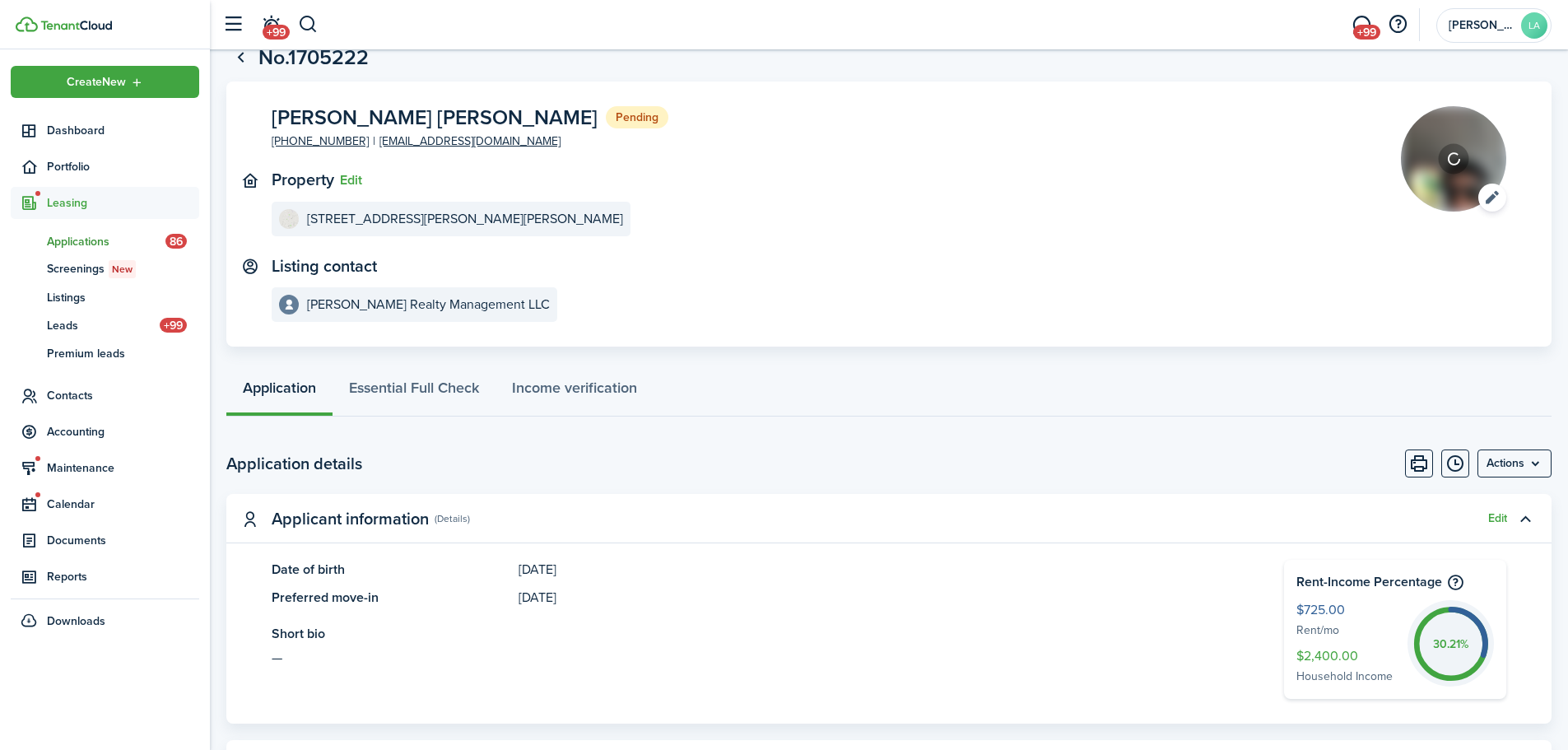
scroll to position [82, 0]
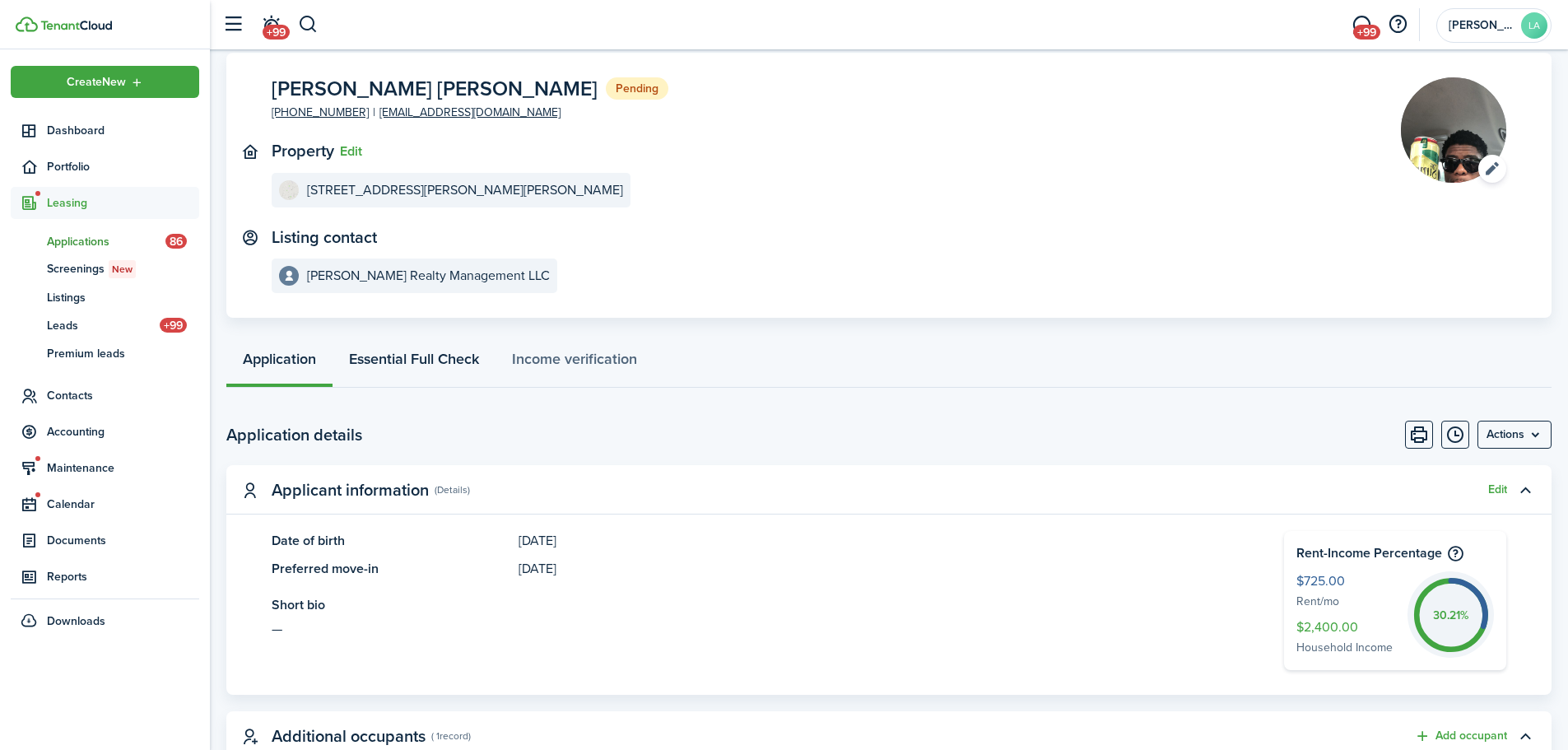
click at [413, 366] on link "Essential Full Check" at bounding box center [414, 363] width 163 height 49
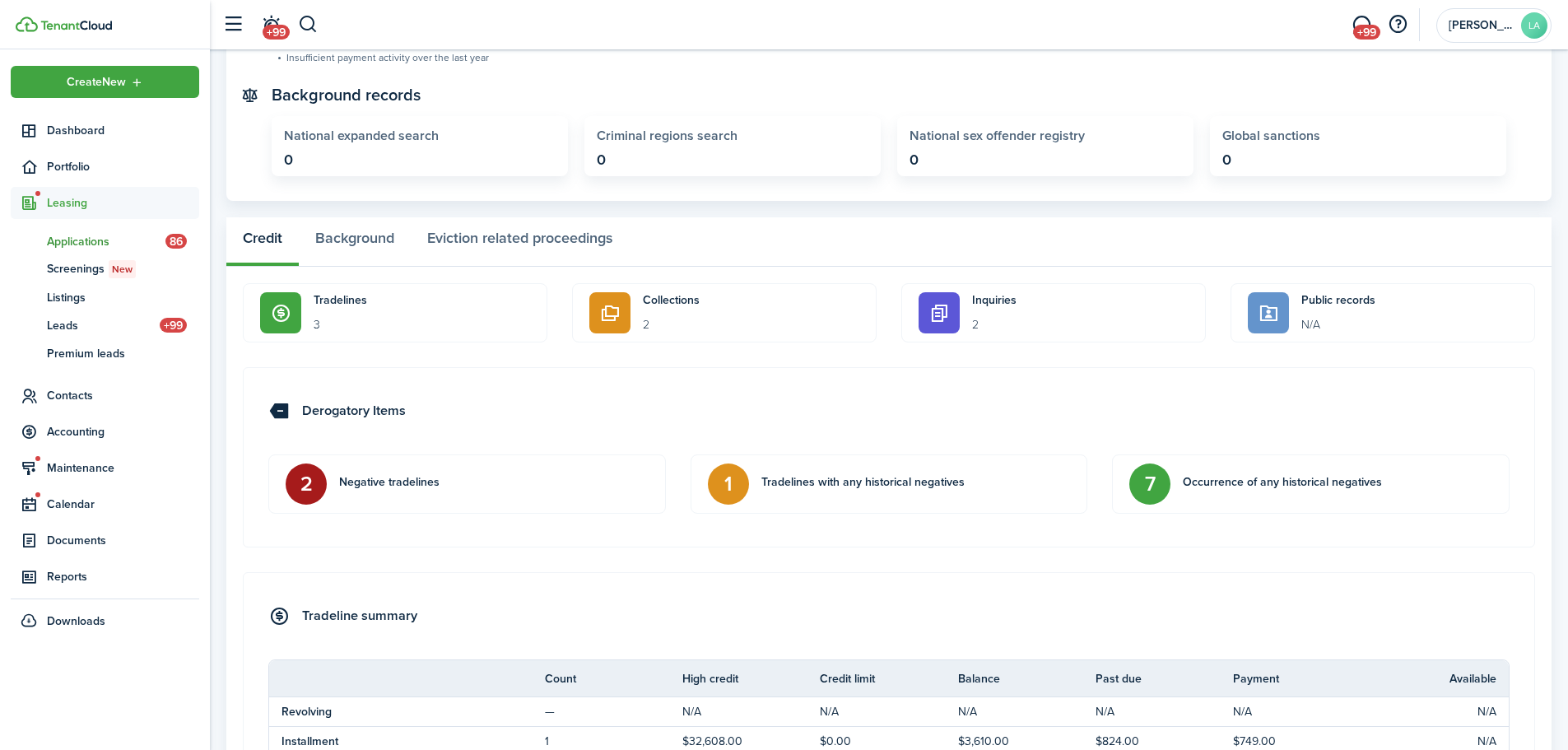
scroll to position [700, 0]
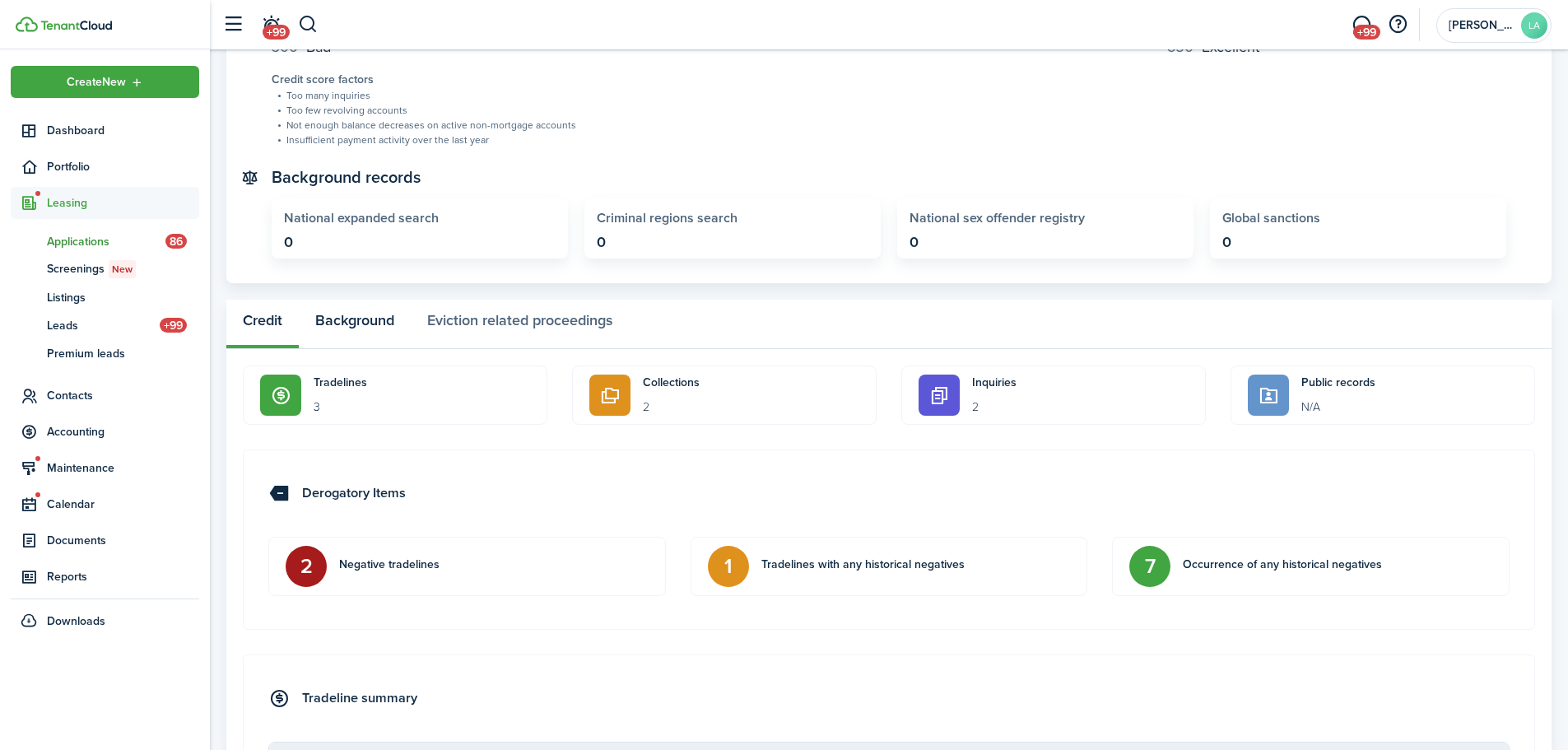
click at [380, 321] on button "Background" at bounding box center [355, 325] width 112 height 49
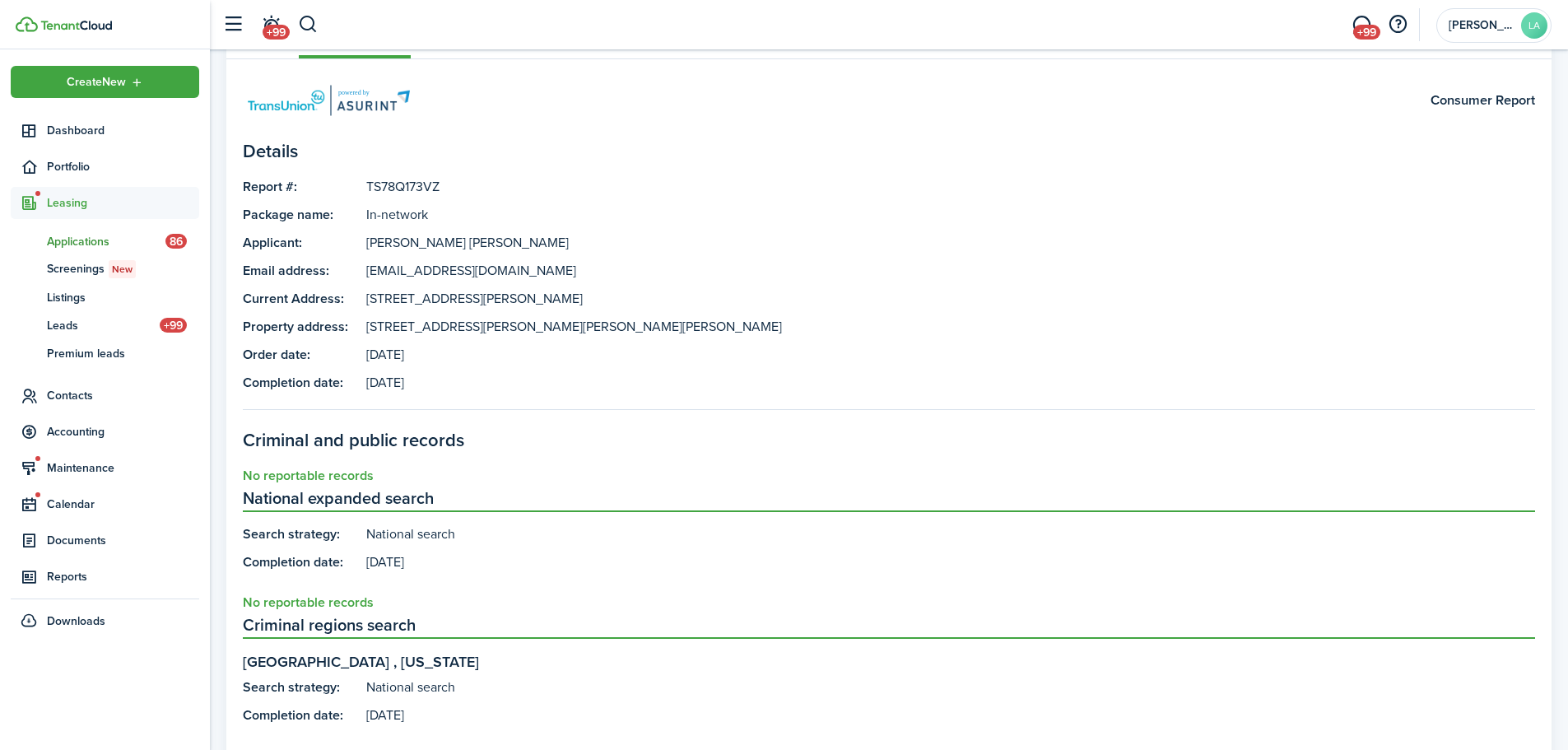
scroll to position [738, 0]
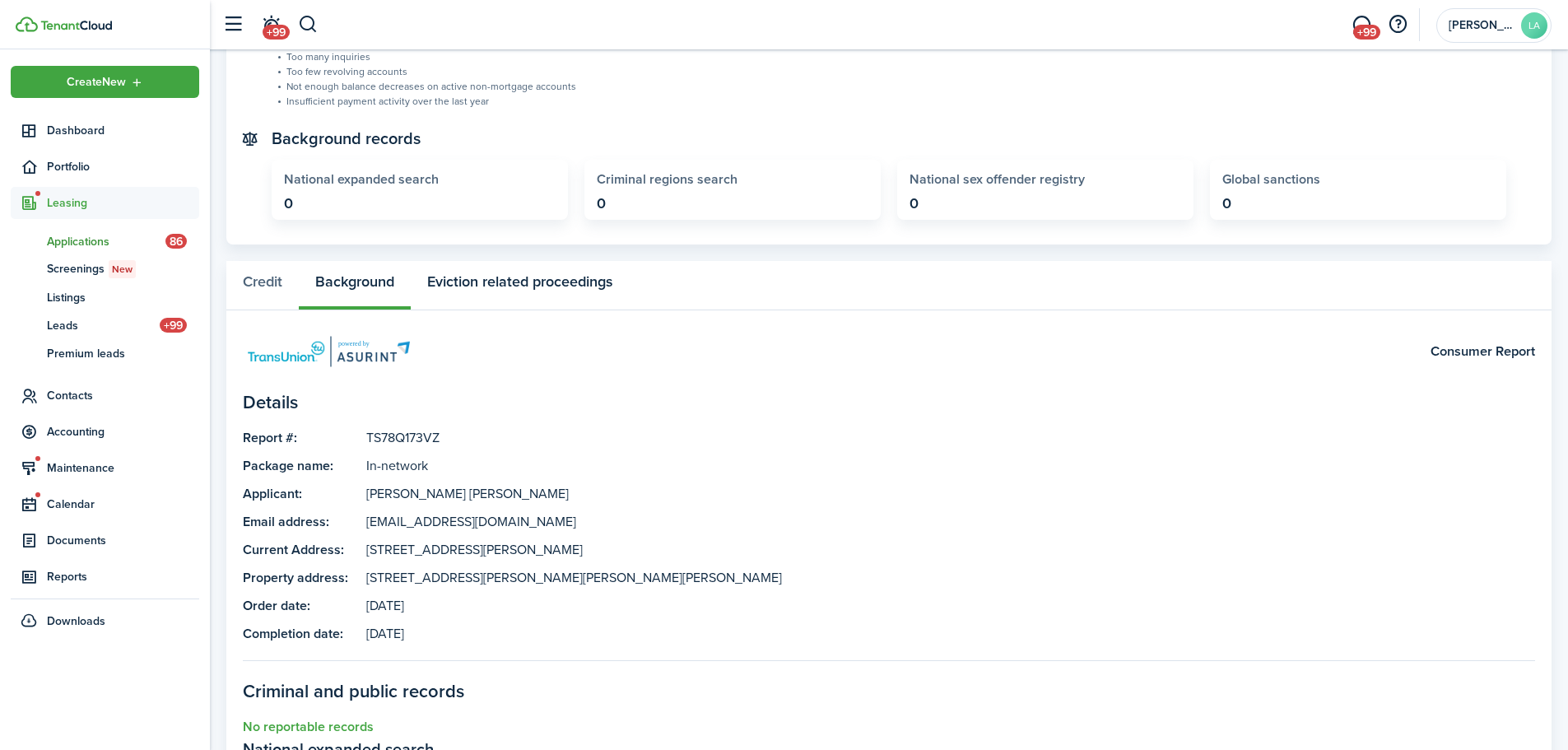
click at [553, 286] on button "Eviction related proceedings" at bounding box center [519, 286] width 218 height 49
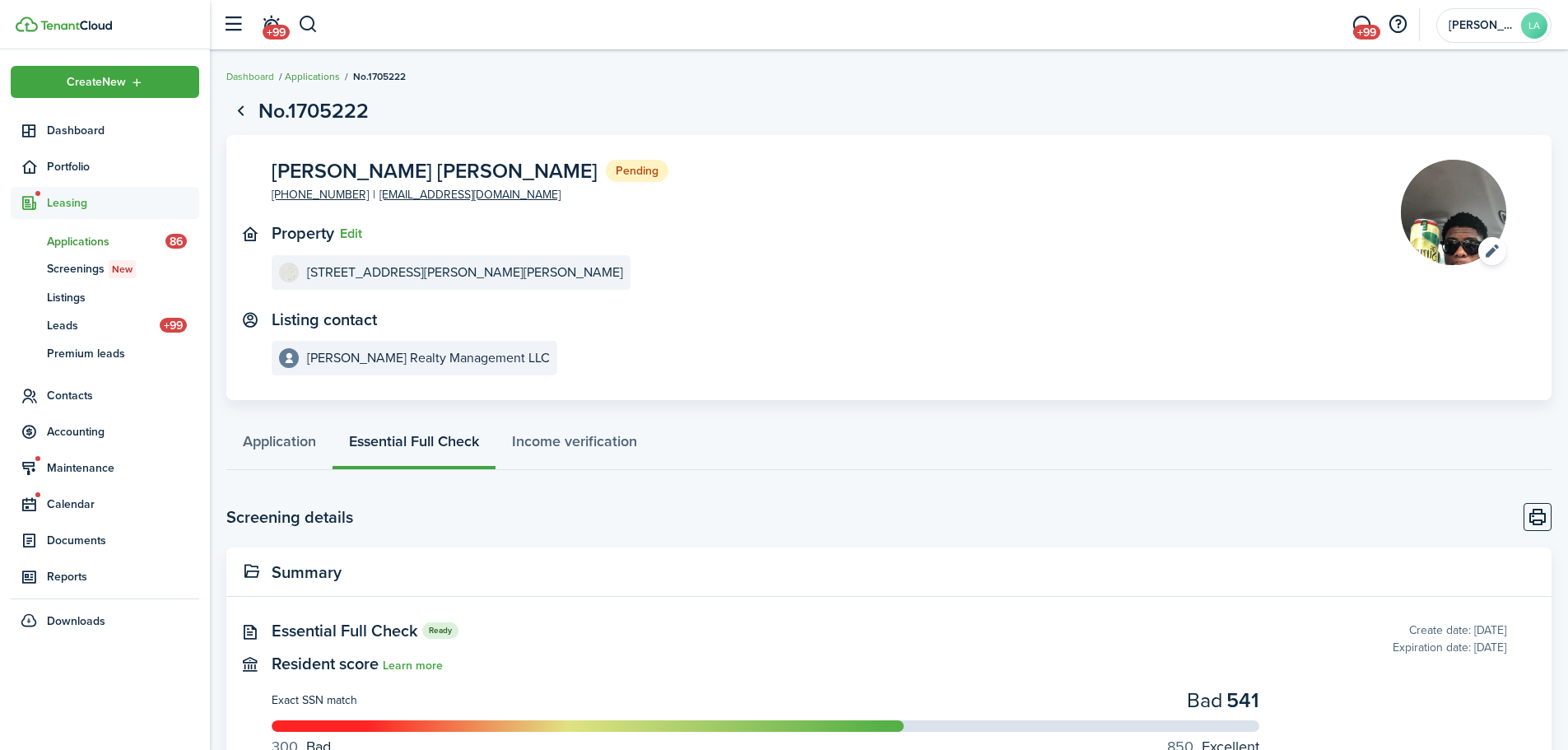
click at [317, 77] on link "Applications" at bounding box center [312, 77] width 55 height 15
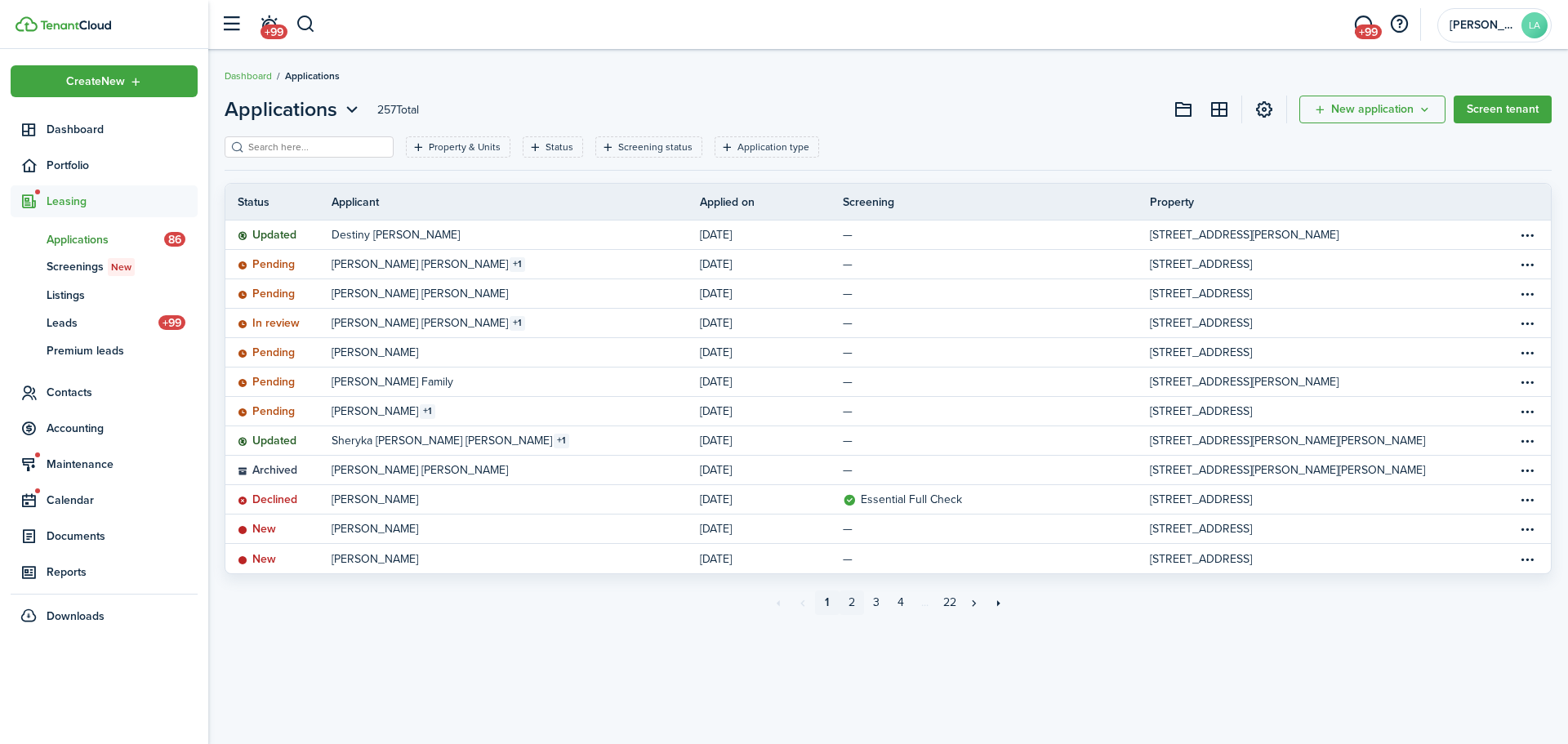
click at [845, 597] on link "2" at bounding box center [852, 603] width 25 height 25
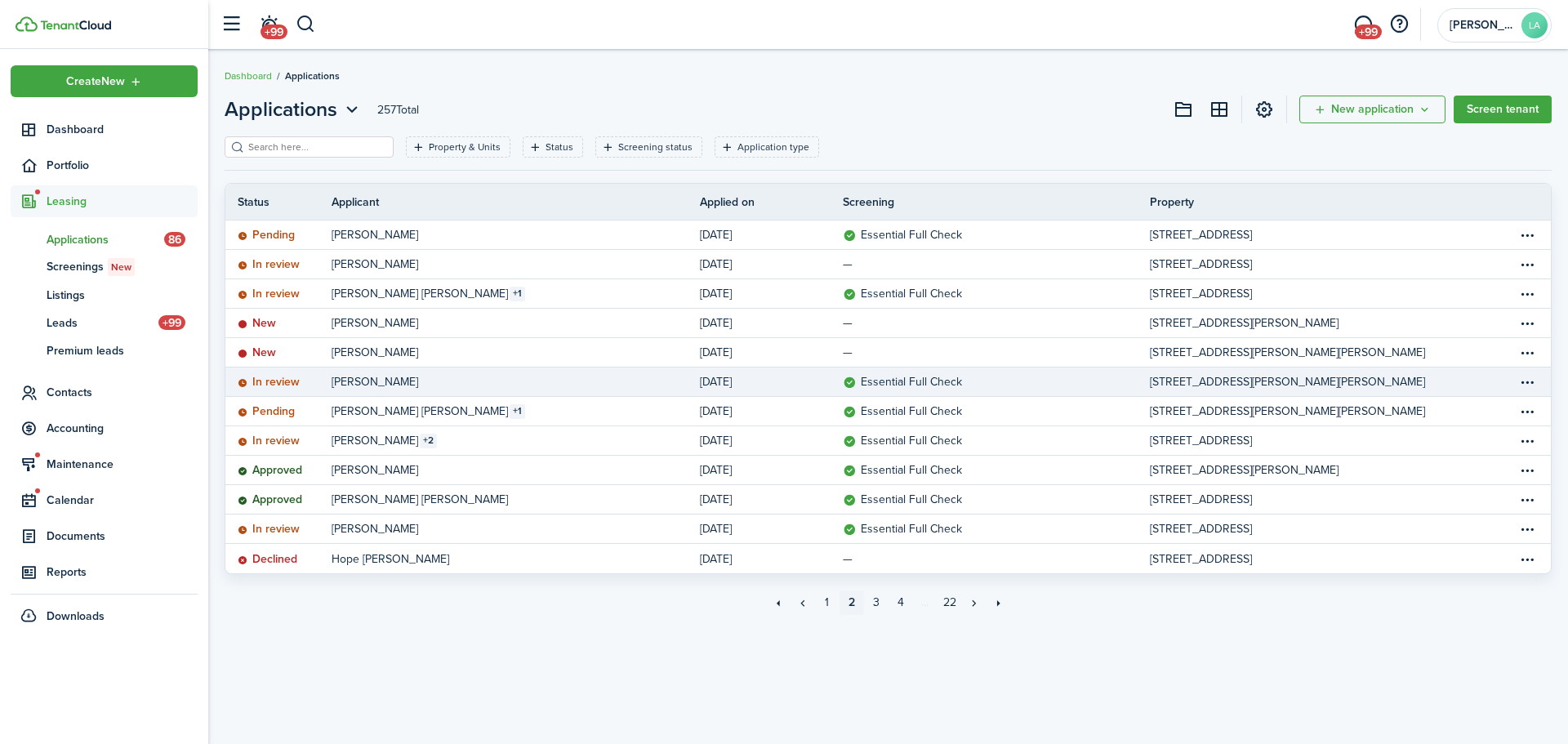
click at [441, 378] on link "[PERSON_NAME]" at bounding box center [516, 381] width 368 height 29
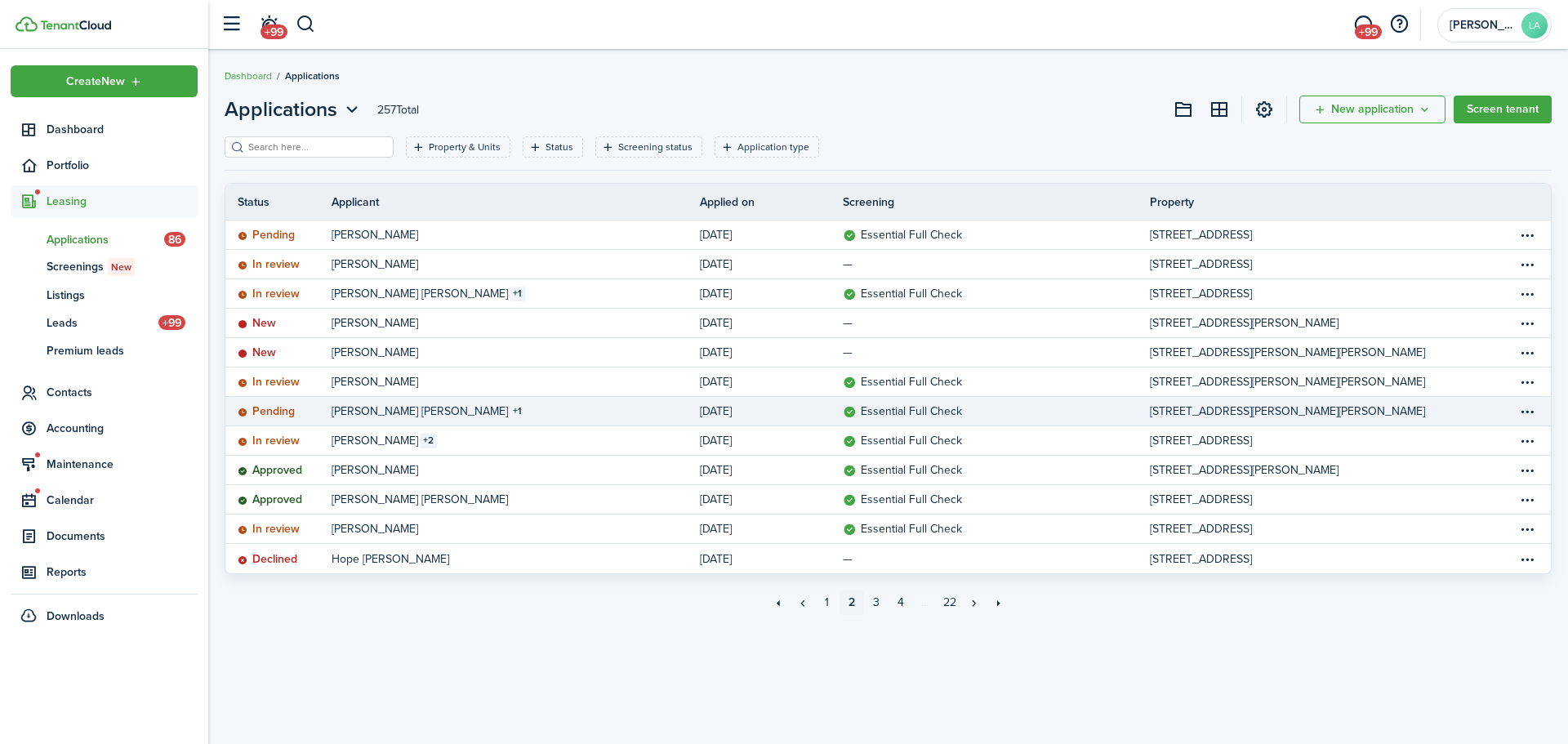
click at [403, 410] on table-info-title "[PERSON_NAME] [PERSON_NAME]" at bounding box center [420, 410] width 177 height 17
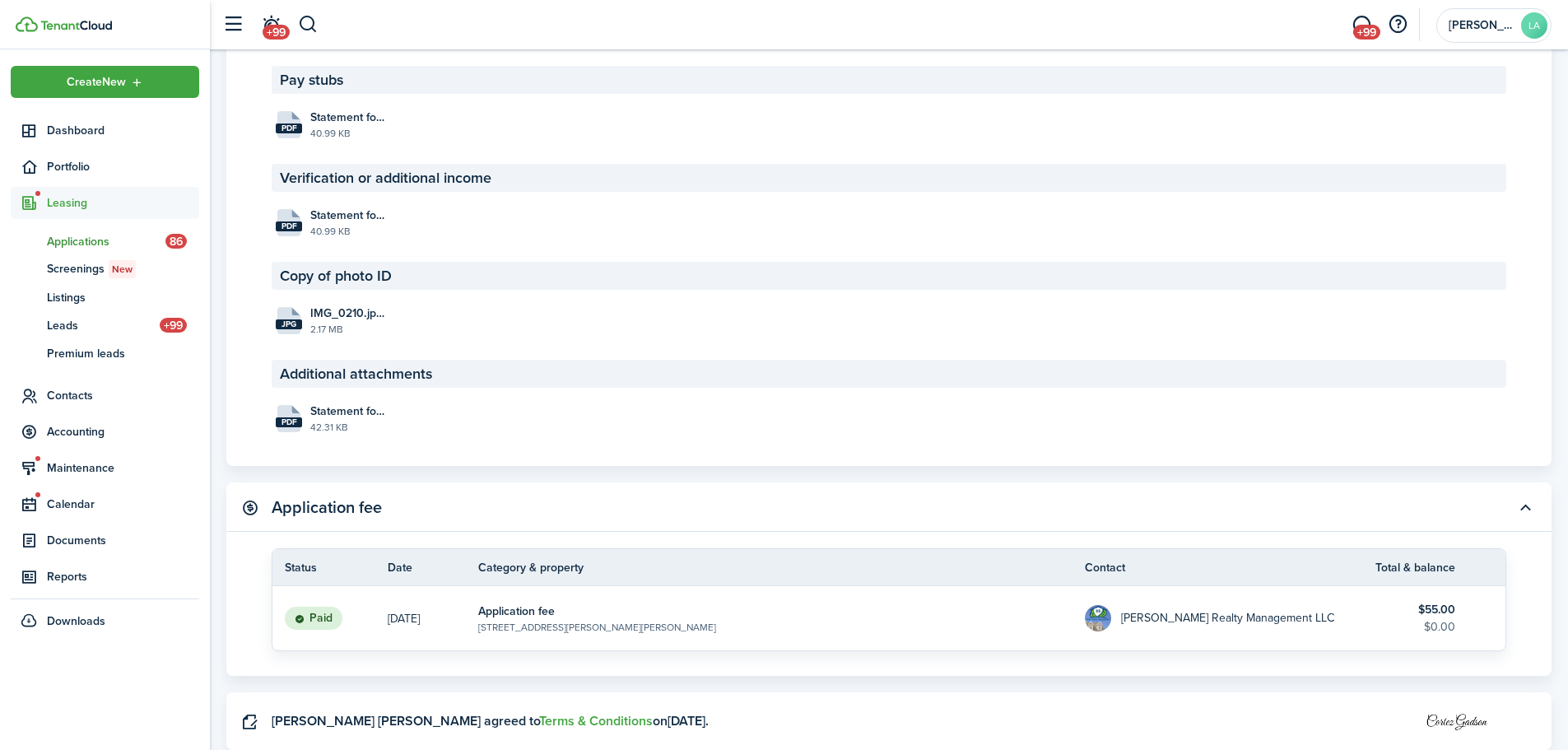
scroll to position [2444, 0]
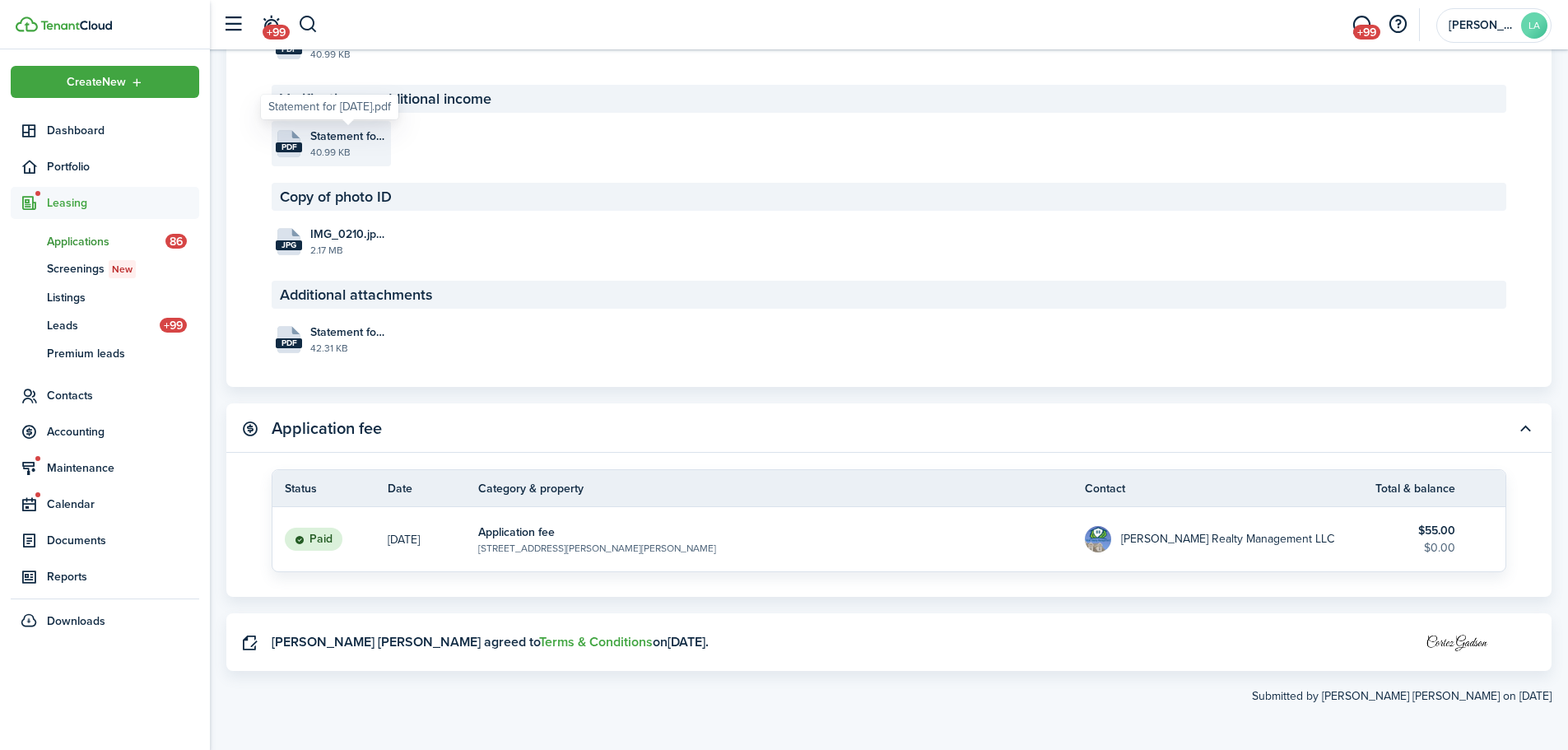
click at [330, 143] on span "Statement for [DATE].pdf" at bounding box center [349, 136] width 77 height 17
click at [338, 157] on file-size "40.99 KB" at bounding box center [349, 152] width 77 height 15
click at [311, 245] on file-size "2.17 MB" at bounding box center [349, 251] width 77 height 15
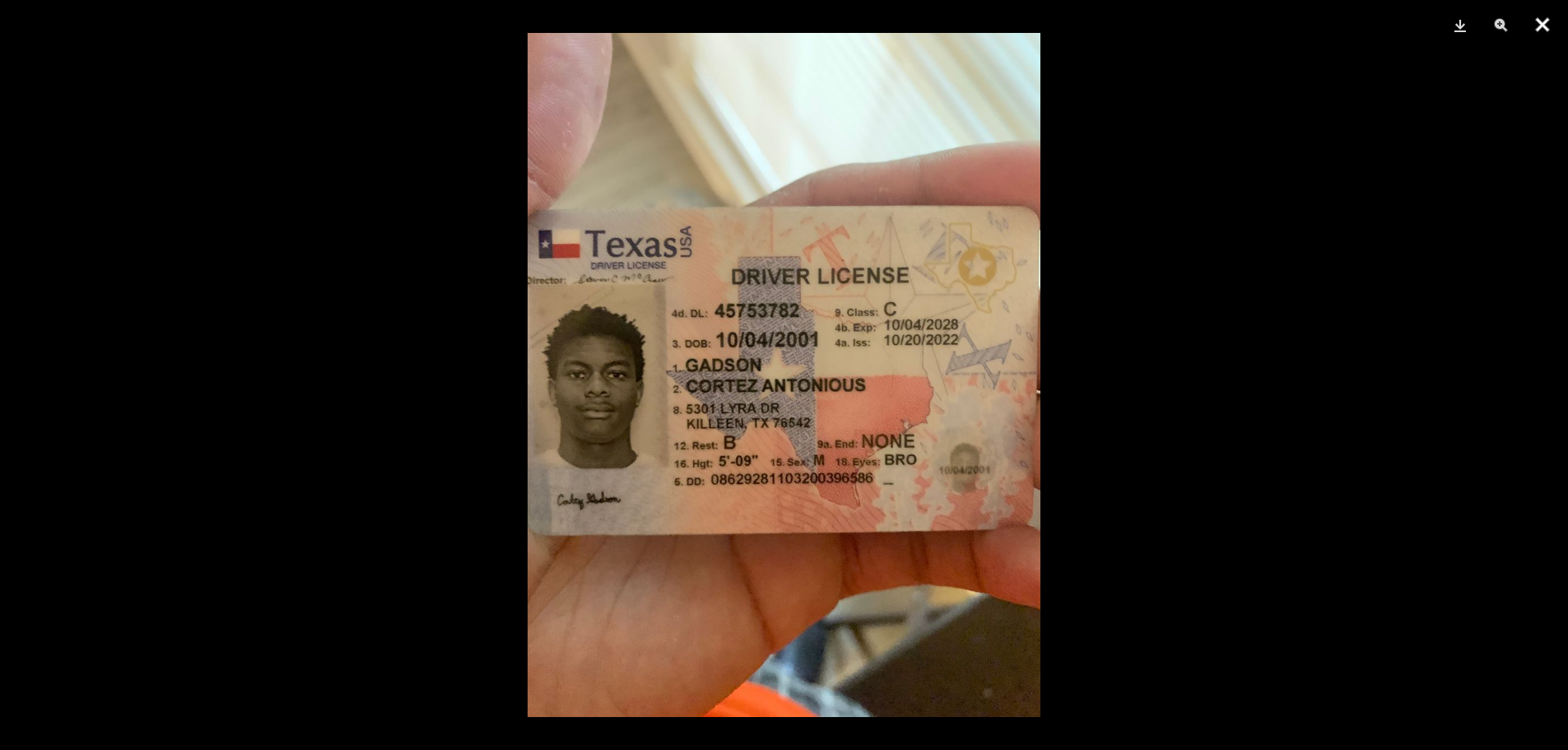
click at [1540, 30] on button "Close" at bounding box center [1542, 25] width 41 height 49
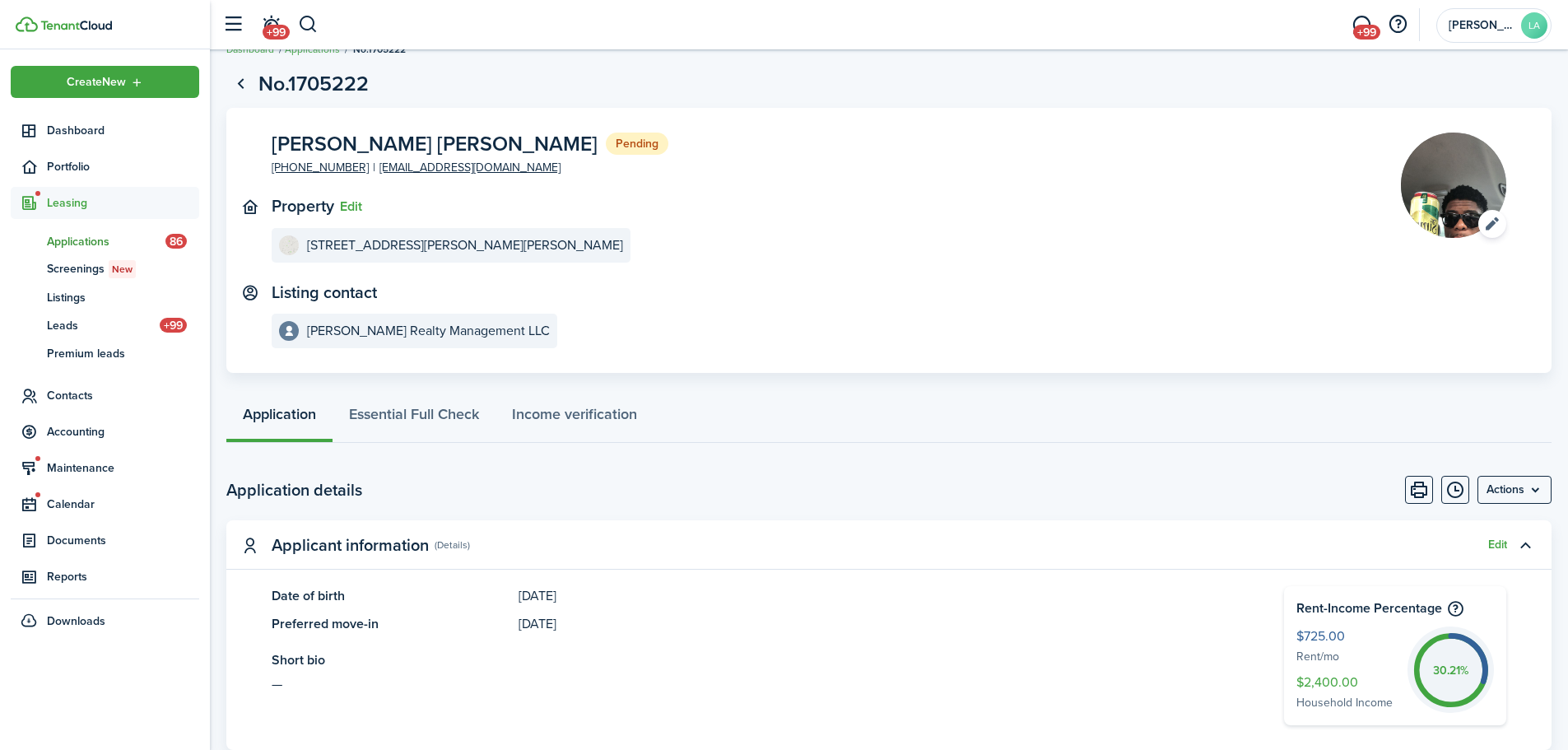
scroll to position [0, 0]
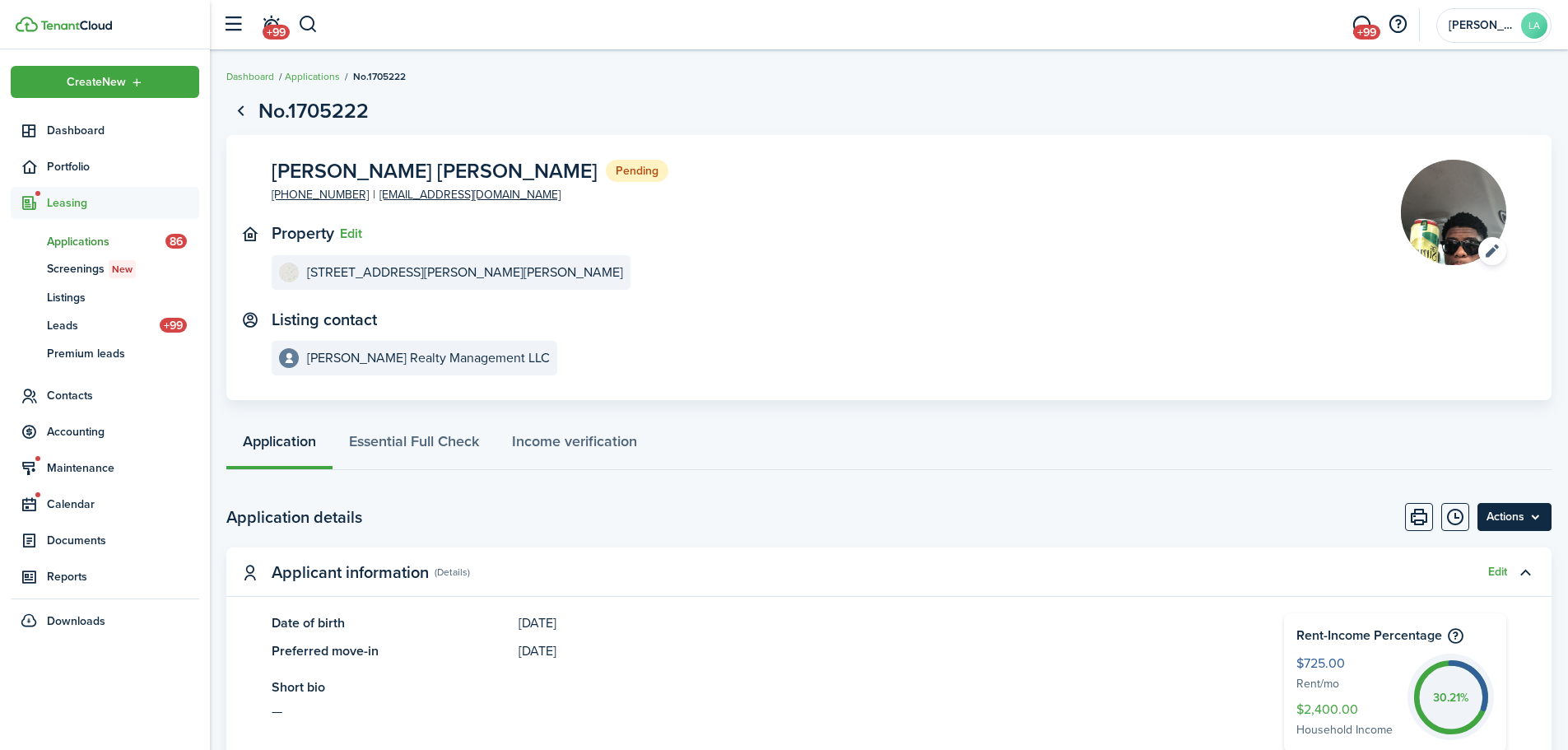
click at [1536, 519] on menu-btn "Actions" at bounding box center [1514, 517] width 74 height 28
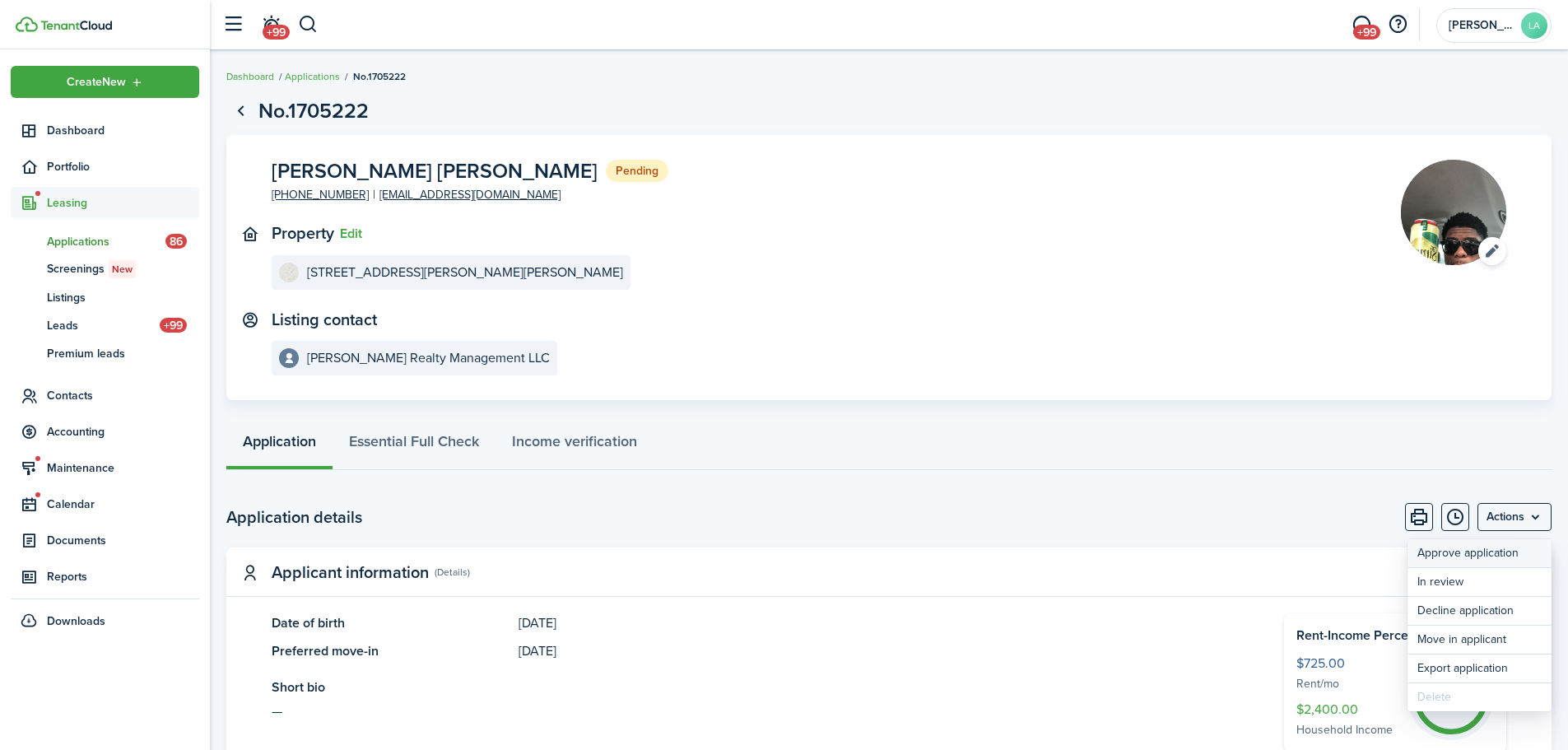
click at [1434, 558] on button "Approve application" at bounding box center [1479, 553] width 144 height 28
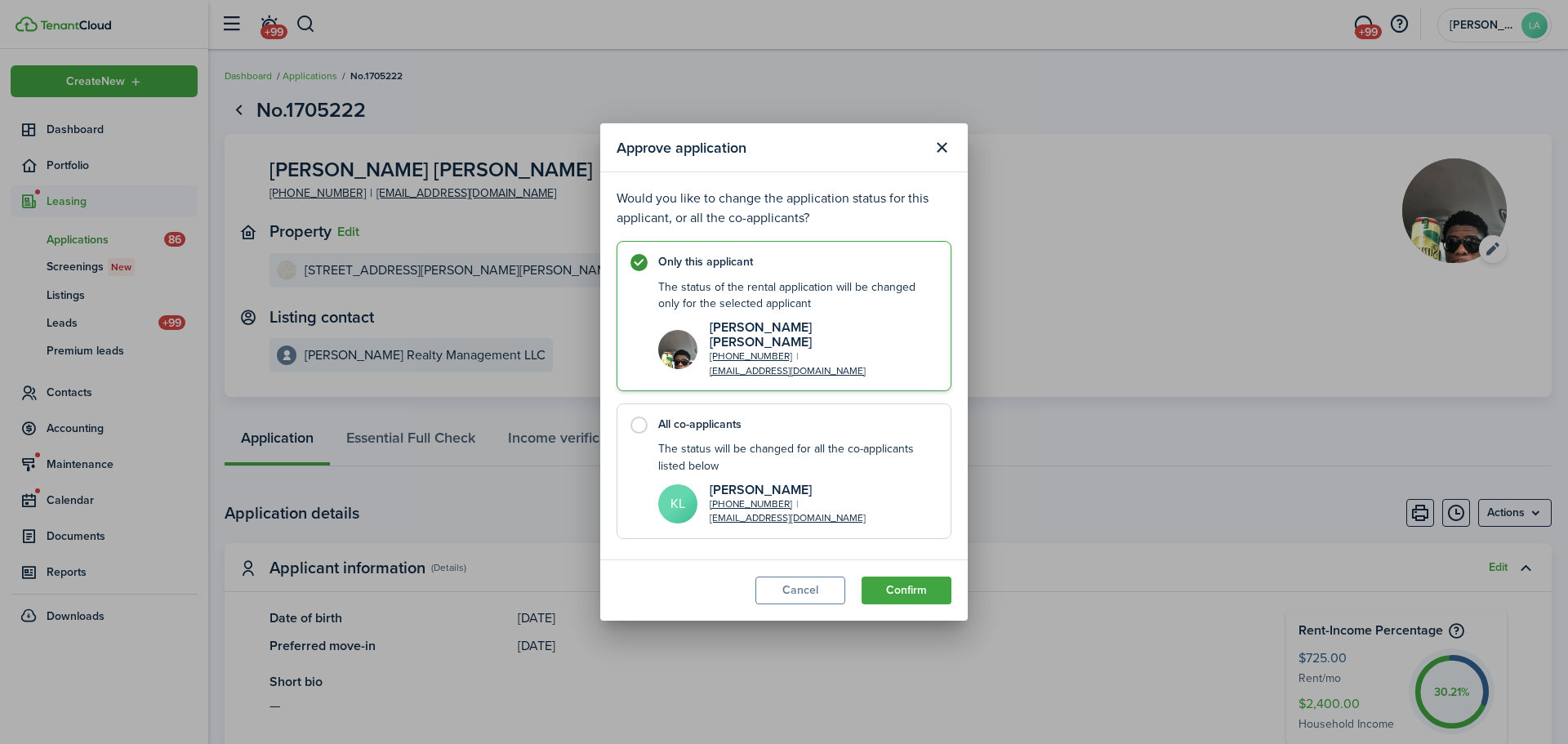
click at [635, 422] on label "All co-applicants The status will be changed for all the co-applicants listed b…" at bounding box center [783, 471] width 334 height 136
radio input "false"
radio input "true"
click at [909, 578] on button "Confirm" at bounding box center [907, 590] width 90 height 28
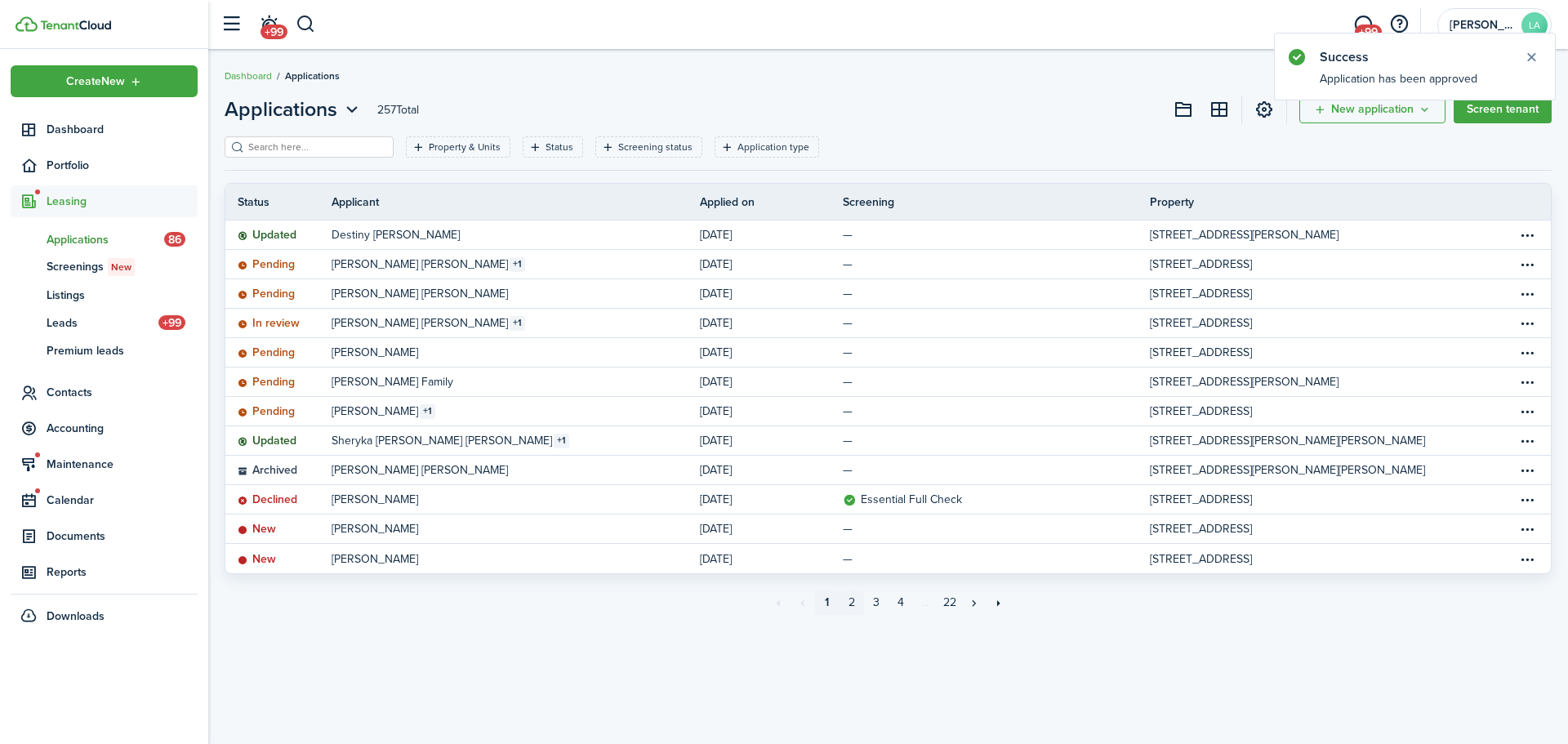
click at [855, 599] on link "2" at bounding box center [852, 603] width 25 height 25
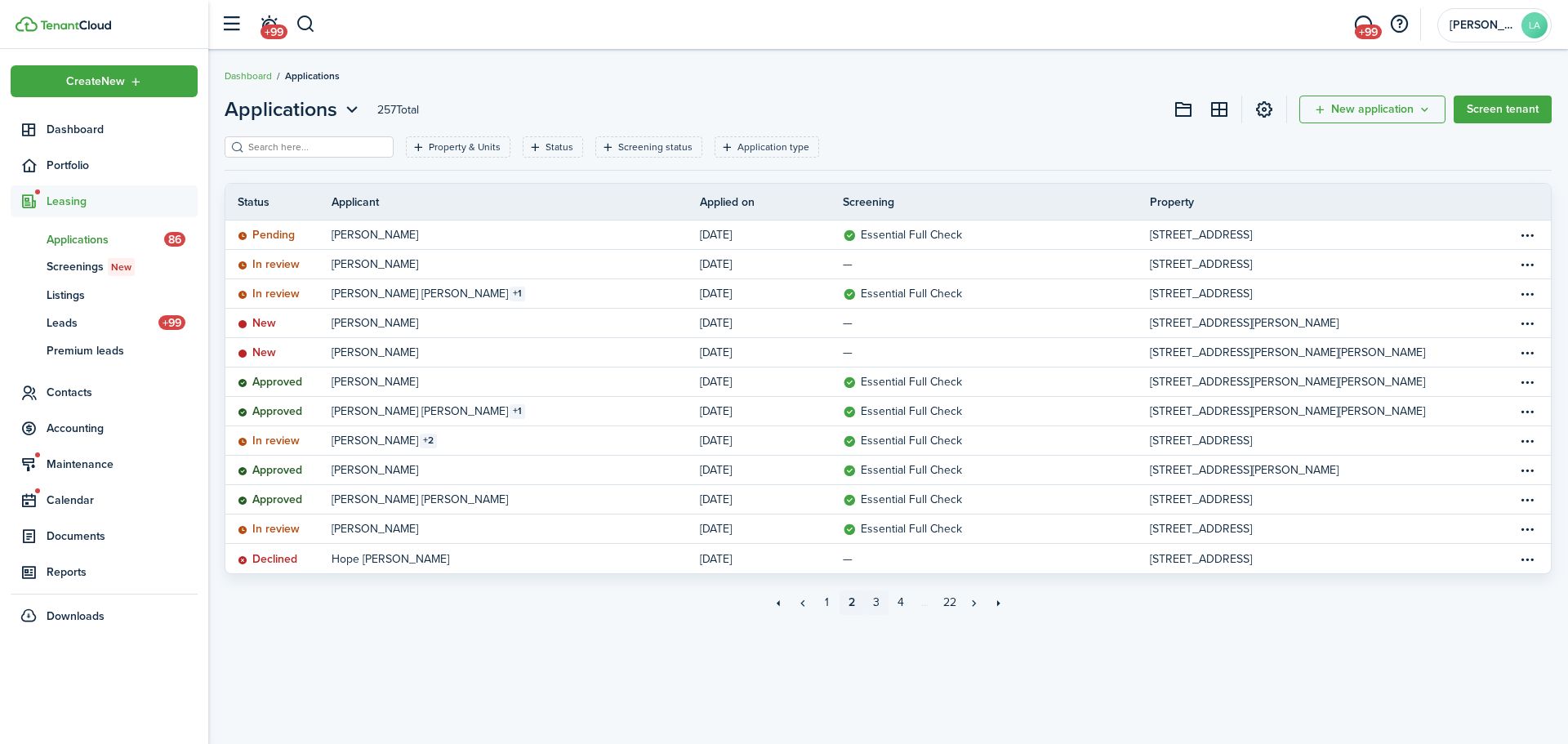
click at [880, 600] on link "3" at bounding box center [876, 603] width 25 height 25
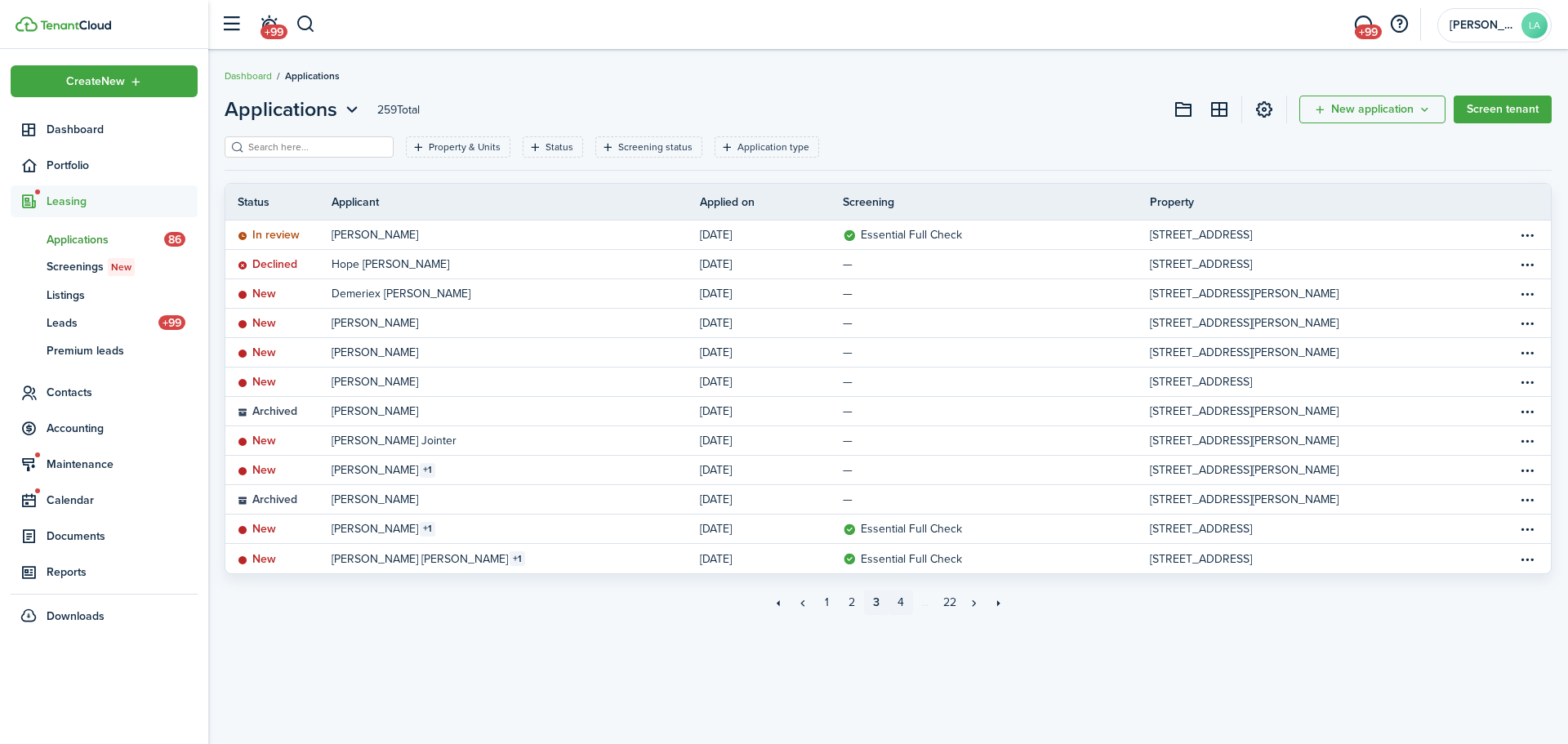
click at [898, 606] on link "4" at bounding box center [901, 603] width 25 height 25
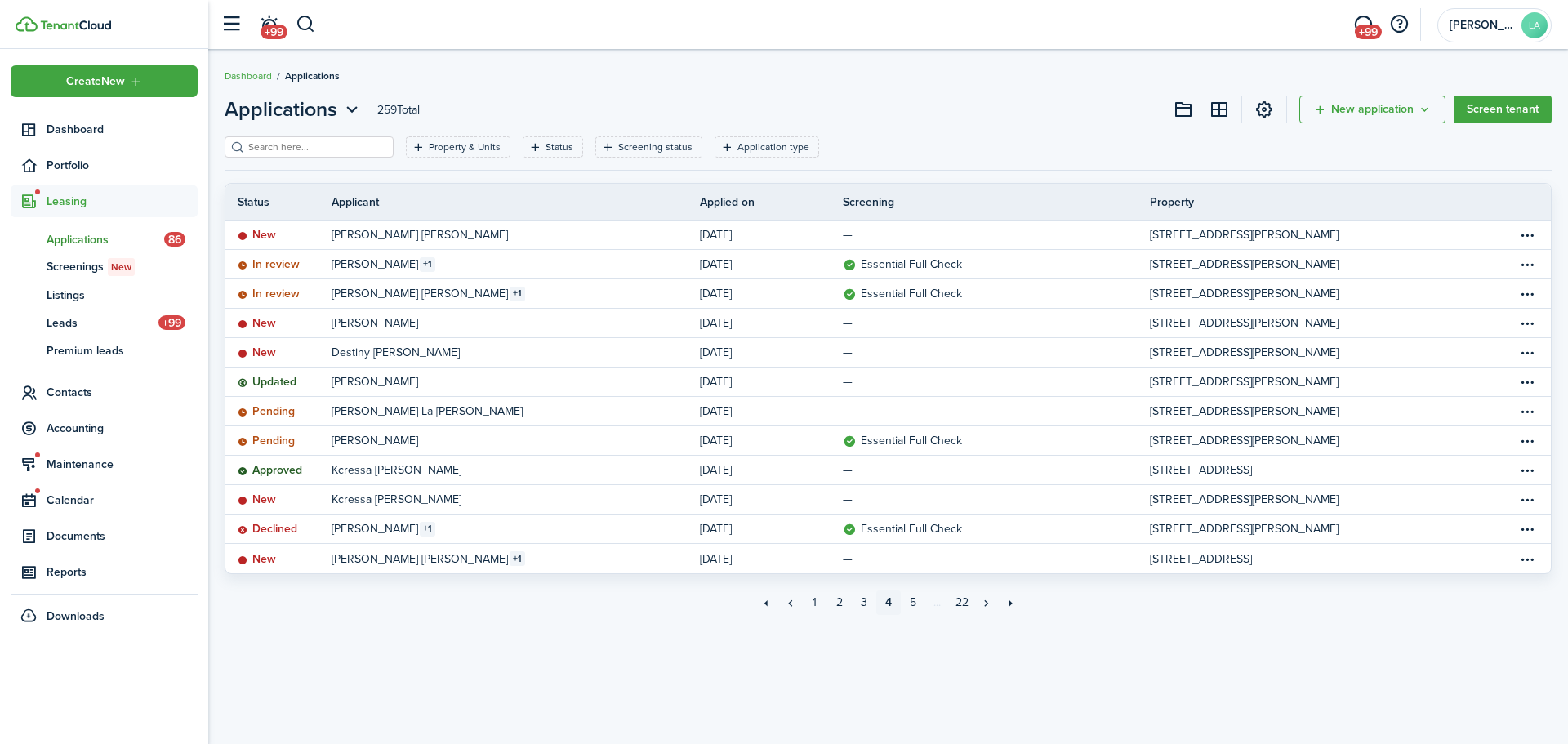
click at [889, 603] on link "4" at bounding box center [889, 603] width 25 height 25
click at [869, 604] on link "3" at bounding box center [864, 603] width 25 height 25
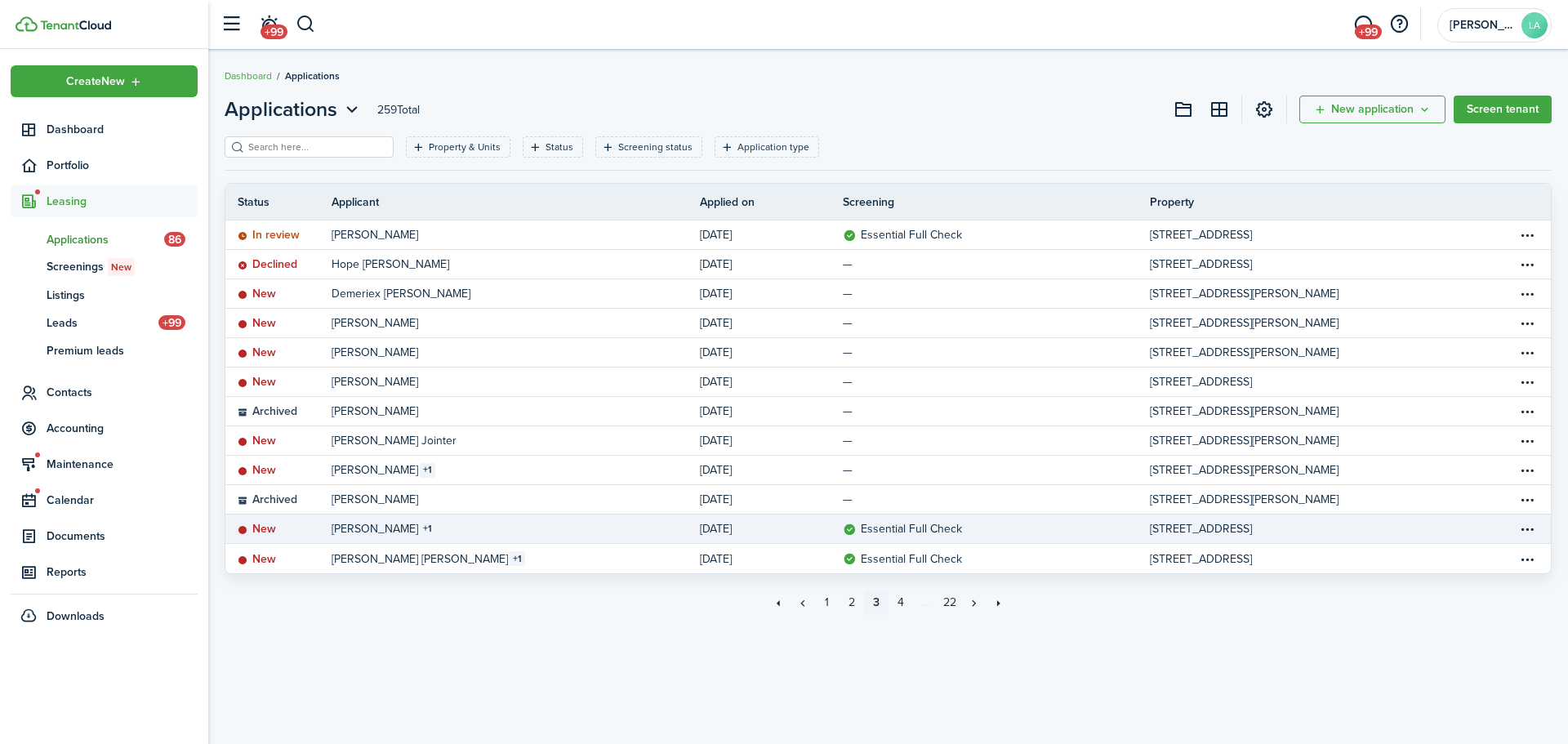
click at [603, 534] on link "[PERSON_NAME] 1" at bounding box center [516, 528] width 368 height 29
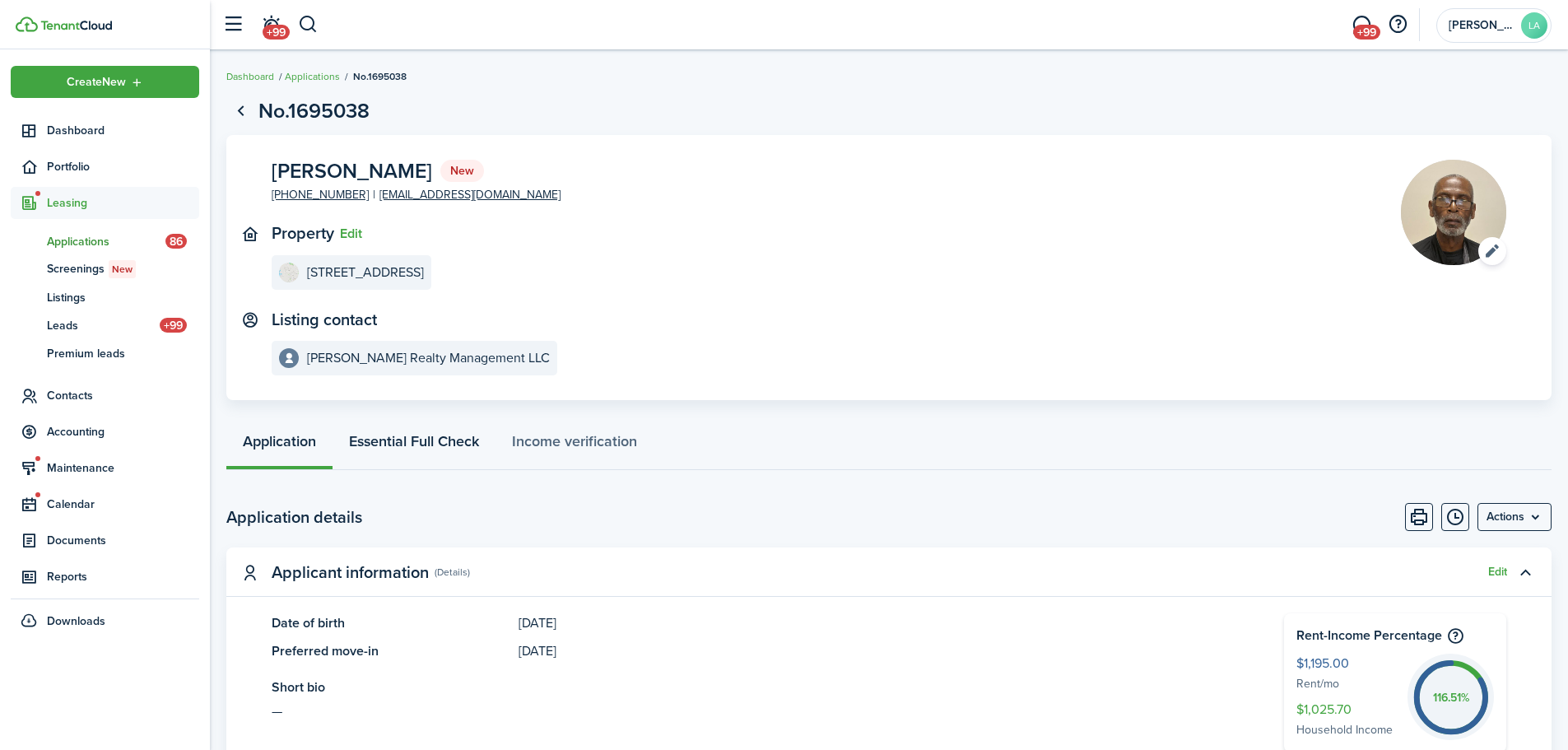
click at [405, 440] on link "Essential Full Check" at bounding box center [414, 445] width 163 height 49
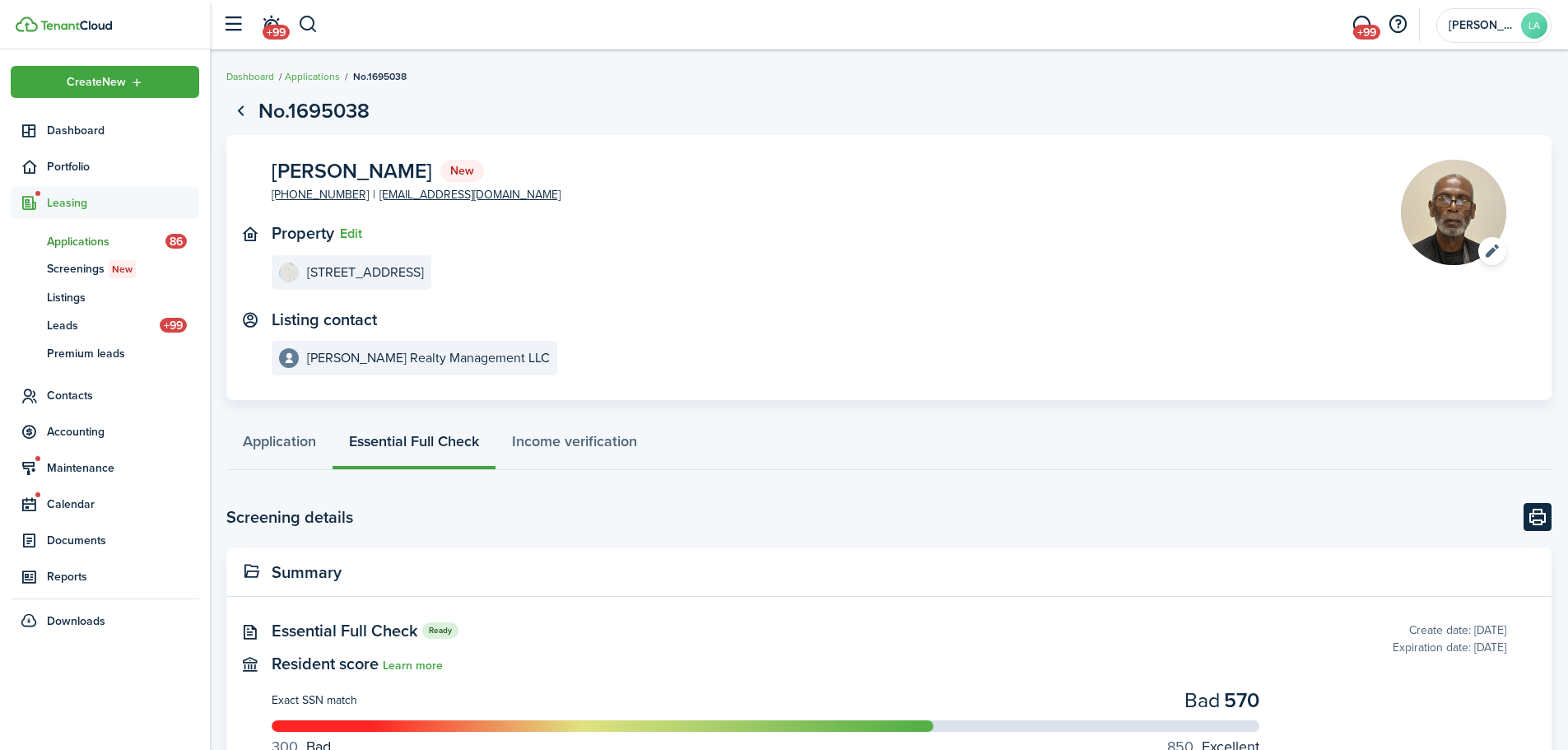
click at [1530, 518] on button "Print" at bounding box center [1538, 517] width 28 height 28
click at [283, 442] on link "Application" at bounding box center [279, 445] width 106 height 49
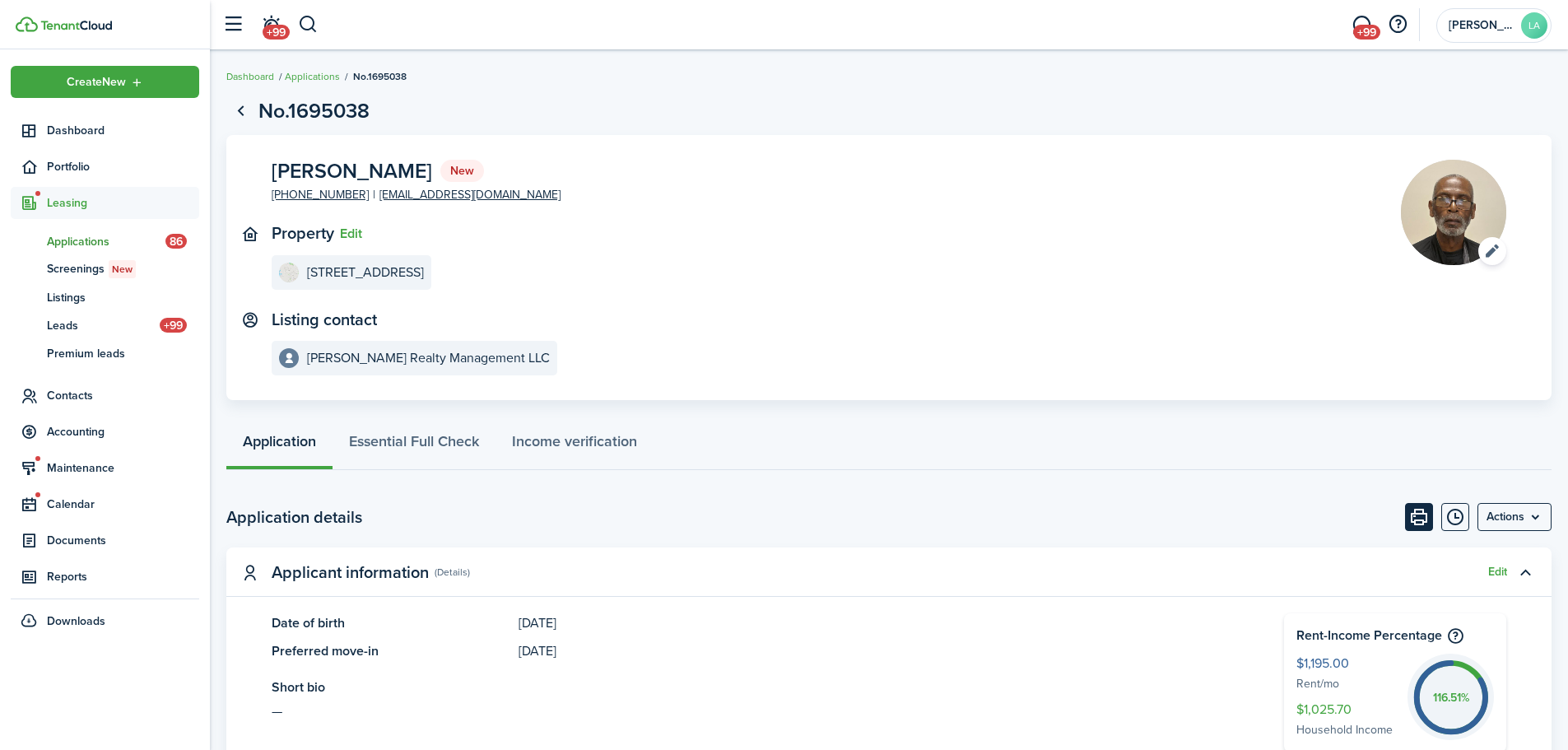
click at [1417, 518] on button "Print" at bounding box center [1419, 517] width 28 height 28
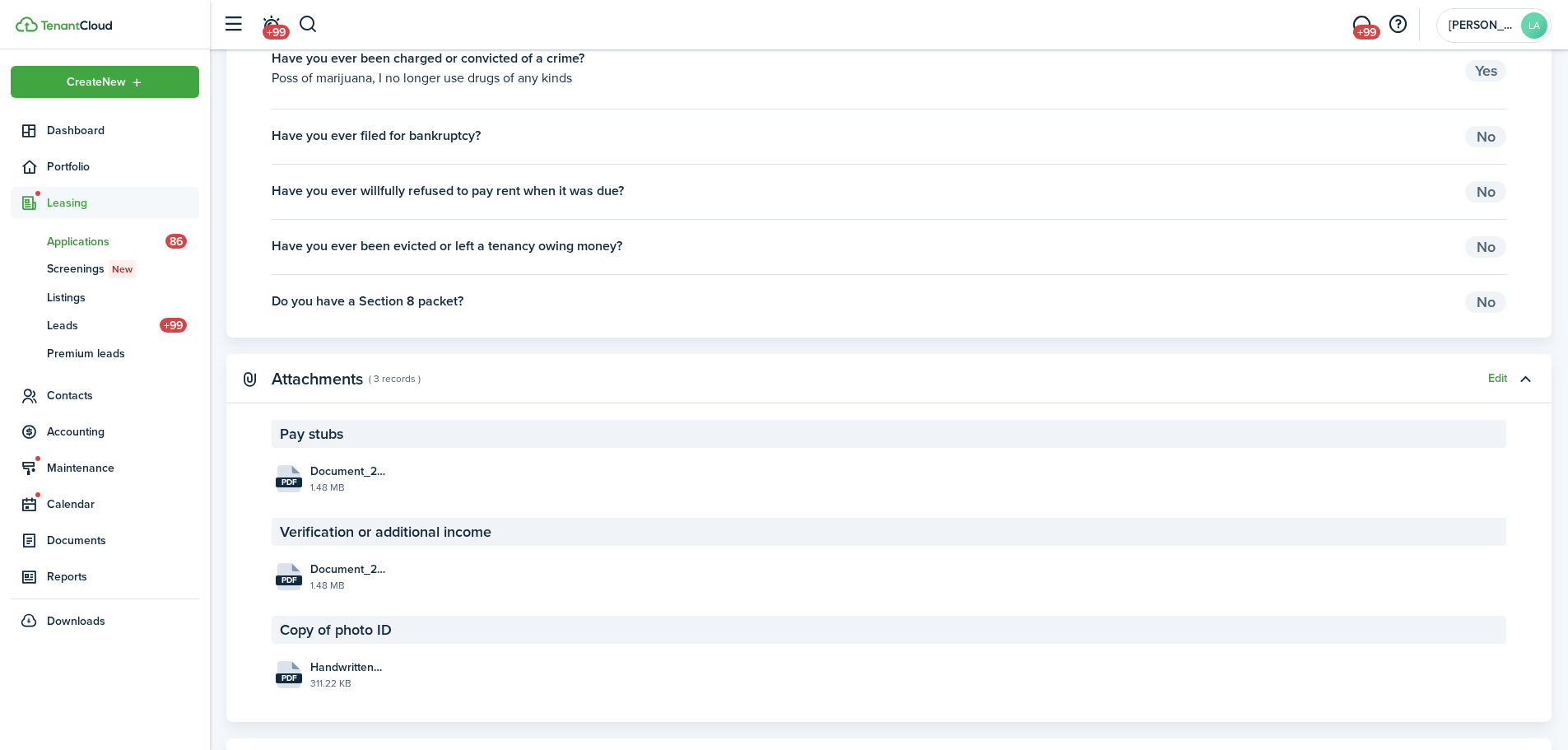
scroll to position [1934, 0]
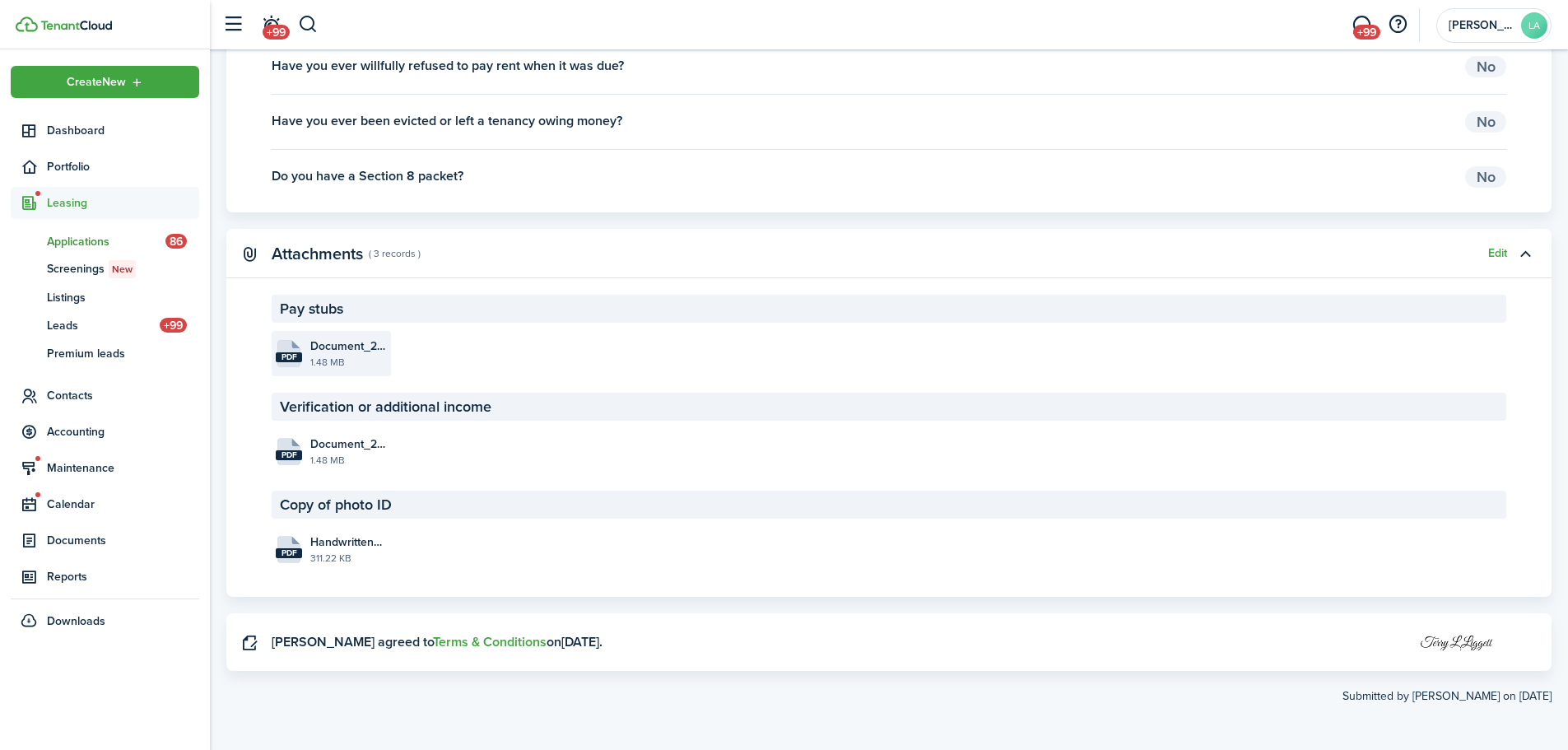
click at [341, 360] on file-size "1.48 MB" at bounding box center [349, 362] width 77 height 15
click at [357, 544] on span "Handwritten_2025-08-28_141039.pdf" at bounding box center [349, 541] width 77 height 17
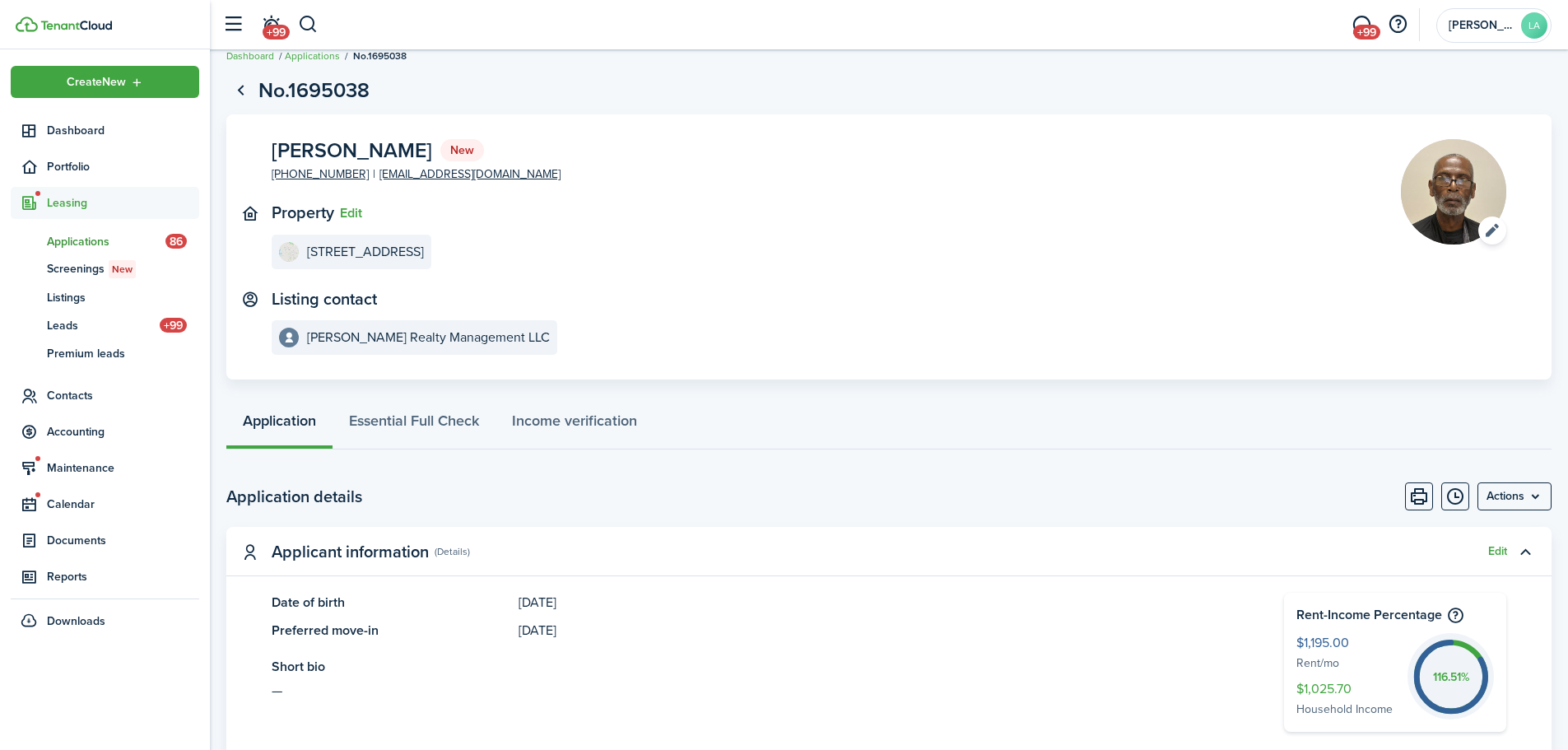
scroll to position [0, 0]
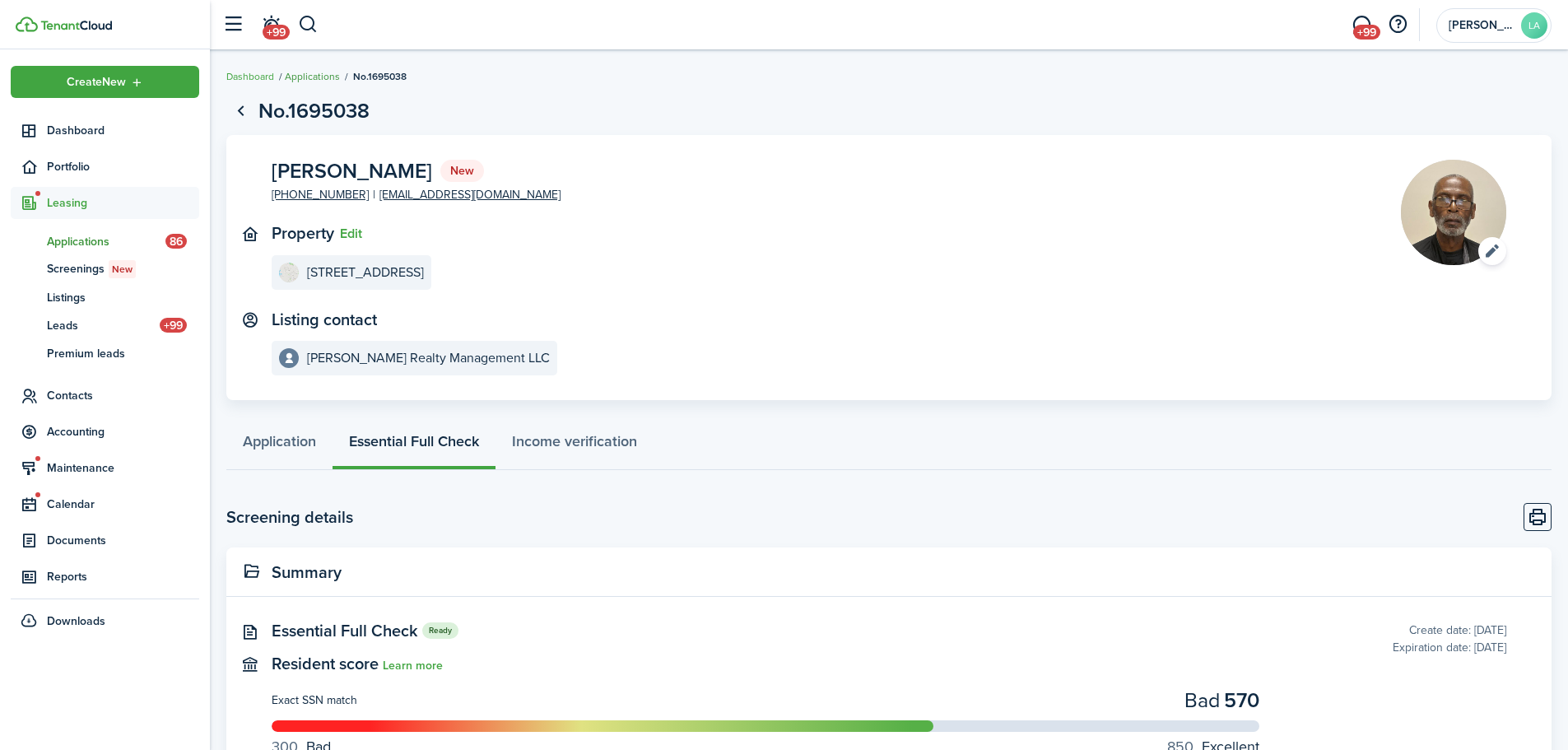
click at [316, 77] on link "Applications" at bounding box center [312, 77] width 55 height 15
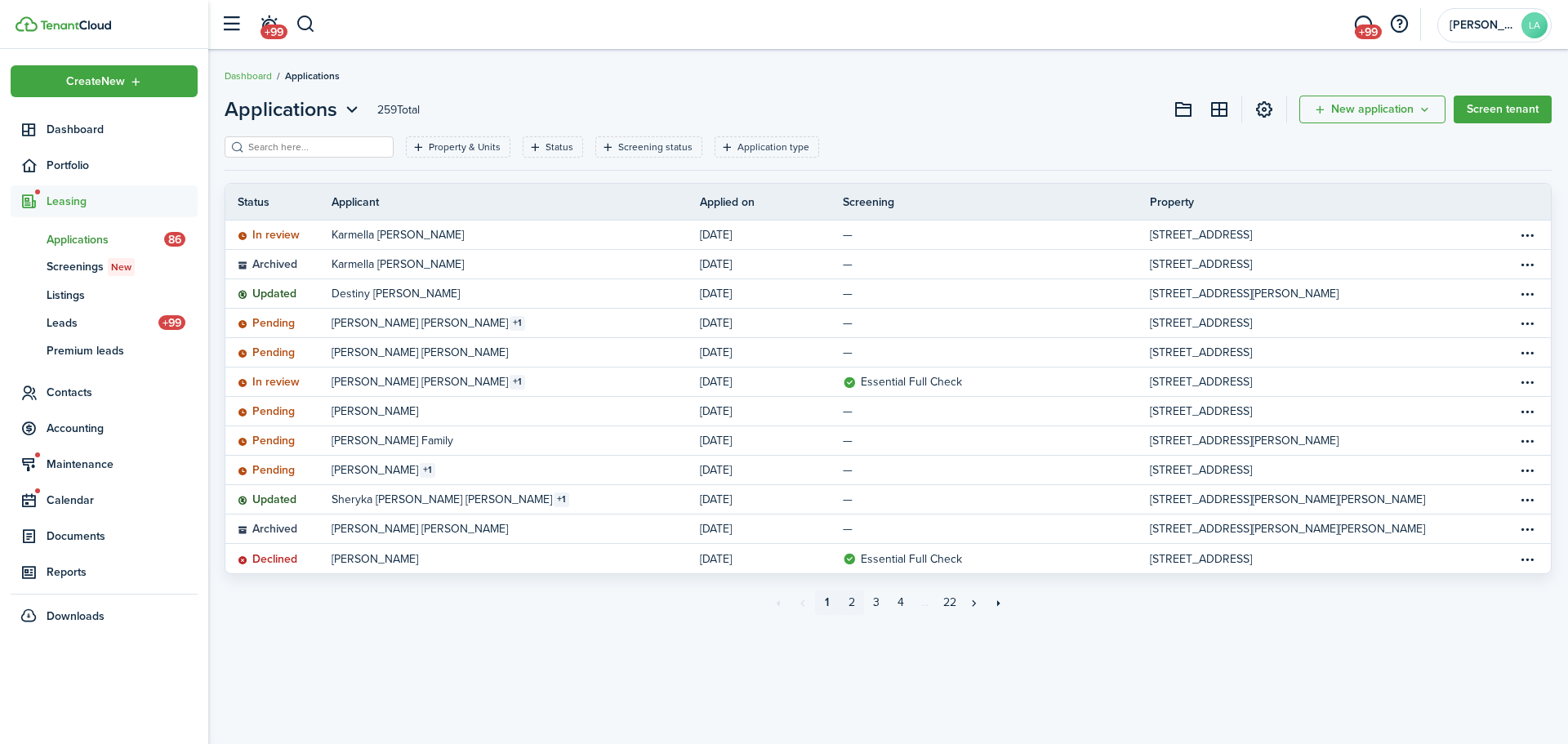
click at [854, 598] on link "2" at bounding box center [852, 603] width 25 height 25
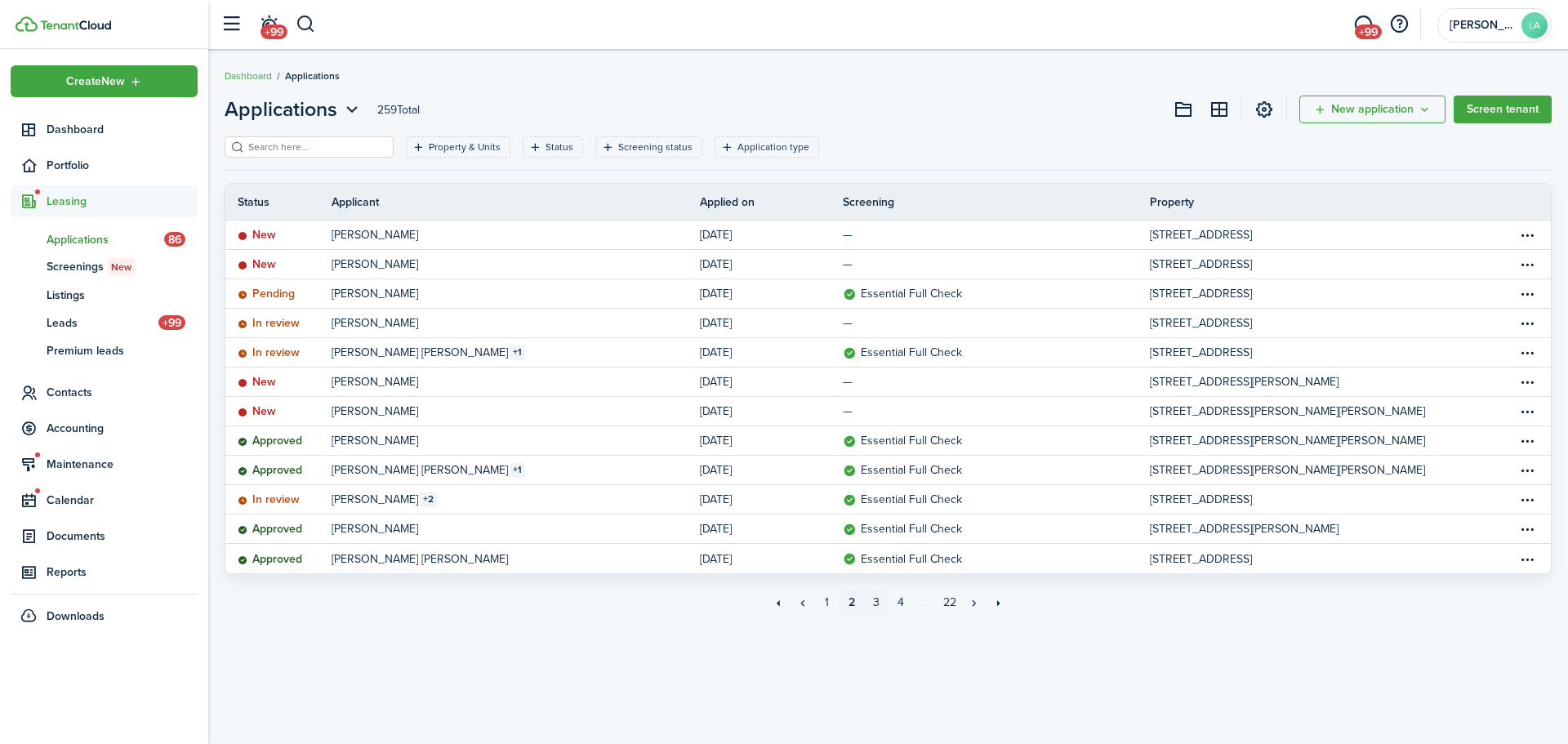
click at [876, 598] on link "3" at bounding box center [876, 603] width 25 height 25
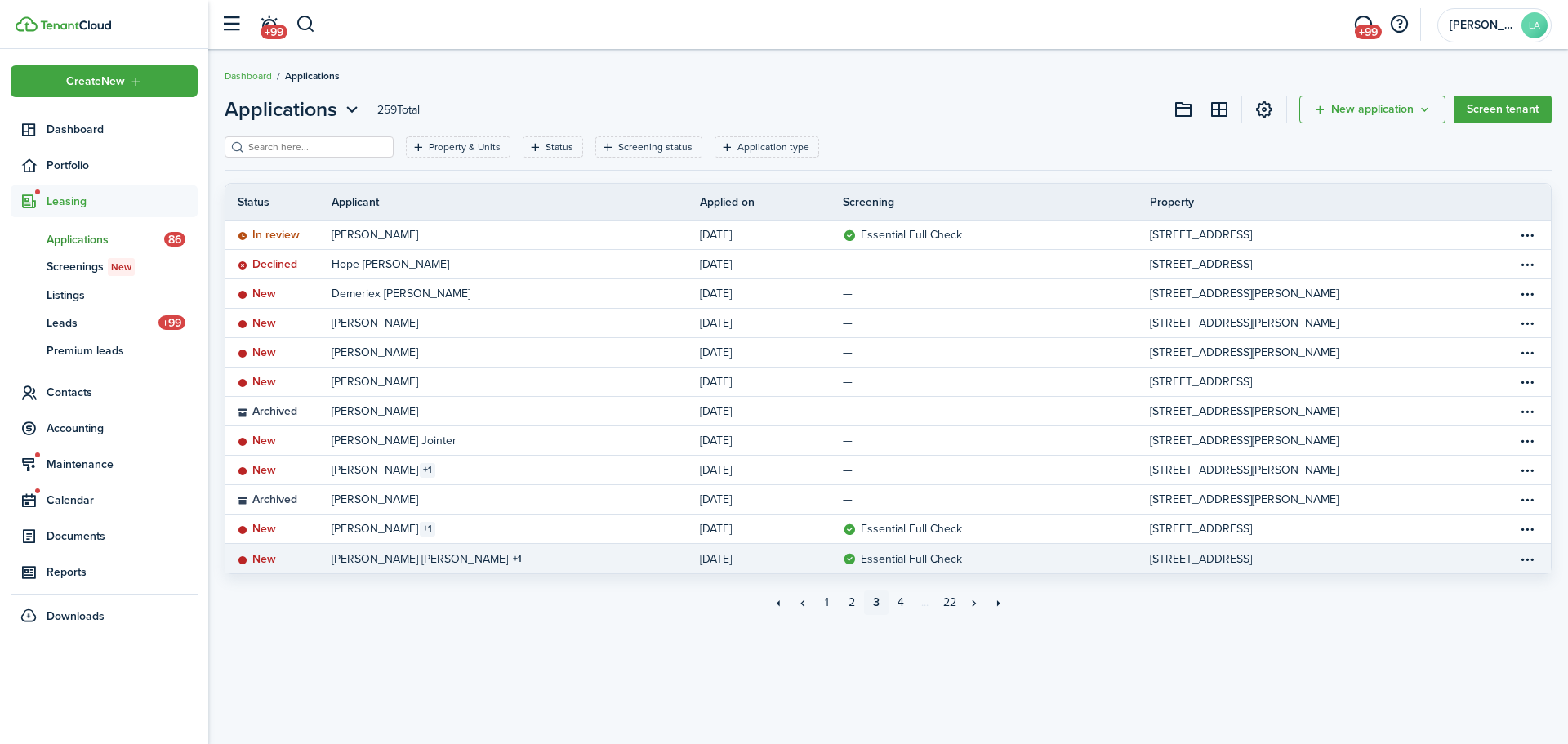
click at [478, 558] on link "[PERSON_NAME] [PERSON_NAME] 1" at bounding box center [516, 558] width 368 height 29
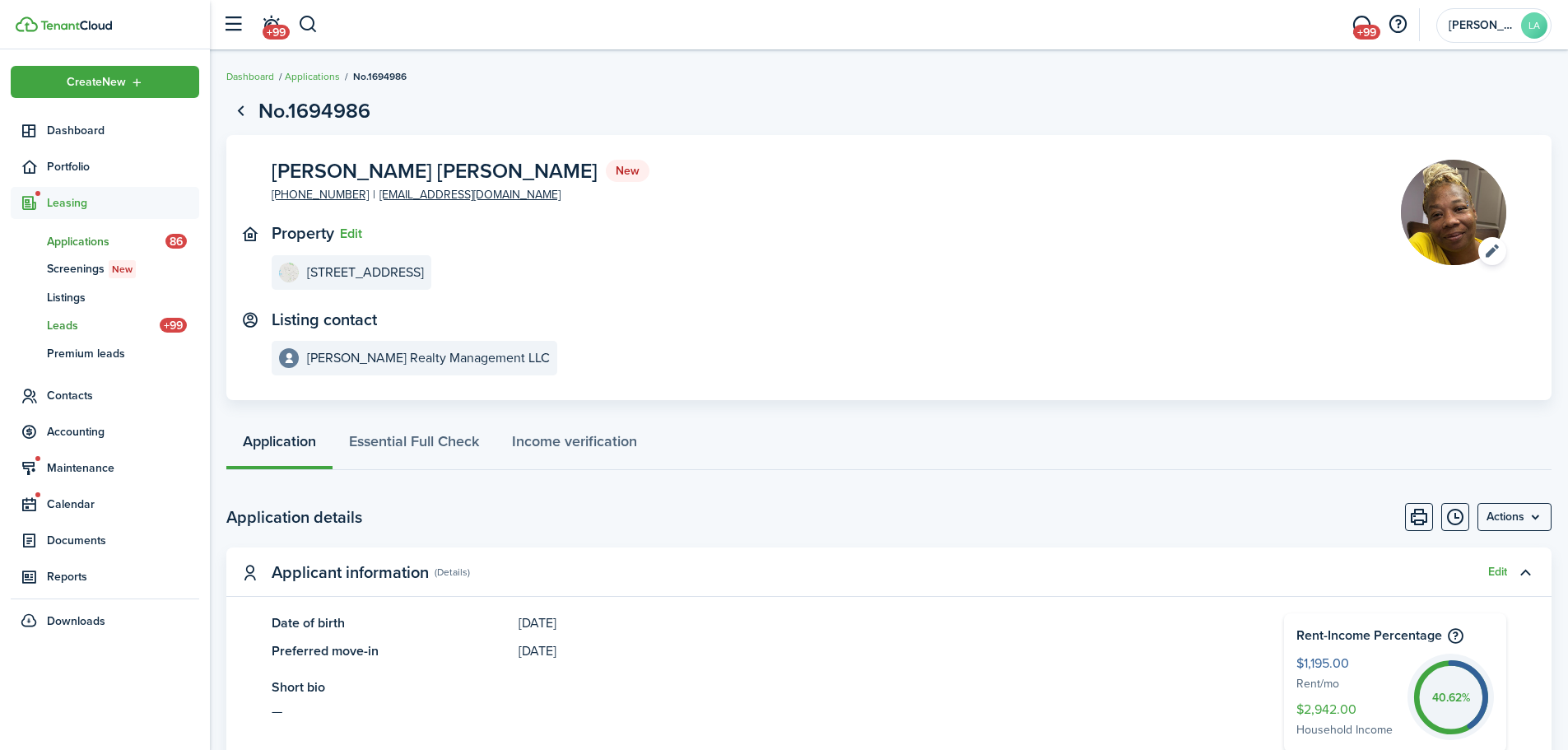
click at [55, 319] on span "Leads" at bounding box center [103, 326] width 113 height 17
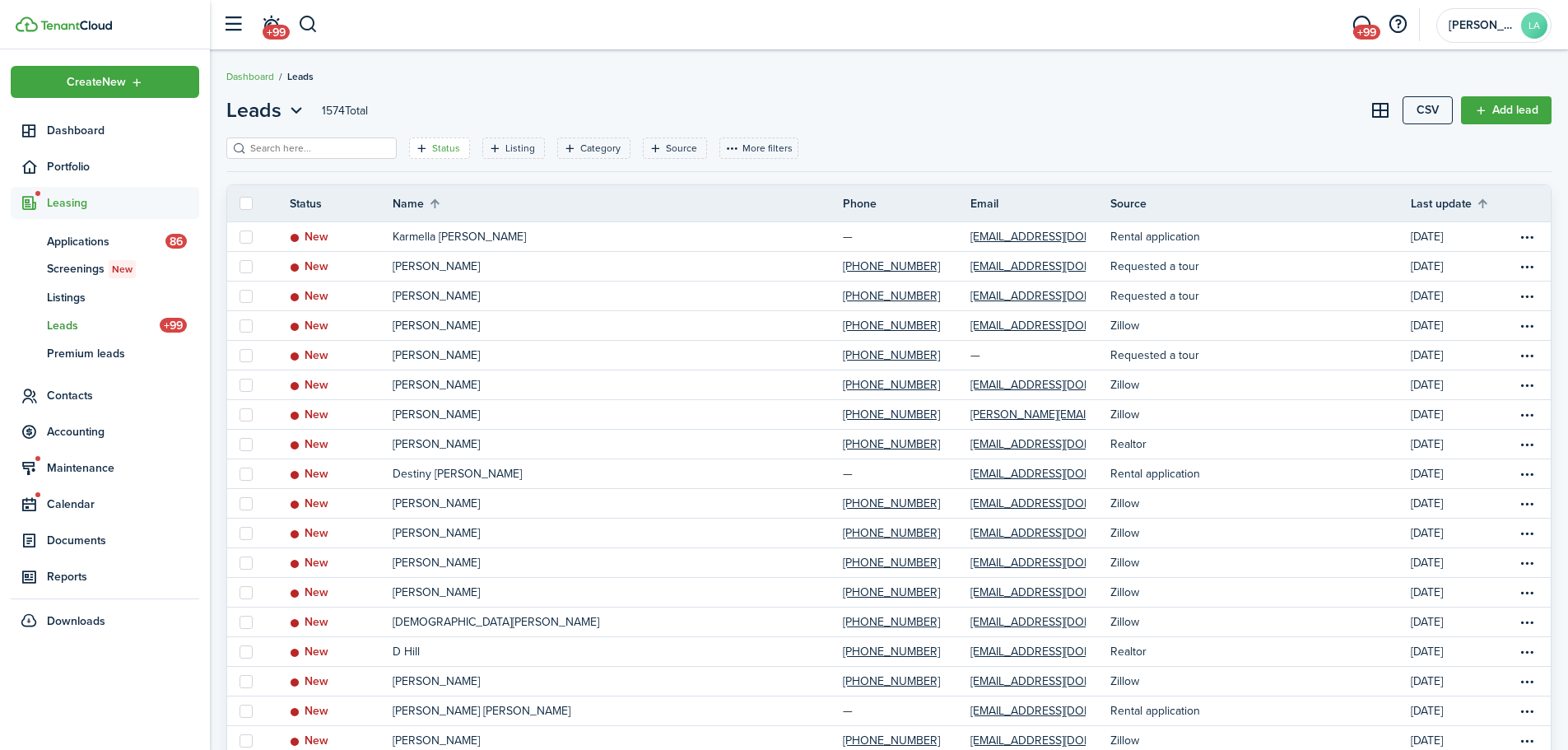
click at [434, 153] on filter-tag-label "Status" at bounding box center [446, 148] width 28 height 15
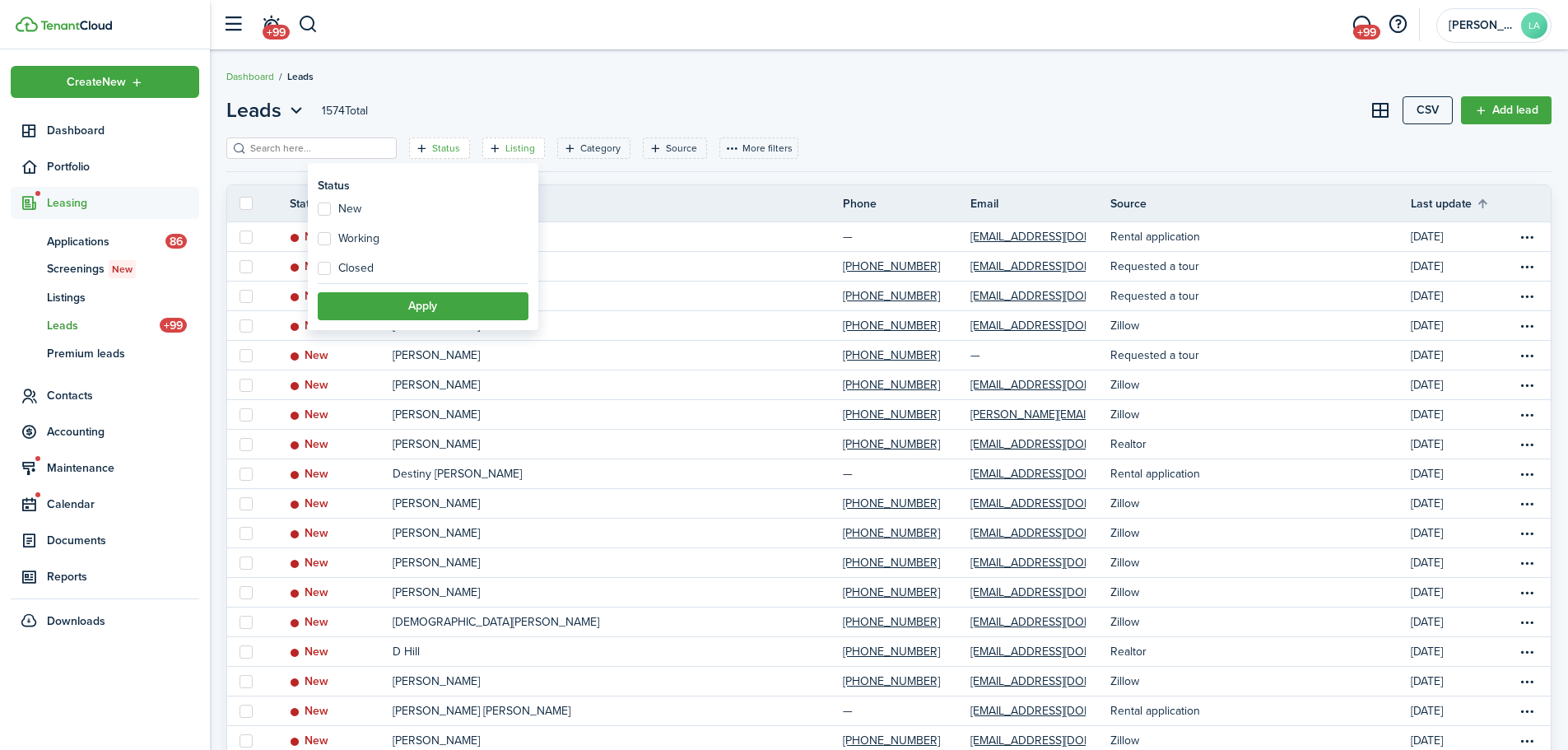
click at [505, 144] on filter-tag-label "Listing" at bounding box center [520, 148] width 30 height 15
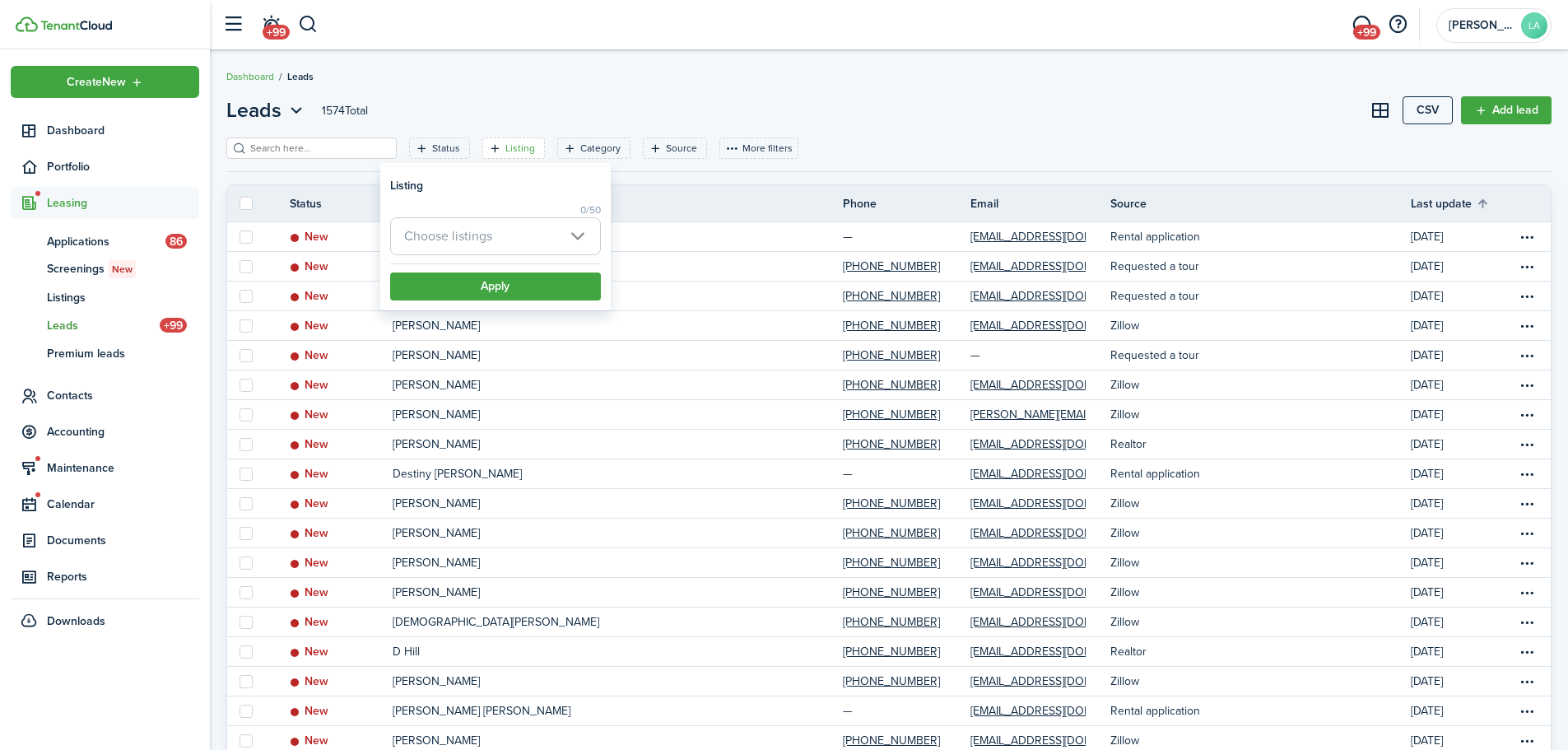
click at [522, 237] on span "Choose listings" at bounding box center [495, 237] width 209 height 36
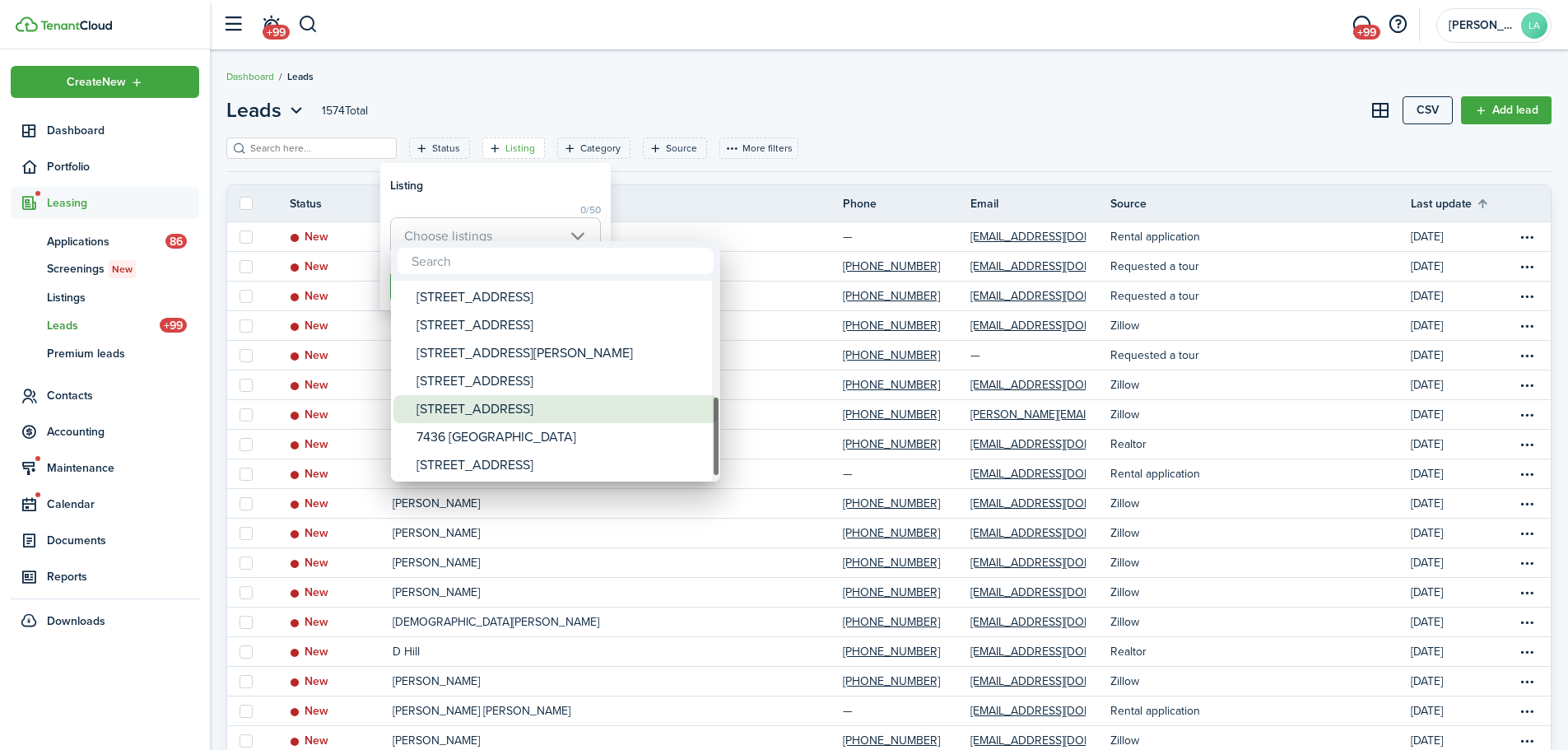
click at [514, 420] on div "[STREET_ADDRESS]" at bounding box center [562, 409] width 292 height 28
type input "[STREET_ADDRESS]"
click at [568, 198] on div at bounding box center [784, 374] width 1831 height 1013
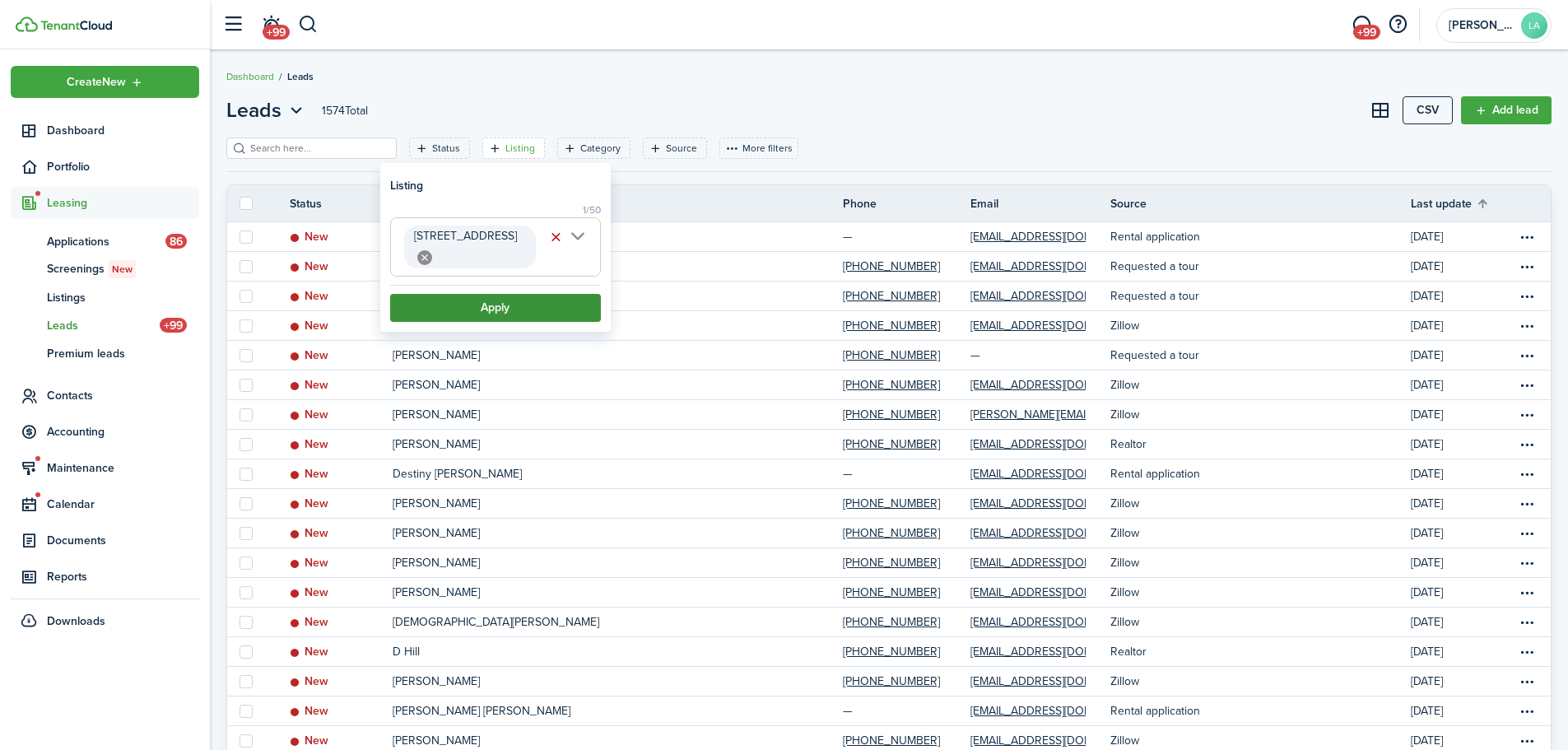
click at [529, 296] on button "Apply" at bounding box center [495, 308] width 211 height 28
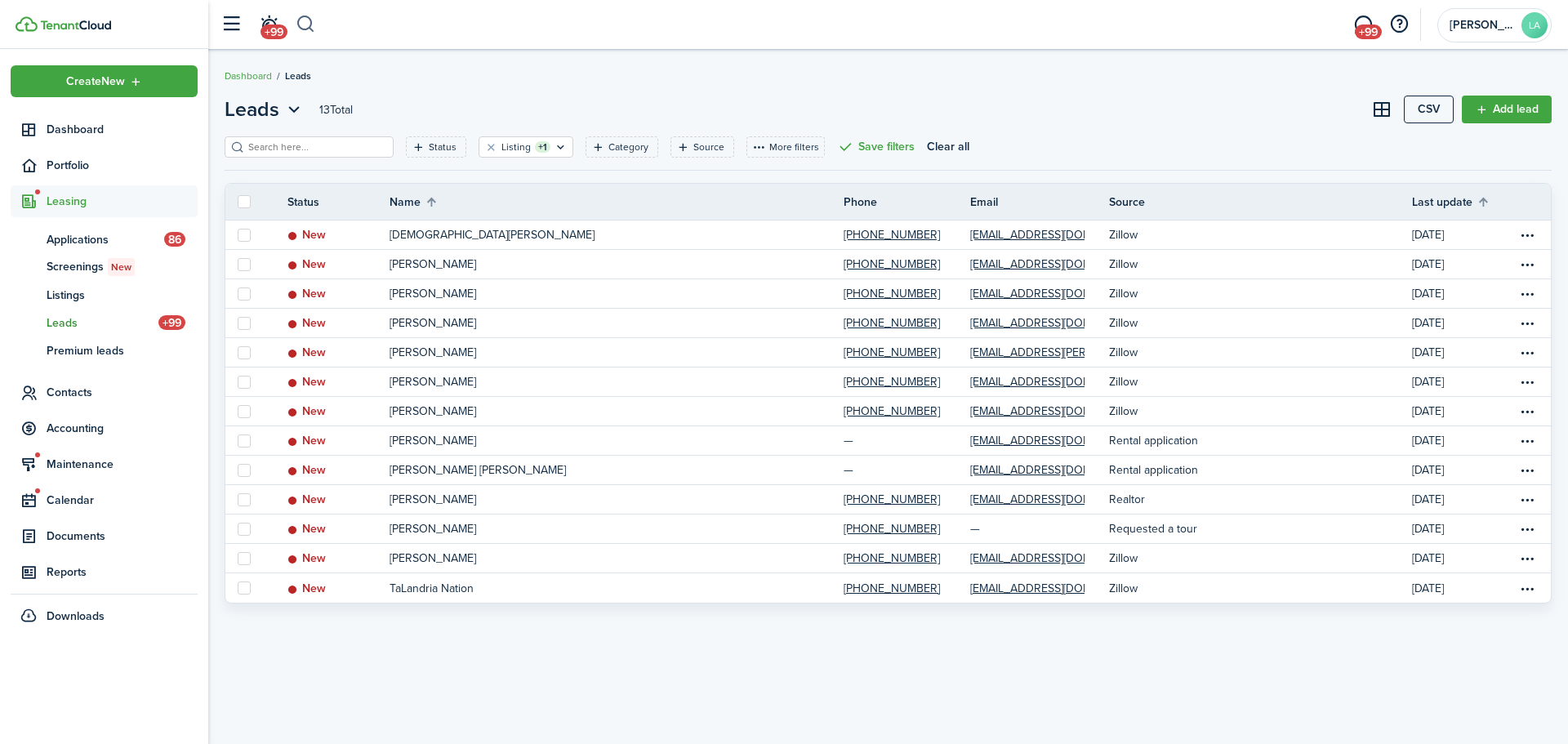
click at [309, 26] on button "button" at bounding box center [306, 25] width 20 height 28
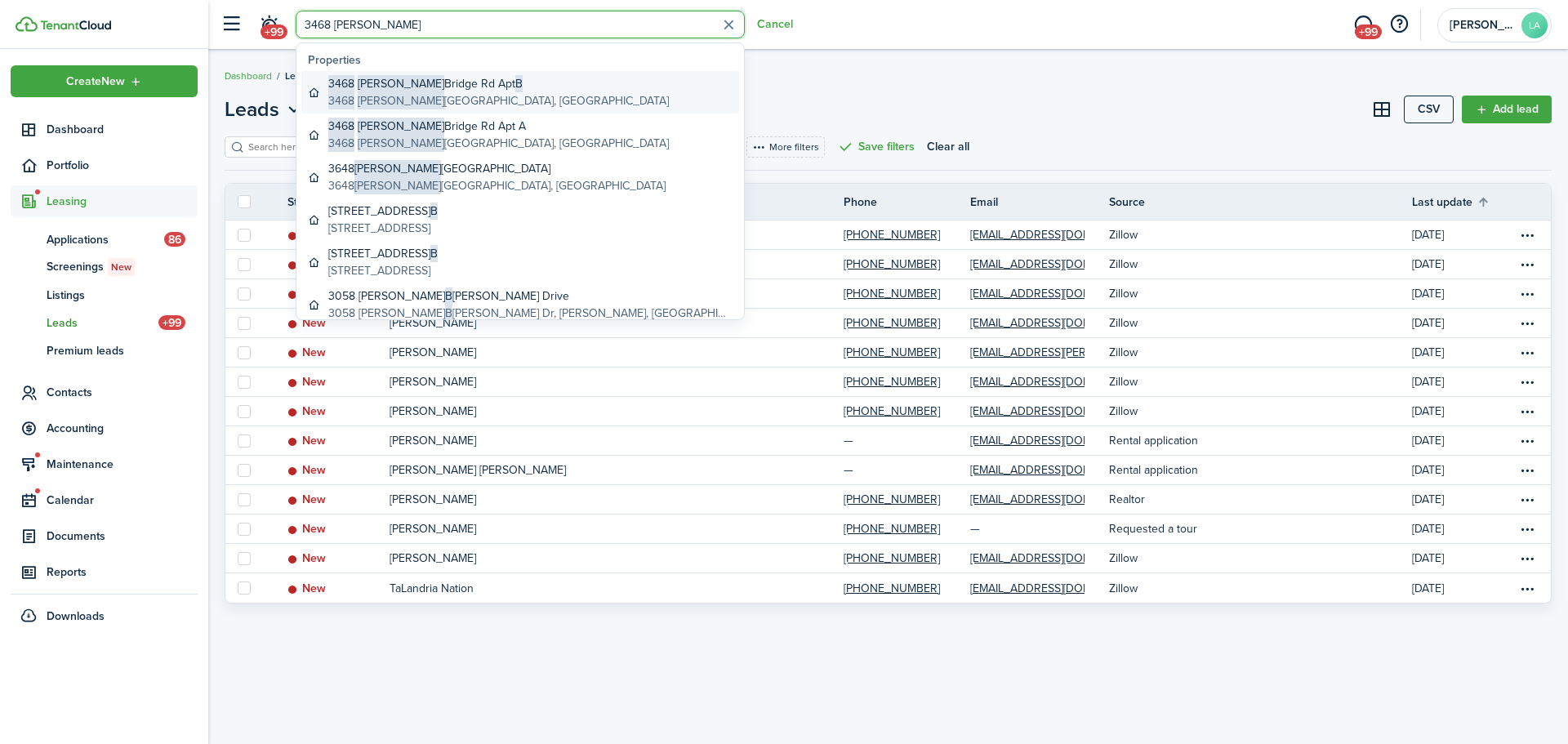
type input "3468 [PERSON_NAME]"
click at [387, 110] on link "[STREET_ADDRESS][PERSON_NAME][PERSON_NAME]" at bounding box center [520, 92] width 437 height 43
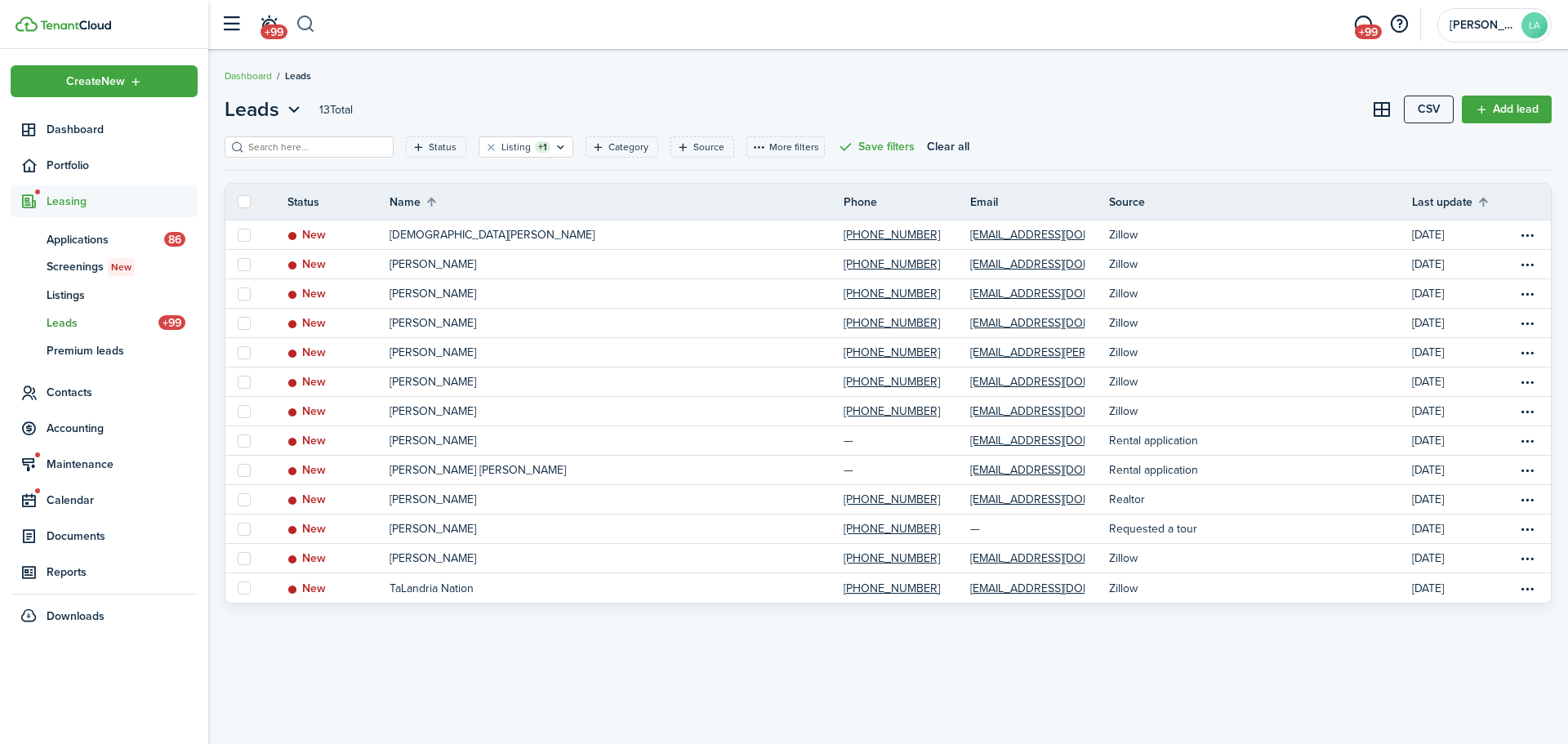
click at [310, 22] on button "button" at bounding box center [306, 25] width 20 height 28
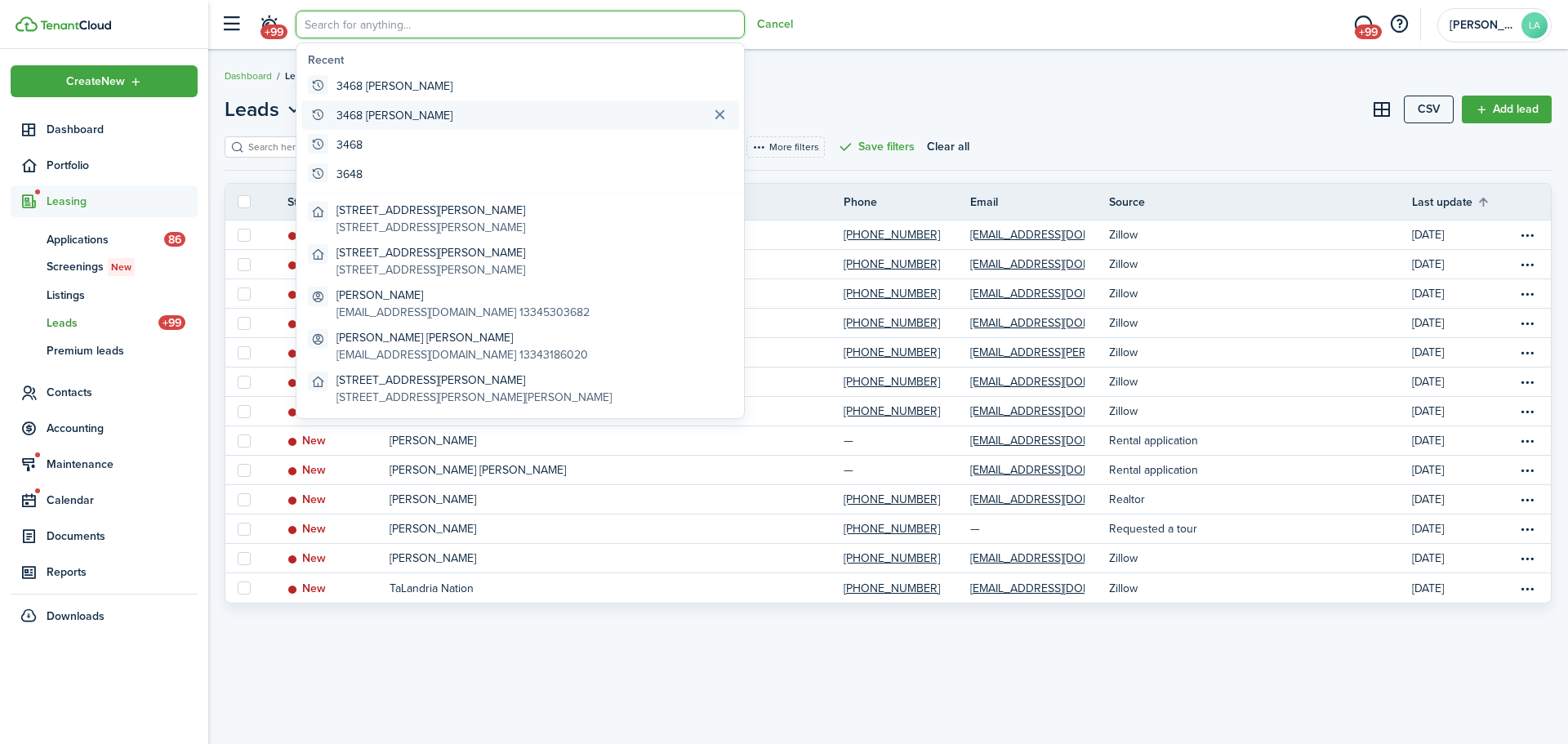
click at [349, 112] on global-search-item-title "3468 [PERSON_NAME]" at bounding box center [394, 115] width 116 height 17
type input "3468 [PERSON_NAME]"
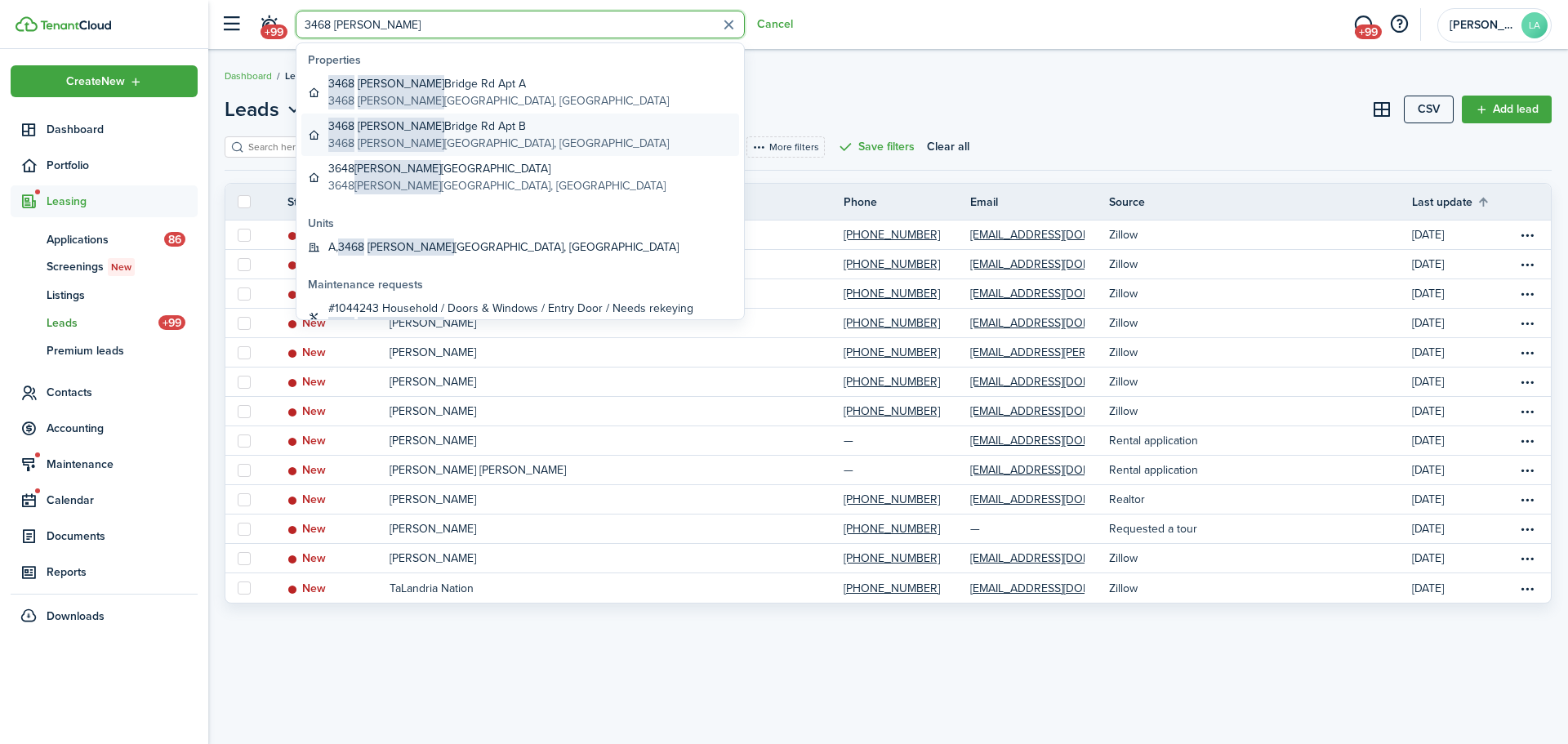
click at [410, 131] on global-search-item-title "[STREET_ADDRESS][PERSON_NAME]" at bounding box center [499, 126] width 340 height 17
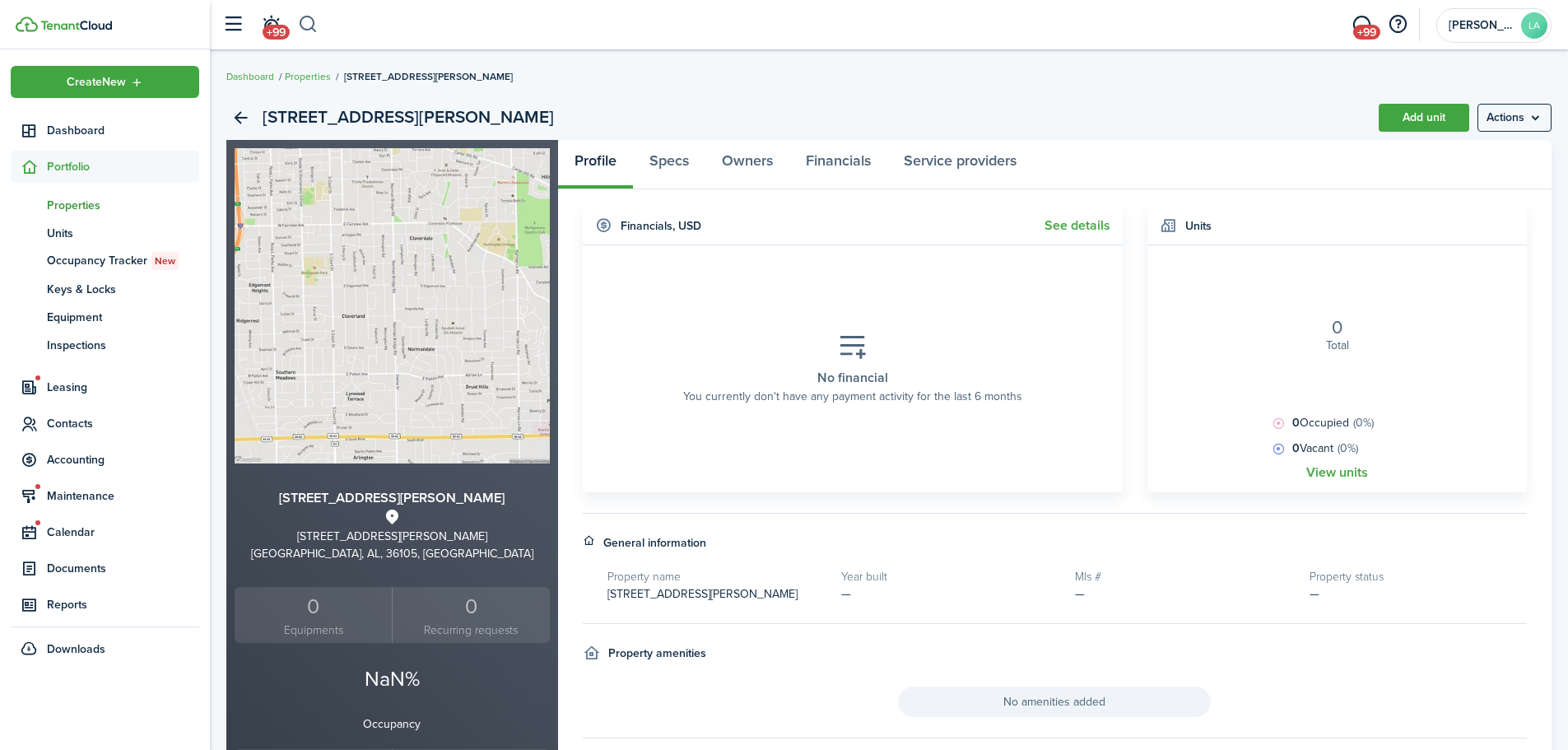
click at [305, 21] on button "button" at bounding box center [308, 25] width 21 height 28
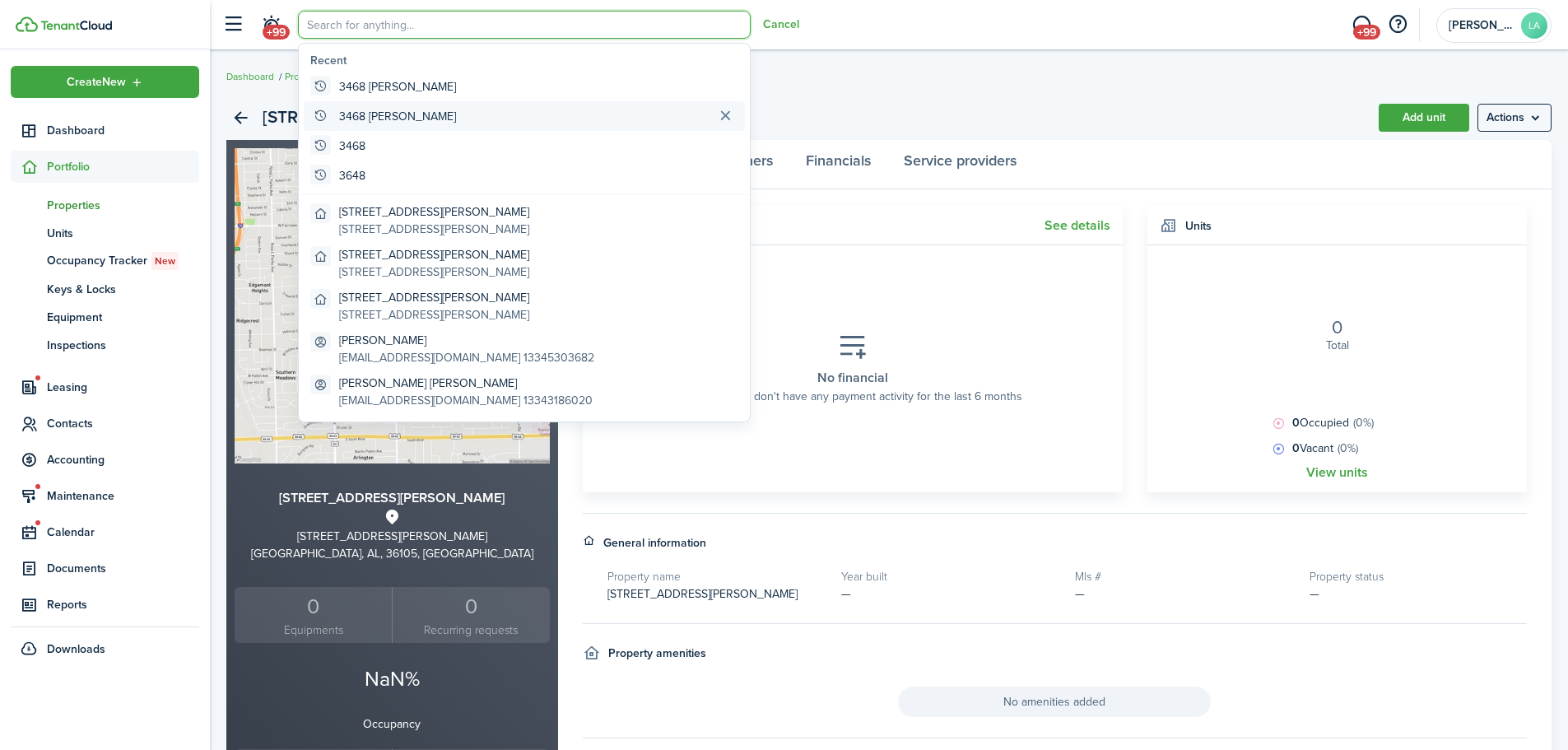
click at [372, 123] on global-search-item-title "3468 [PERSON_NAME]" at bounding box center [397, 116] width 117 height 17
type input "3468 [PERSON_NAME]"
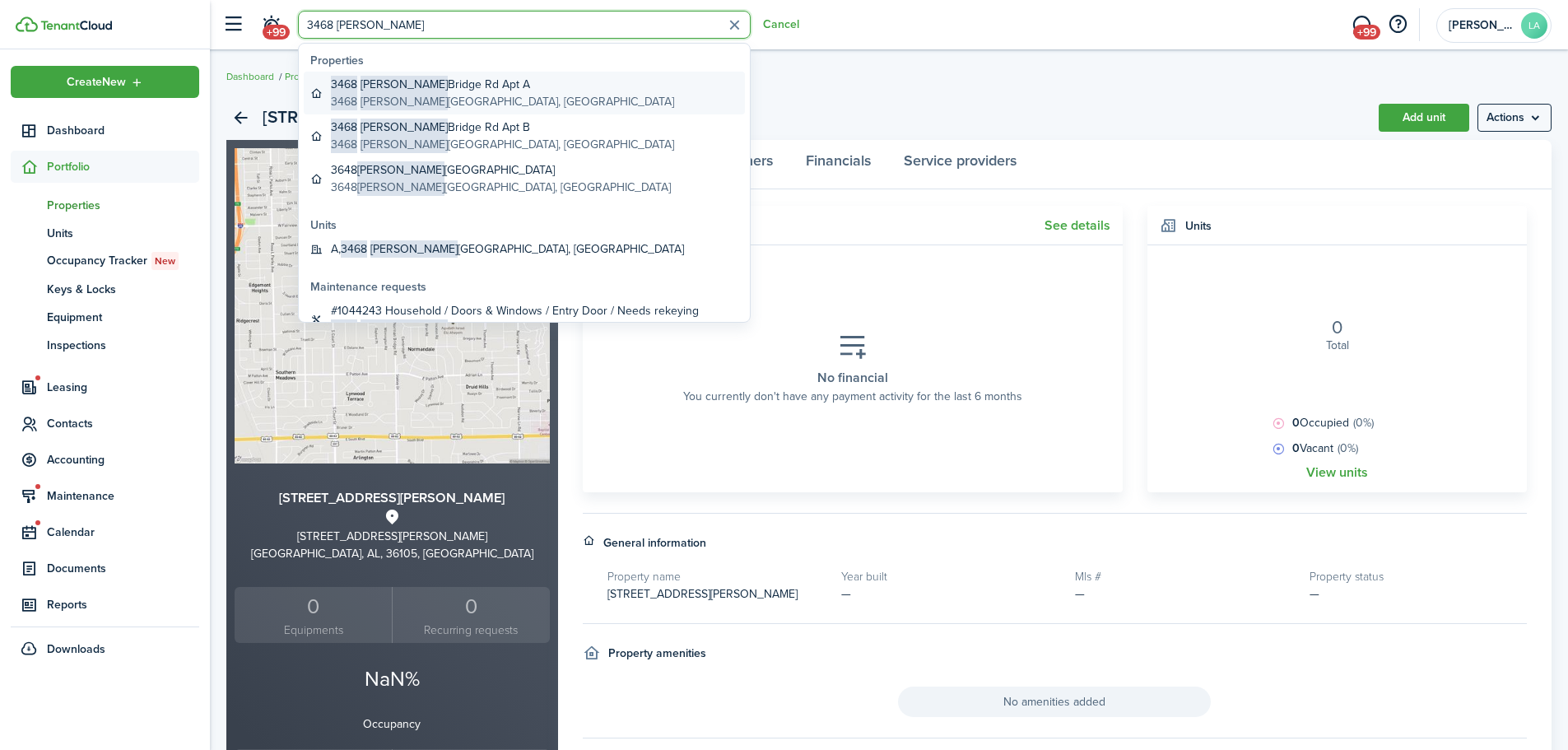
click at [372, 95] on span "[PERSON_NAME]" at bounding box center [404, 101] width 87 height 17
